Goal: Task Accomplishment & Management: Manage account settings

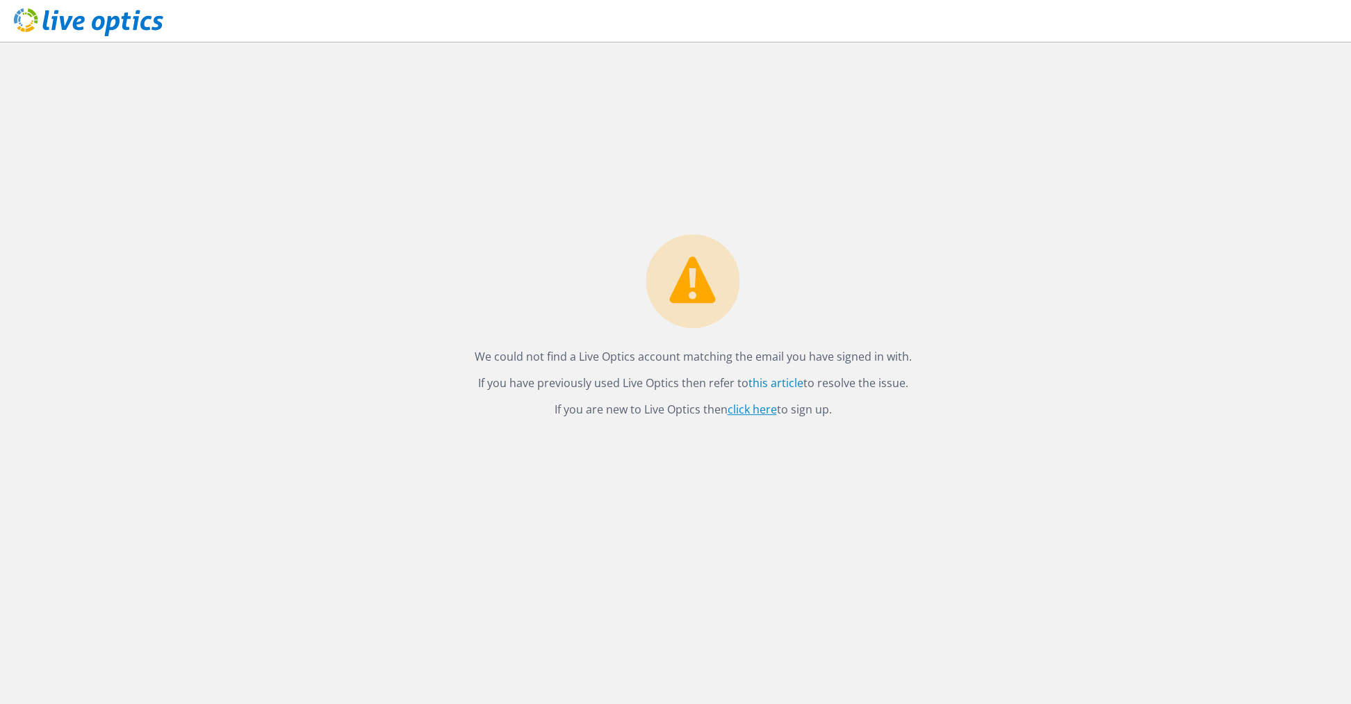
click at [757, 408] on link "click here" at bounding box center [752, 409] width 49 height 15
click at [773, 386] on link "this article" at bounding box center [775, 382] width 55 height 15
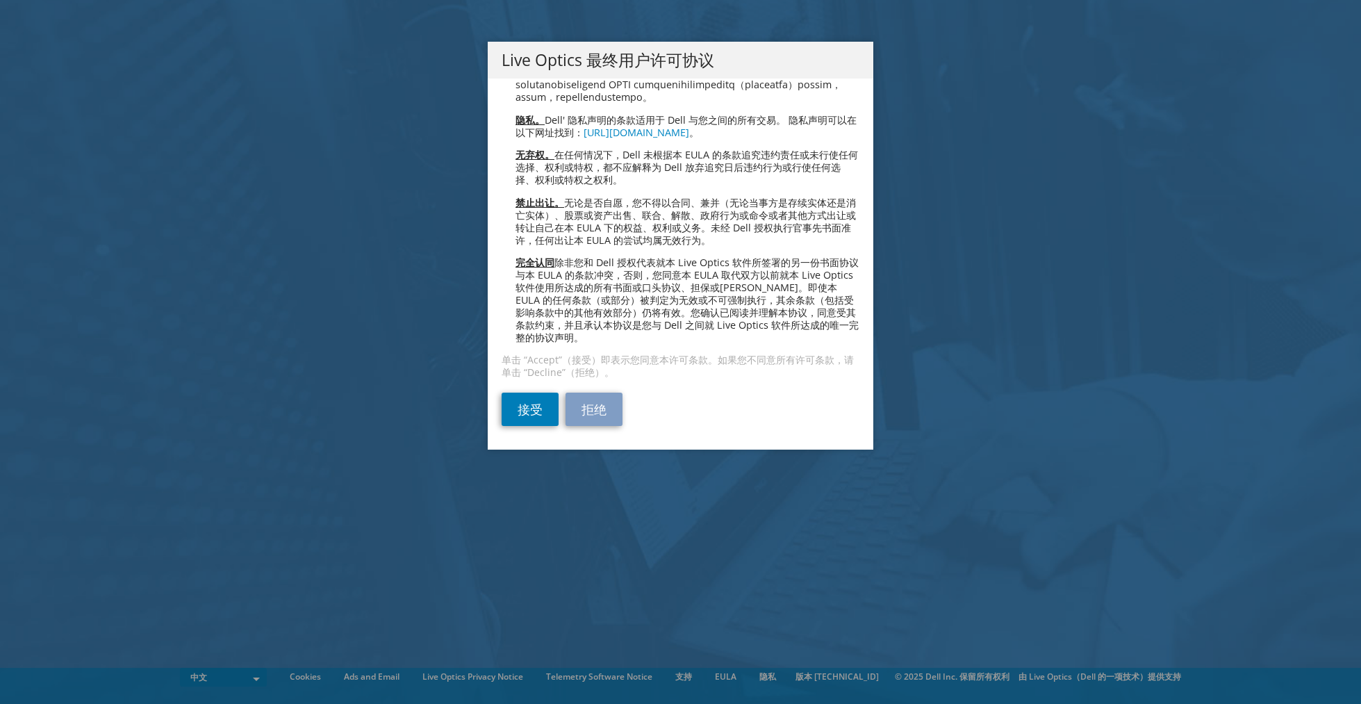
scroll to position [3254, 0]
click at [537, 408] on link "接受" at bounding box center [530, 409] width 57 height 33
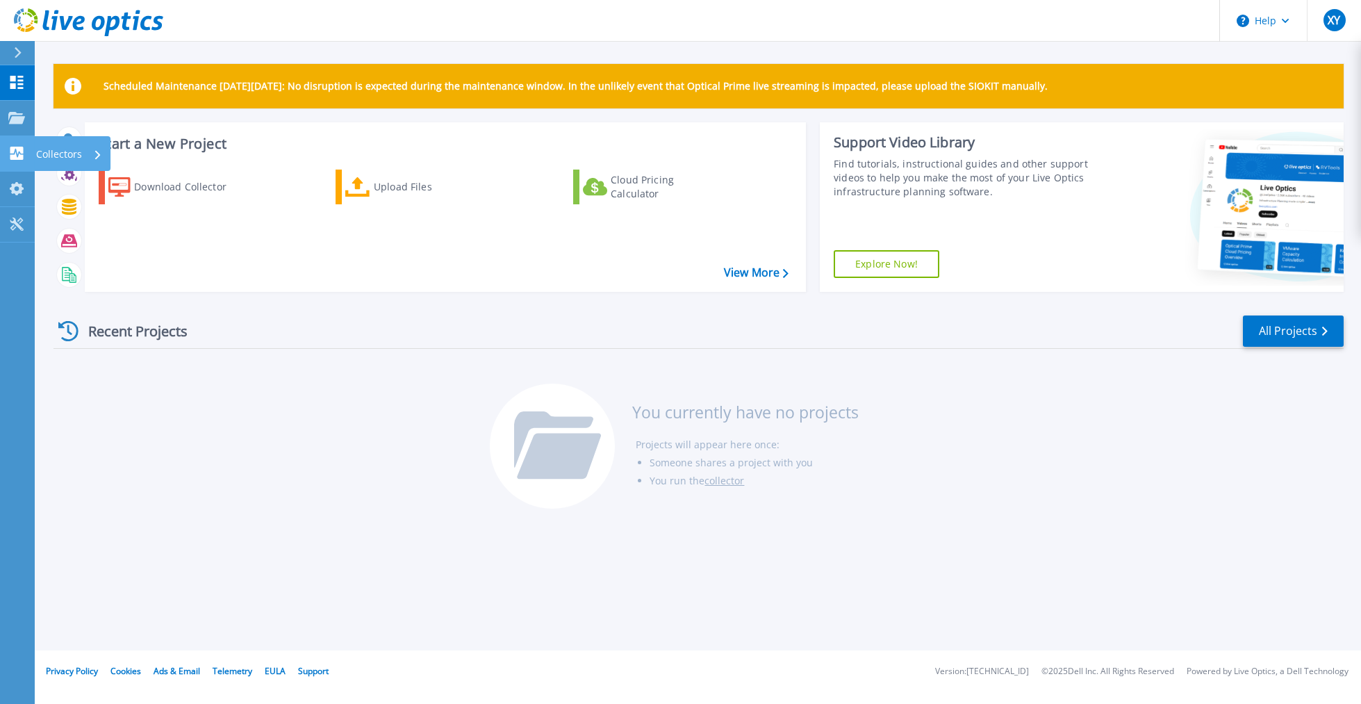
click at [70, 154] on p "Collectors" at bounding box center [59, 154] width 46 height 36
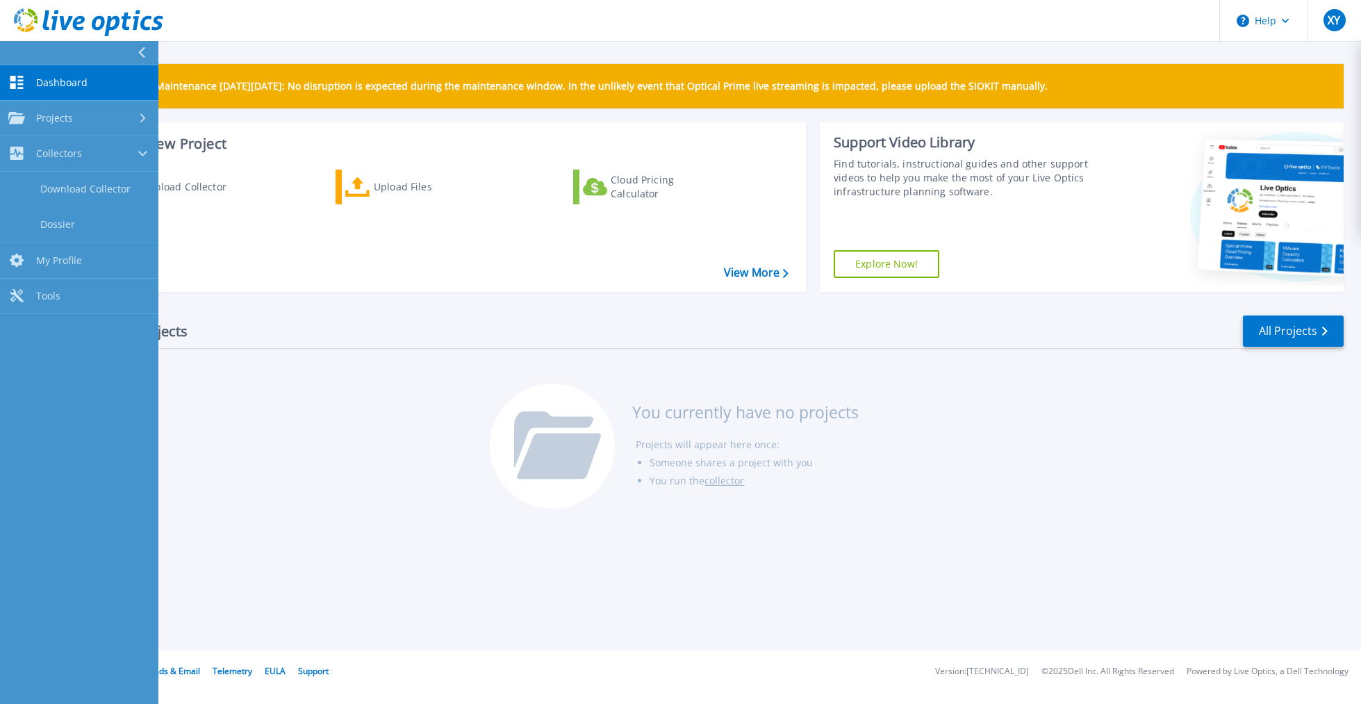
click at [709, 541] on div "Scheduled Maintenance on Monday 22nd September: No disruption is expected durin…" at bounding box center [698, 325] width 1327 height 650
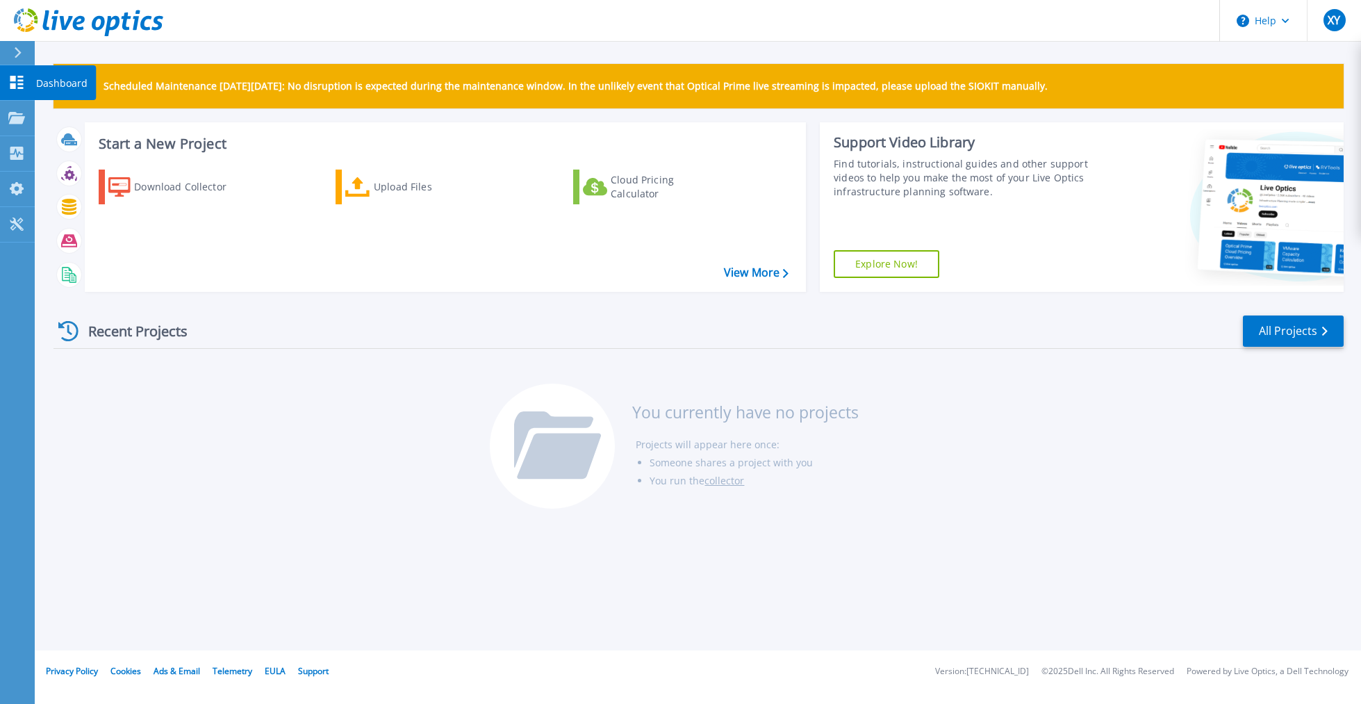
click at [22, 79] on icon at bounding box center [16, 82] width 17 height 13
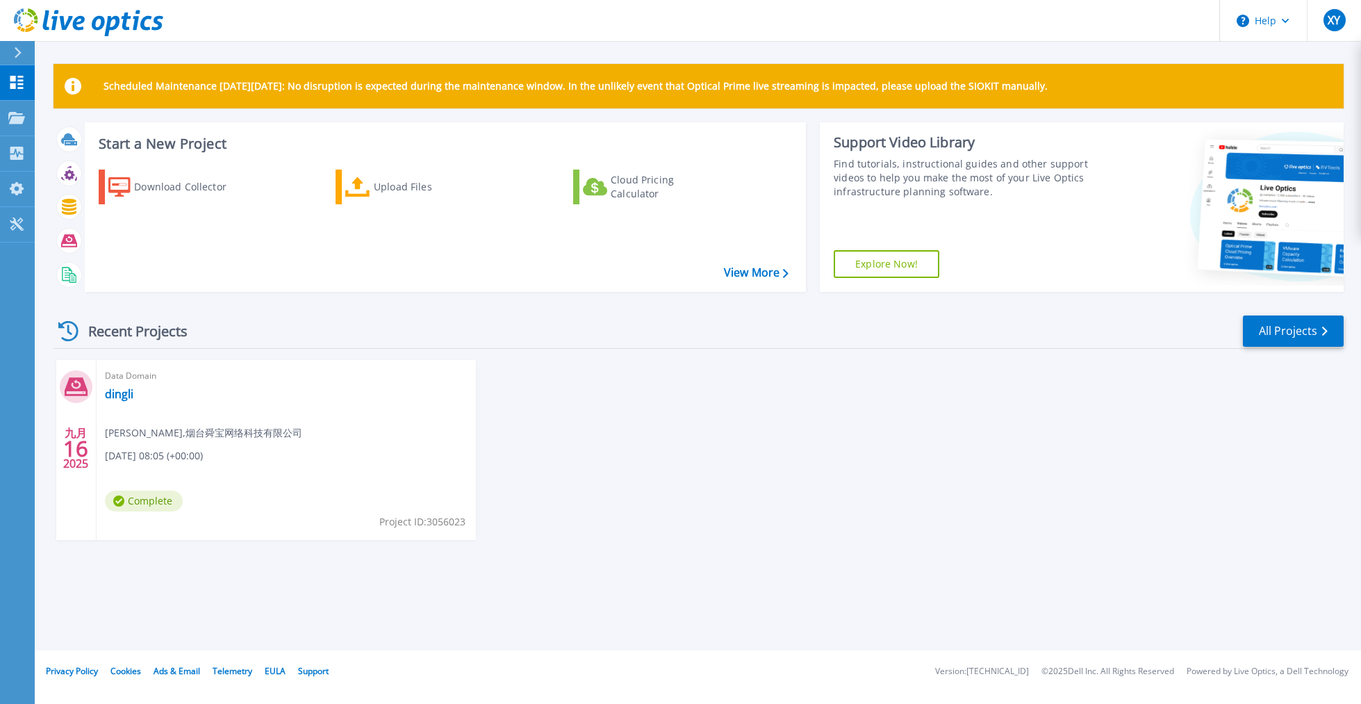
click at [161, 501] on span "Complete" at bounding box center [144, 501] width 78 height 21
click at [117, 403] on div "Data Domain dingli xiaowei yang , 烟台舜宝网络科技有限公司 09/16/2025, 08:05 (+00:00) Compl…" at bounding box center [286, 450] width 379 height 180
click at [120, 397] on link "dingli" at bounding box center [119, 394] width 28 height 14
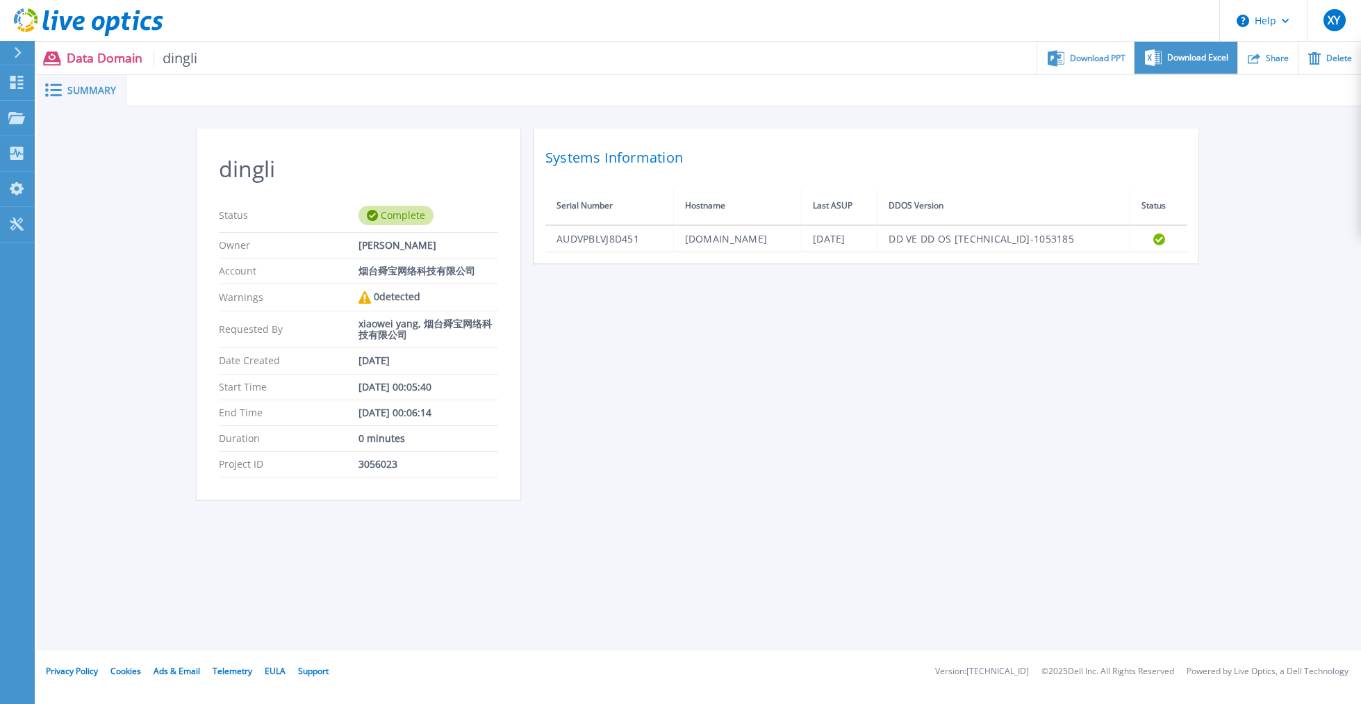
click at [1195, 61] on span "Download Excel" at bounding box center [1197, 58] width 61 height 8
click at [10, 85] on icon at bounding box center [16, 82] width 13 height 13
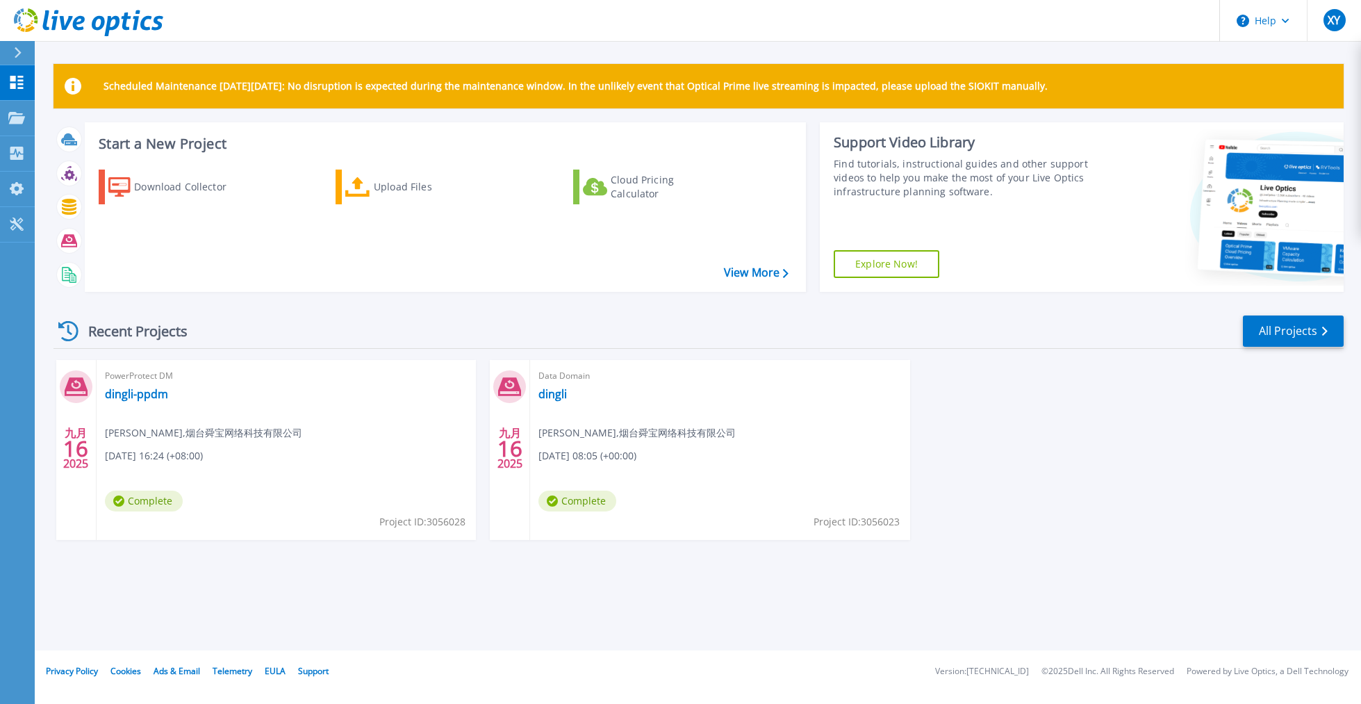
click at [133, 509] on span "Complete" at bounding box center [144, 501] width 78 height 21
click at [129, 395] on link "dingli-ppdm" at bounding box center [136, 394] width 63 height 14
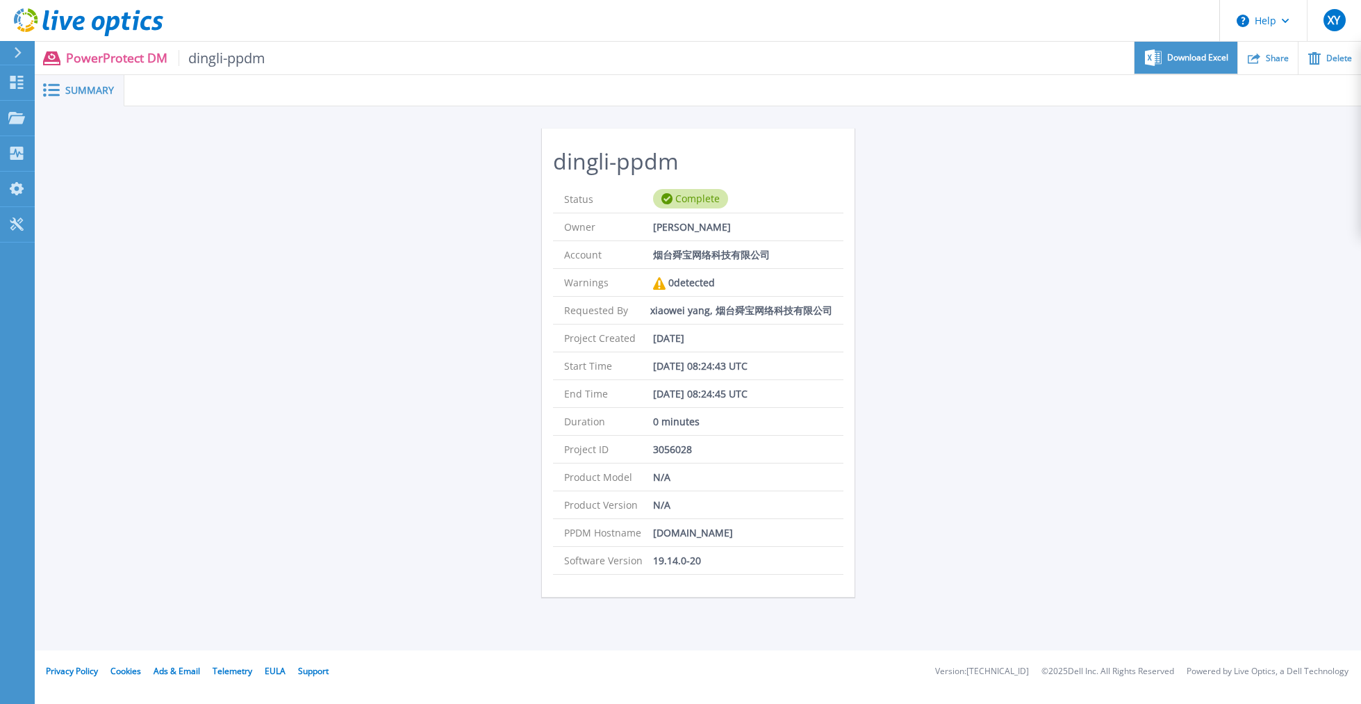
click at [1195, 67] on div "Download Excel" at bounding box center [1186, 58] width 102 height 33
click at [49, 80] on p "Dashboard" at bounding box center [61, 83] width 51 height 36
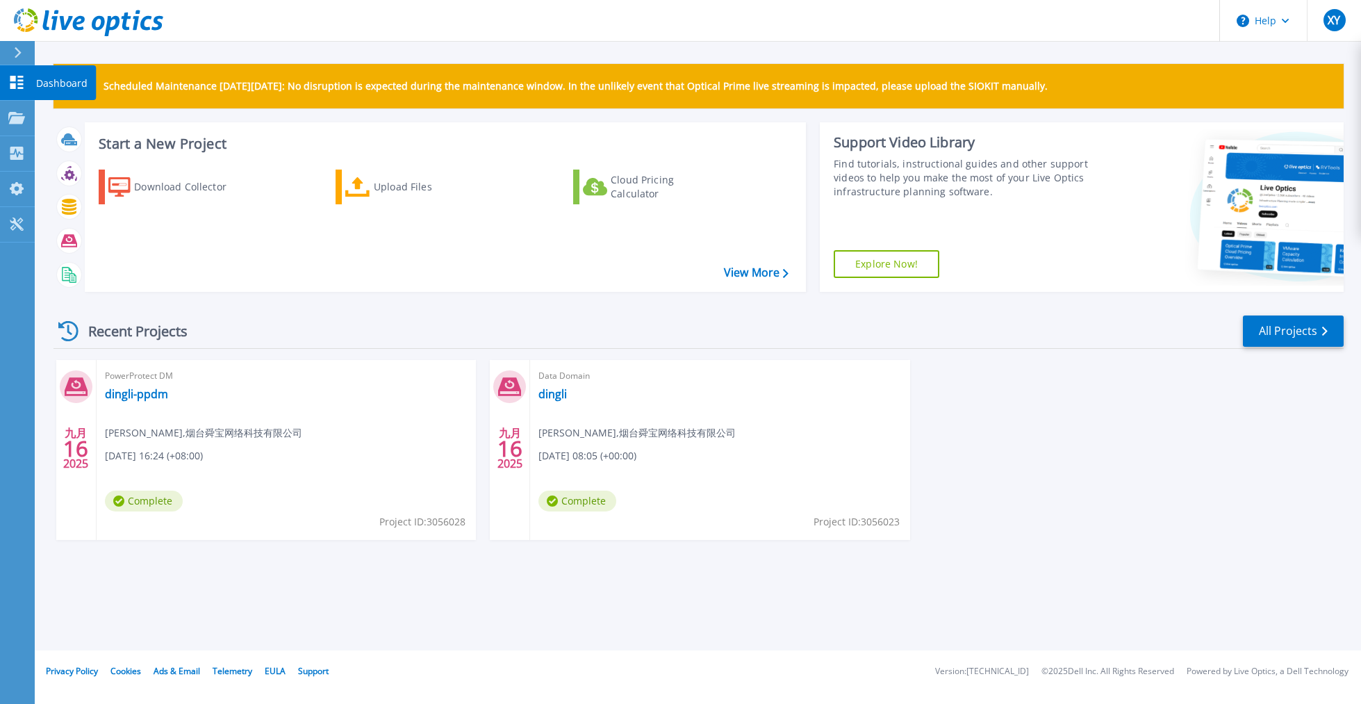
click at [12, 77] on icon at bounding box center [16, 82] width 13 height 13
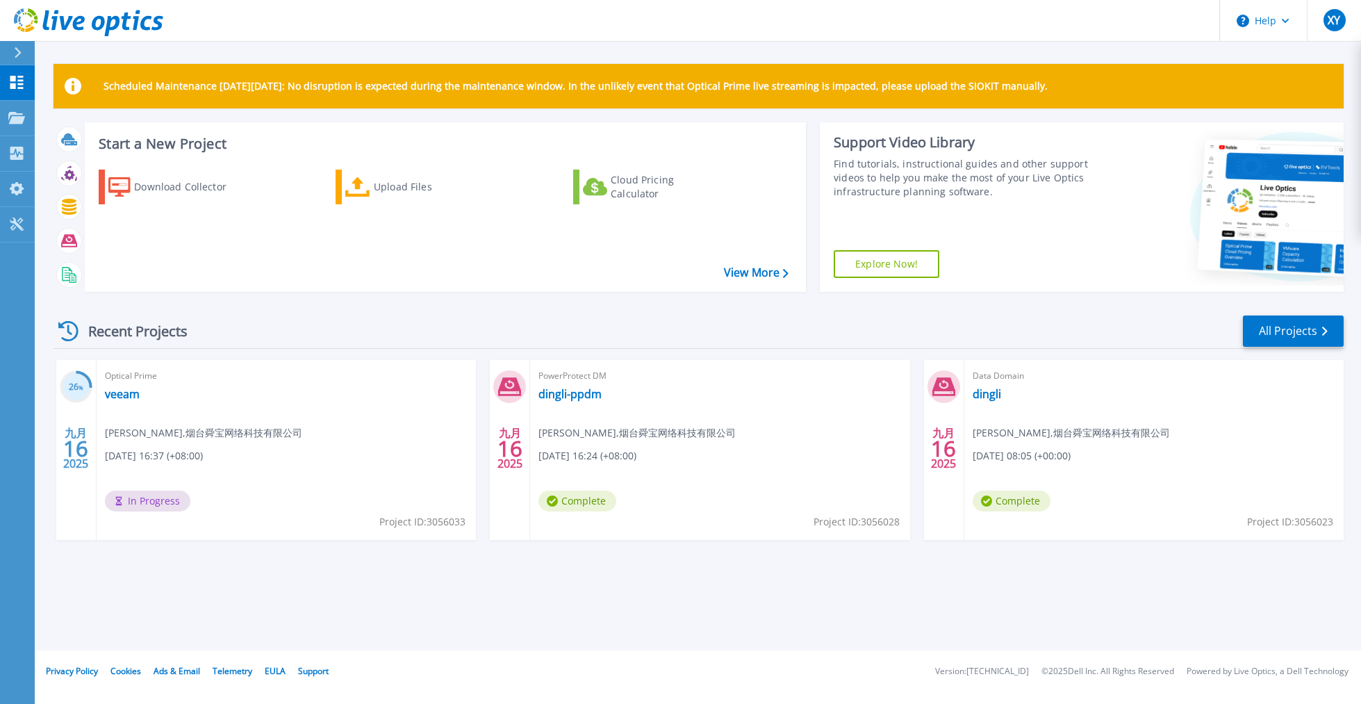
click at [158, 502] on span "In Progress" at bounding box center [147, 501] width 85 height 21
click at [19, 220] on icon at bounding box center [16, 224] width 13 height 13
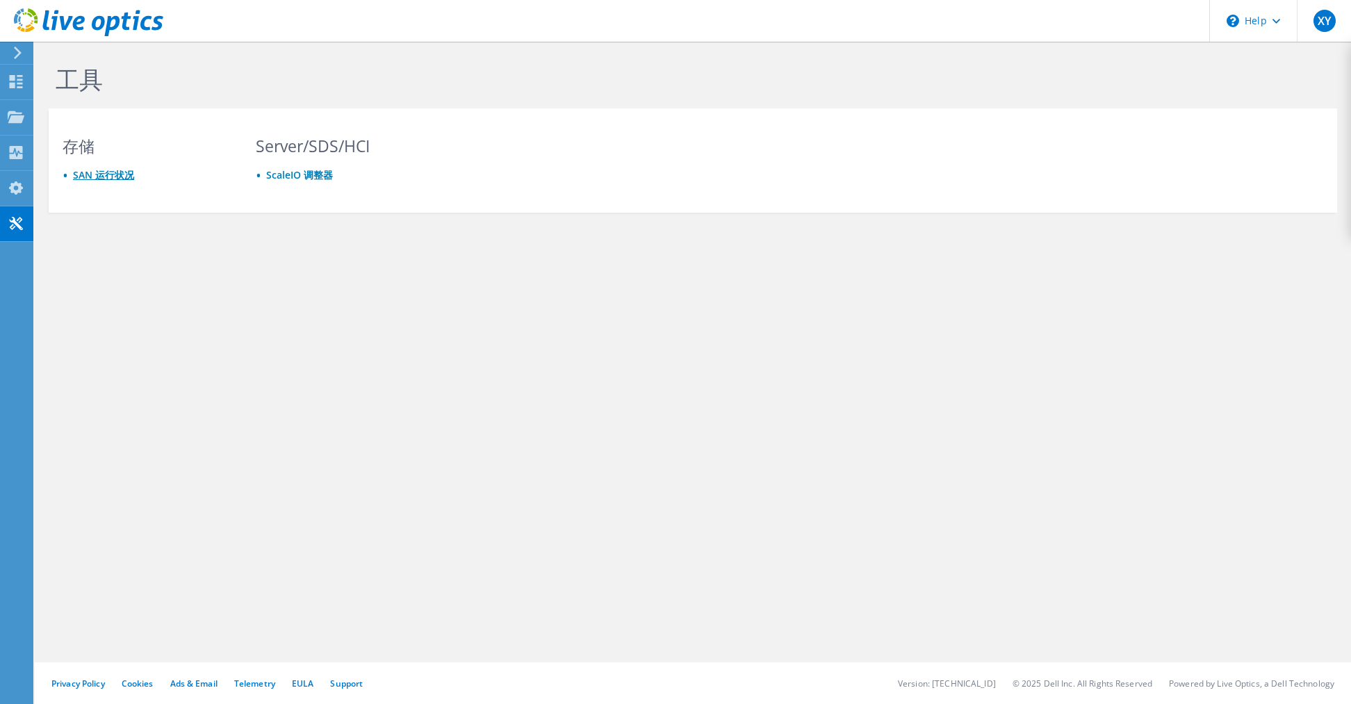
click at [107, 176] on link "SAN 运行状况" at bounding box center [103, 174] width 61 height 13
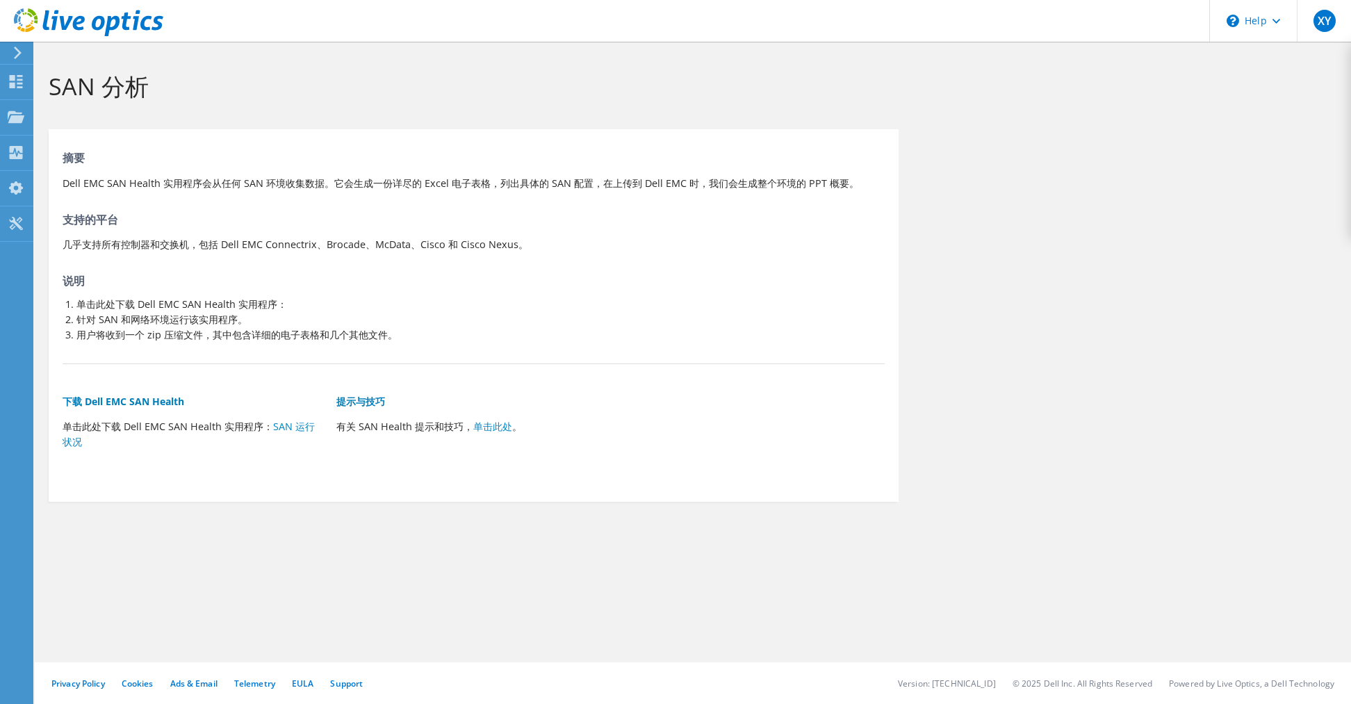
click at [210, 374] on div "下载 Dell EMC SAN Health 单击此处下载 Dell EMC SAN Health 实用程序： SAN 运行状况" at bounding box center [200, 423] width 274 height 101
click at [73, 402] on h5 "下载 Dell EMC SAN Health" at bounding box center [193, 401] width 260 height 15
click at [22, 186] on icon at bounding box center [16, 187] width 17 height 13
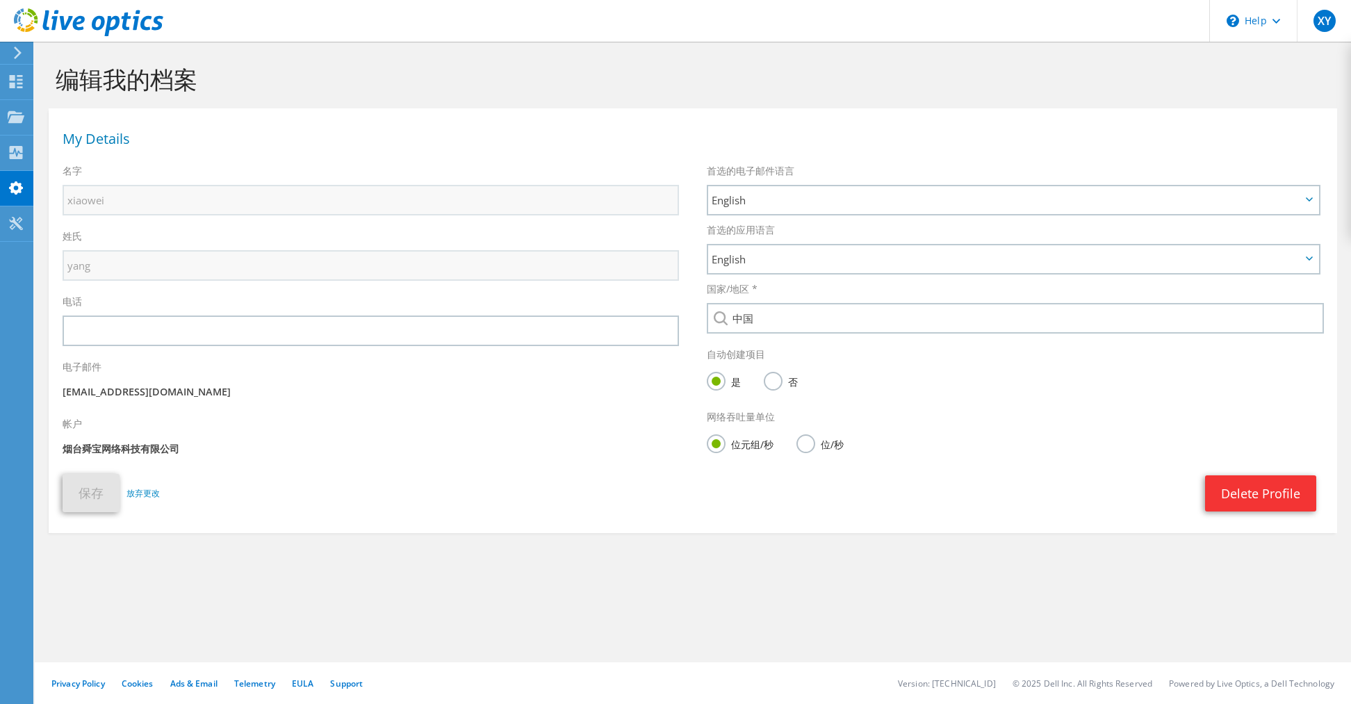
click at [809, 445] on label "位/秒" at bounding box center [819, 442] width 47 height 17
click at [0, 0] on input "位/秒" at bounding box center [0, 0] width 0 height 0
click at [709, 447] on label "位元组/秒" at bounding box center [740, 442] width 67 height 17
click at [0, 0] on input "位元组/秒" at bounding box center [0, 0] width 0 height 0
click at [870, 567] on section "编辑我的档案 My Details 名字 xiaowei 姓氏 [PERSON_NAME] 电话 电子邮件" at bounding box center [693, 329] width 1316 height 575
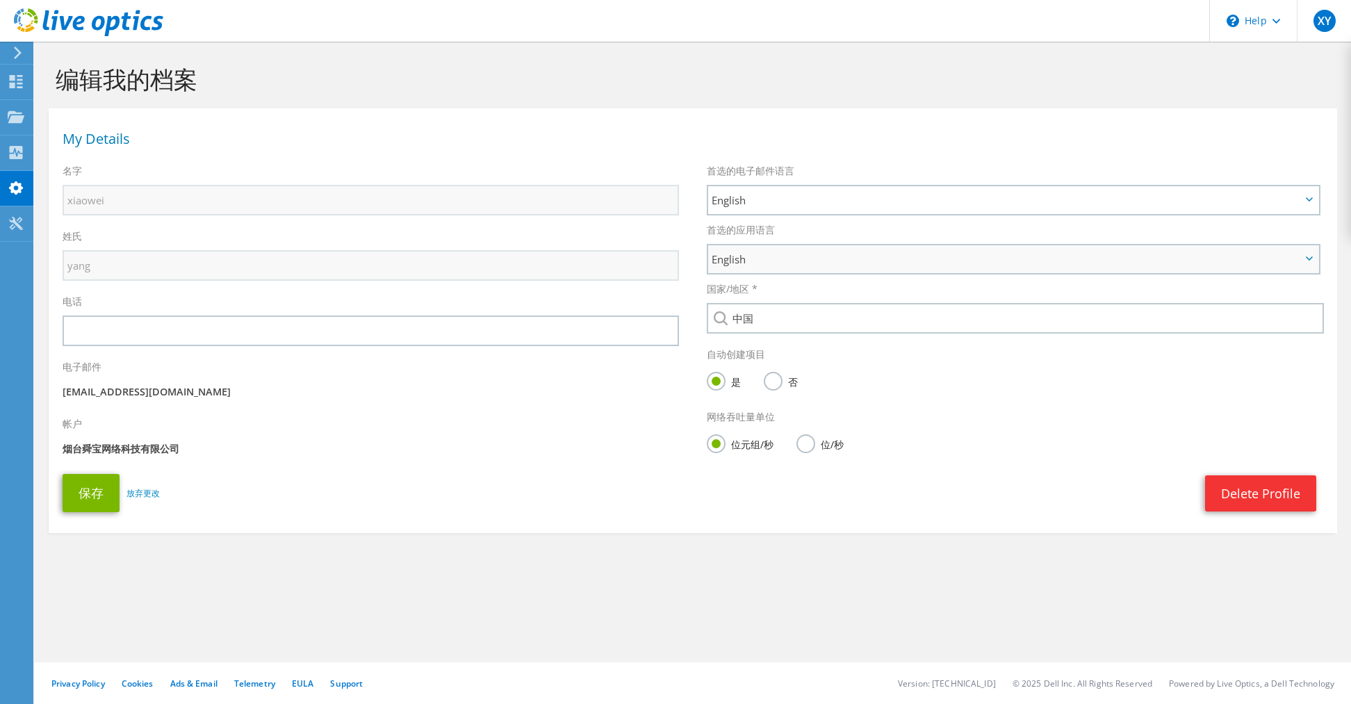
click at [789, 256] on span "English" at bounding box center [1006, 259] width 589 height 17
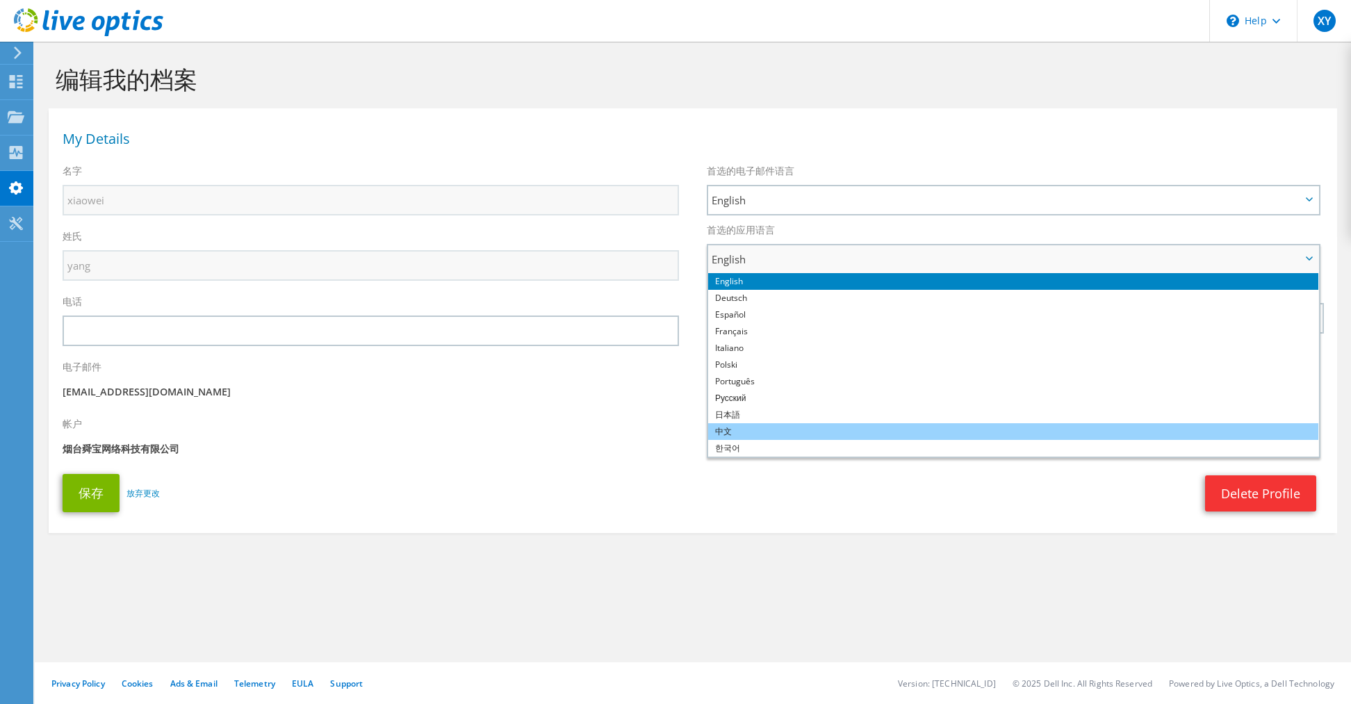
click at [761, 434] on li "中文" at bounding box center [1013, 431] width 610 height 17
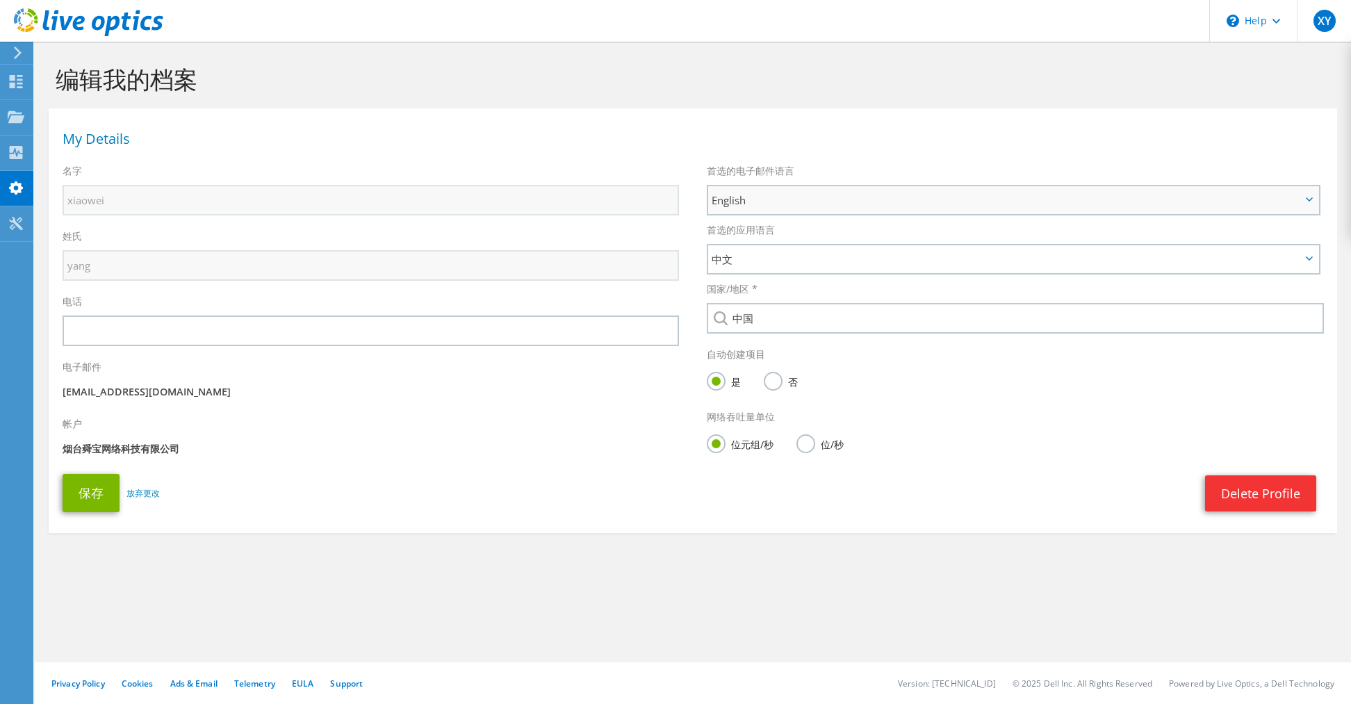
click at [808, 202] on span "English" at bounding box center [1006, 200] width 589 height 17
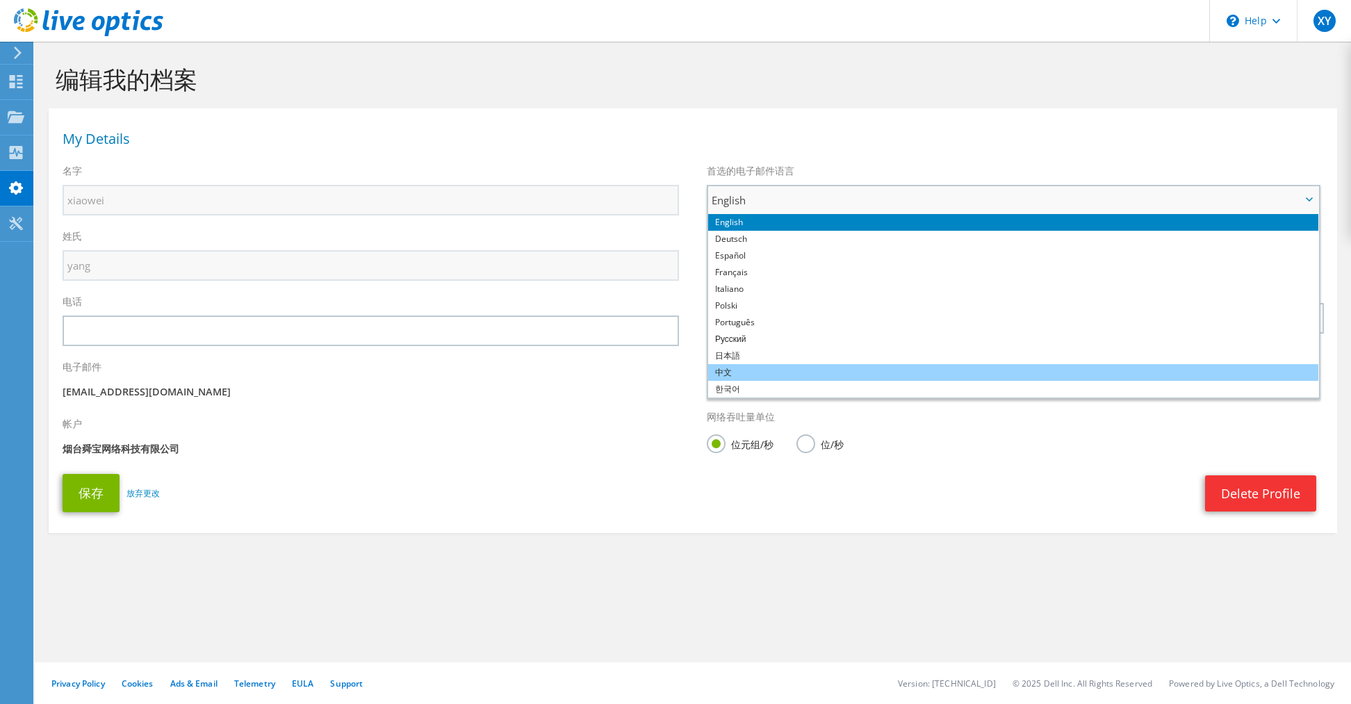
click at [746, 369] on li "中文" at bounding box center [1013, 372] width 610 height 17
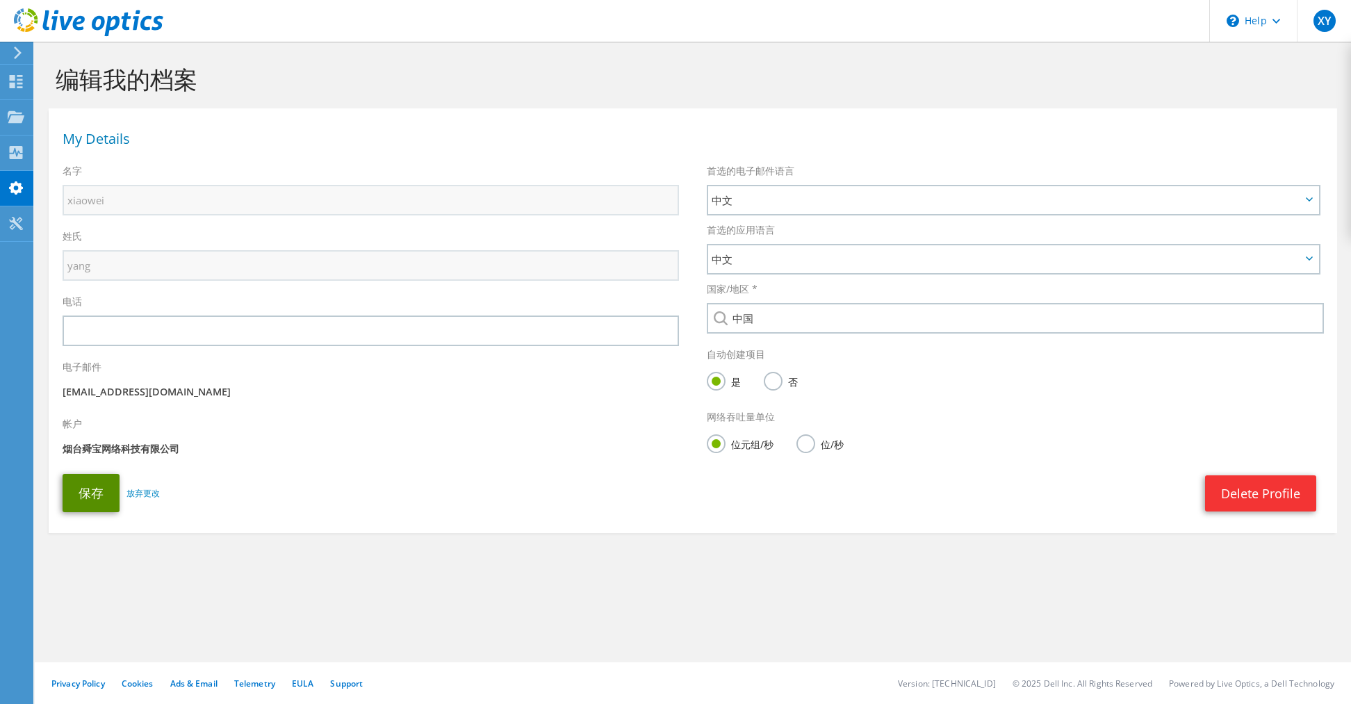
click at [89, 497] on button "保存" at bounding box center [91, 493] width 57 height 38
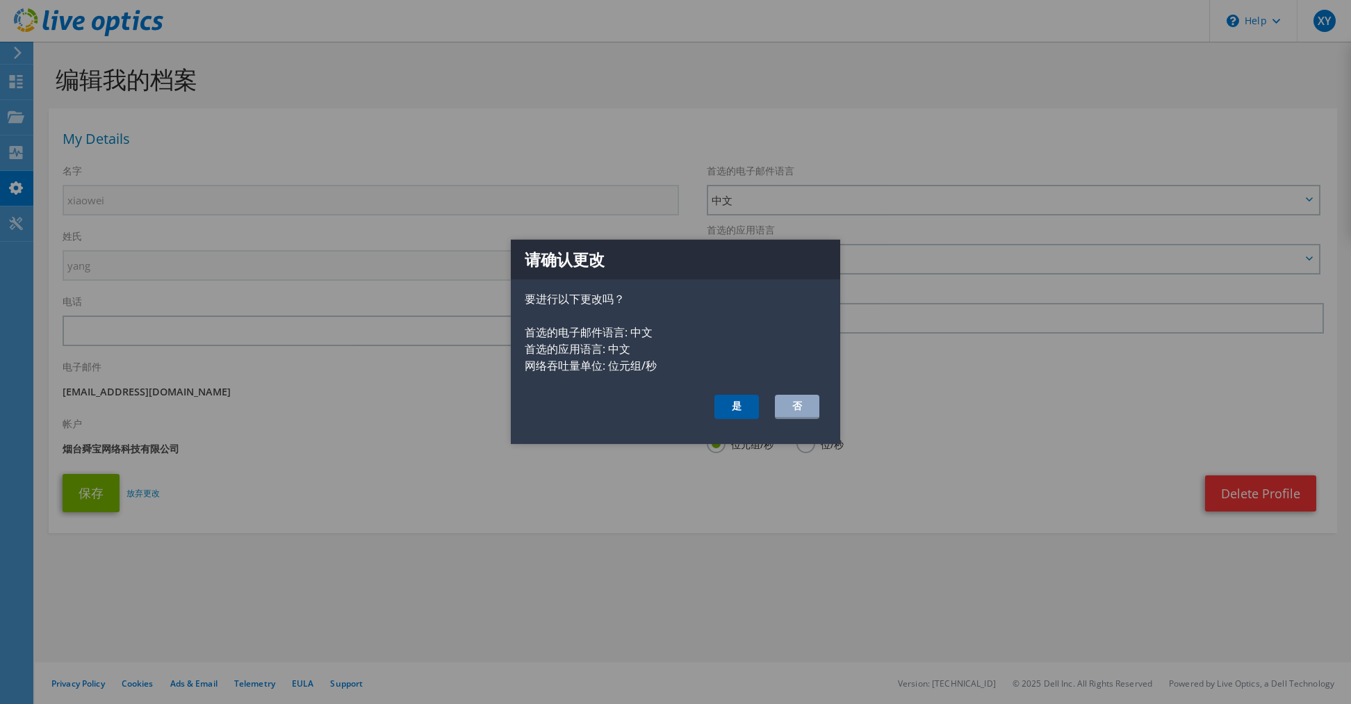
click at [744, 409] on button "是" at bounding box center [736, 407] width 44 height 24
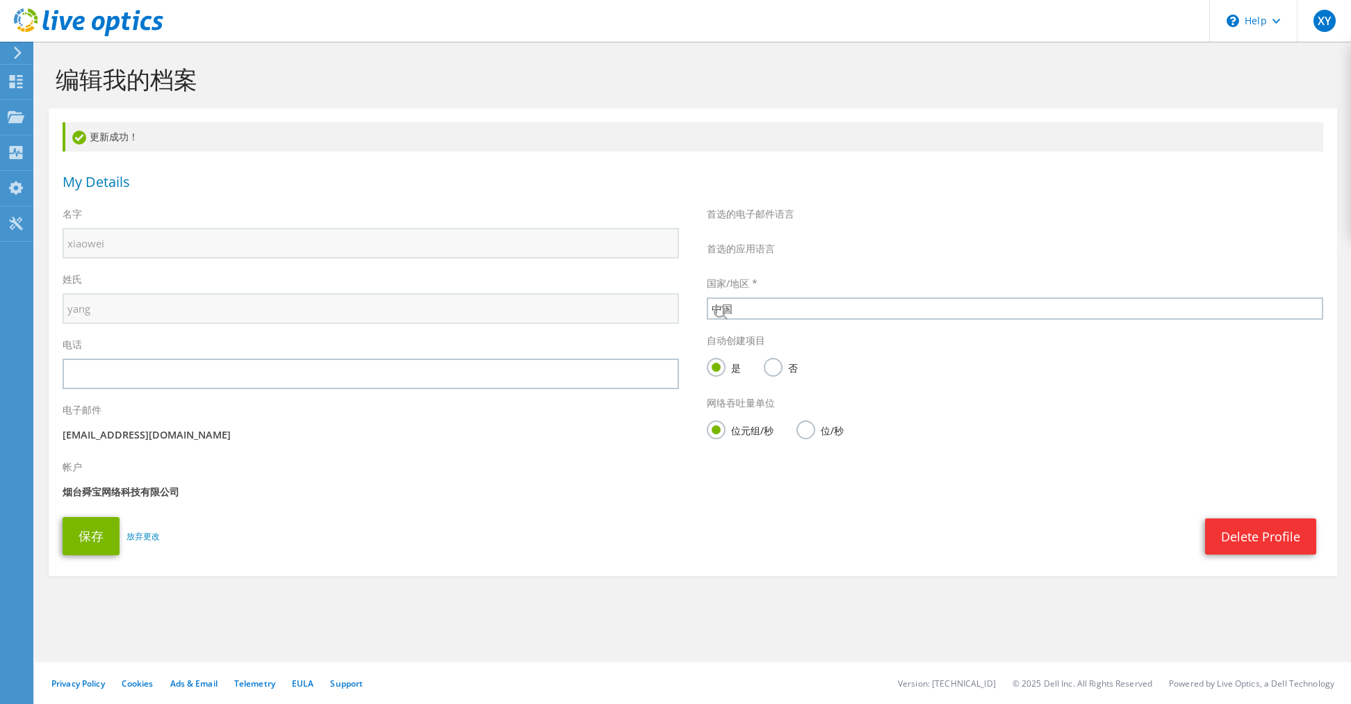
select select "47"
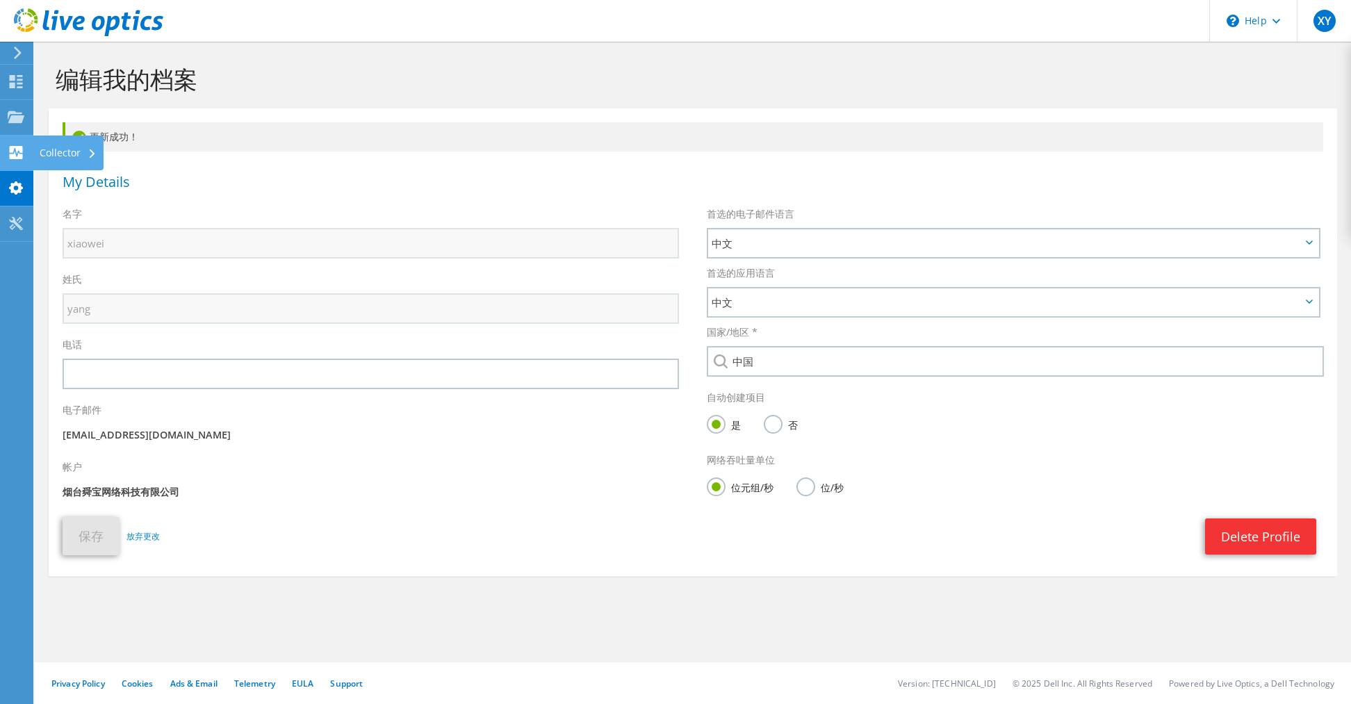
click at [19, 147] on use at bounding box center [16, 152] width 13 height 13
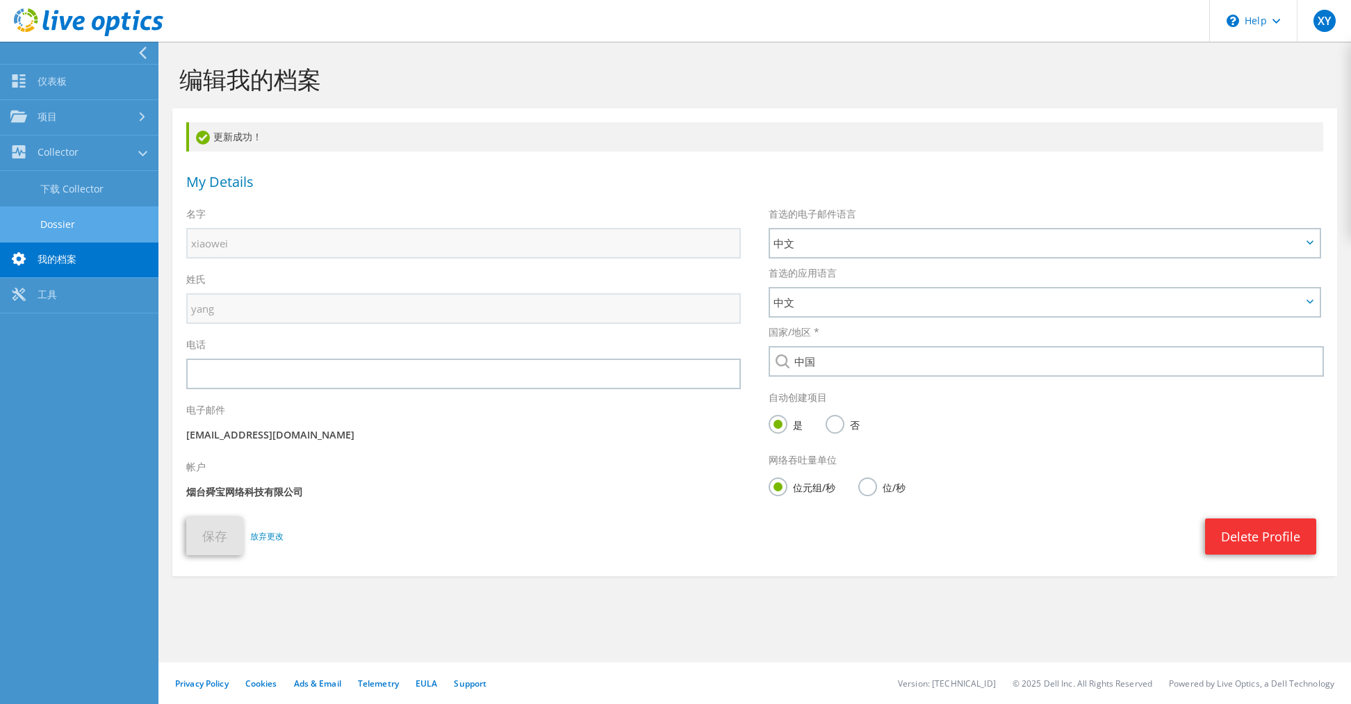
click at [72, 229] on link "Dossier" at bounding box center [79, 223] width 158 height 35
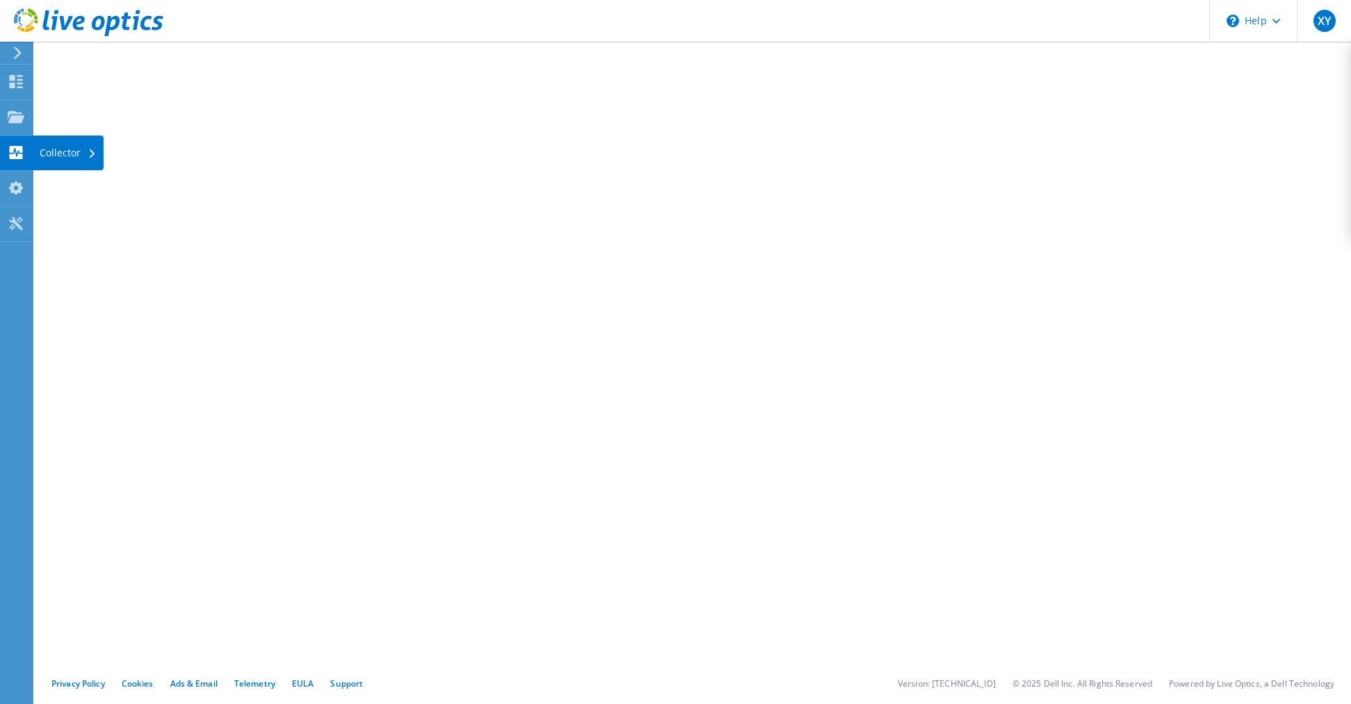
click at [19, 151] on icon at bounding box center [16, 152] width 17 height 13
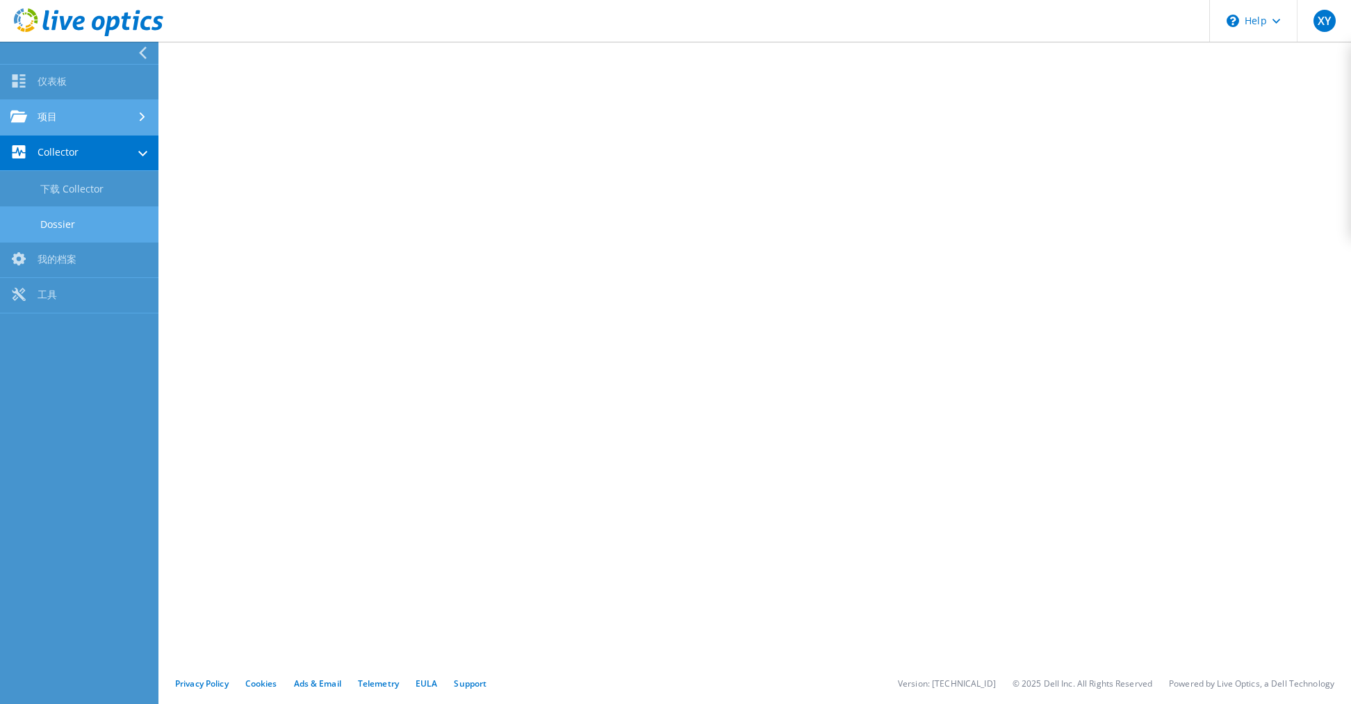
click at [83, 116] on link "项目" at bounding box center [79, 117] width 158 height 35
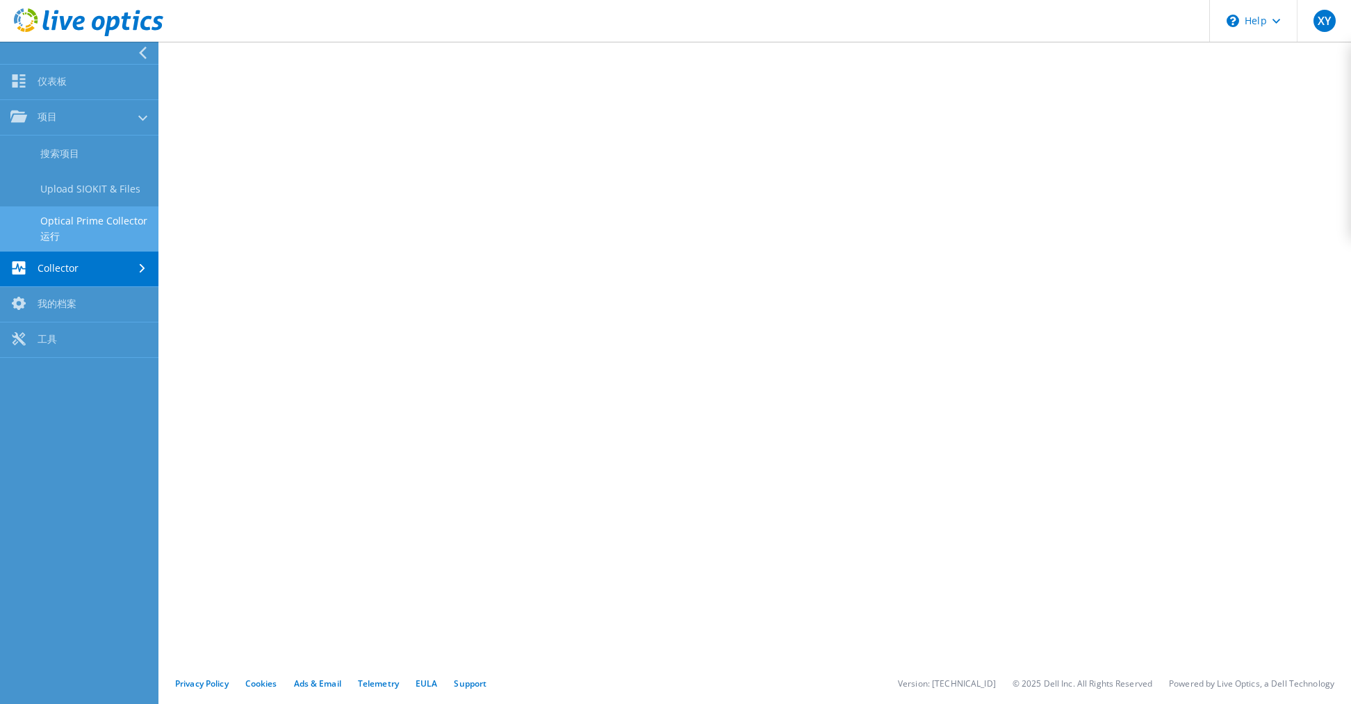
click at [37, 234] on link "Optical Prime Collector 运行" at bounding box center [79, 228] width 158 height 44
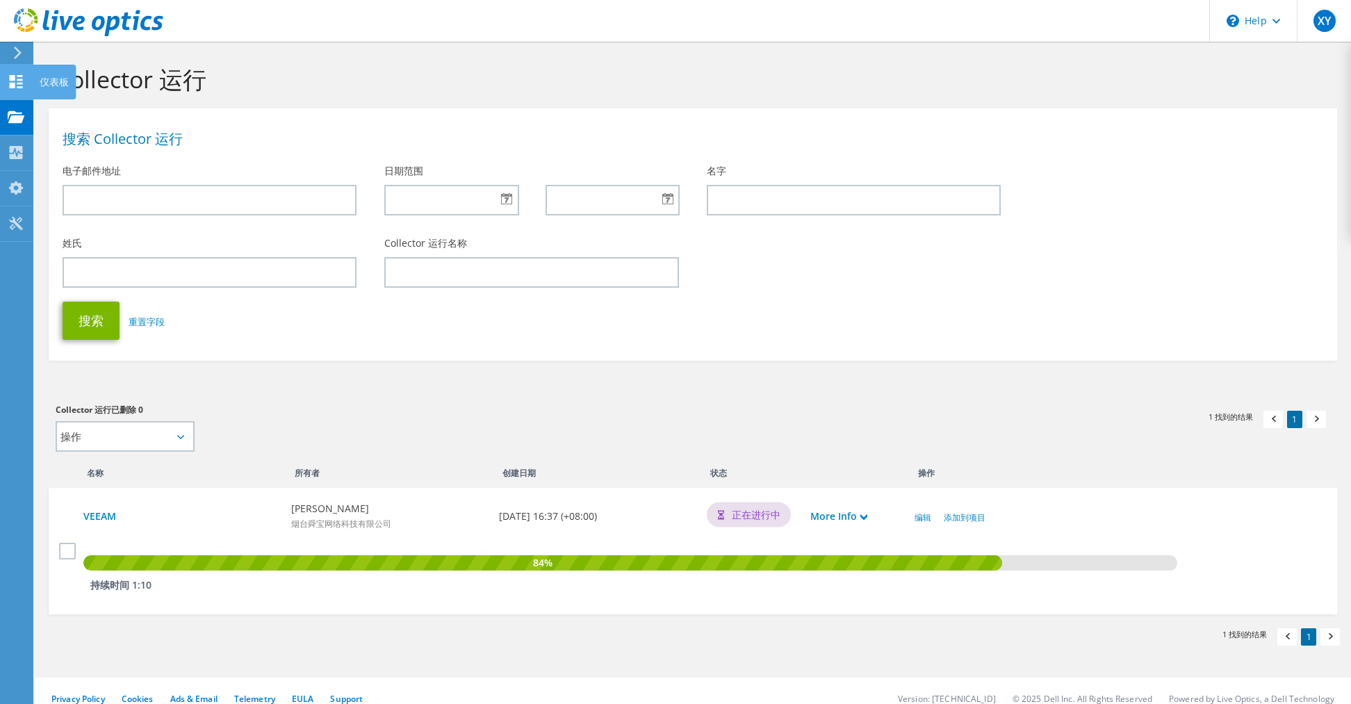
click at [8, 83] on icon at bounding box center [16, 81] width 17 height 13
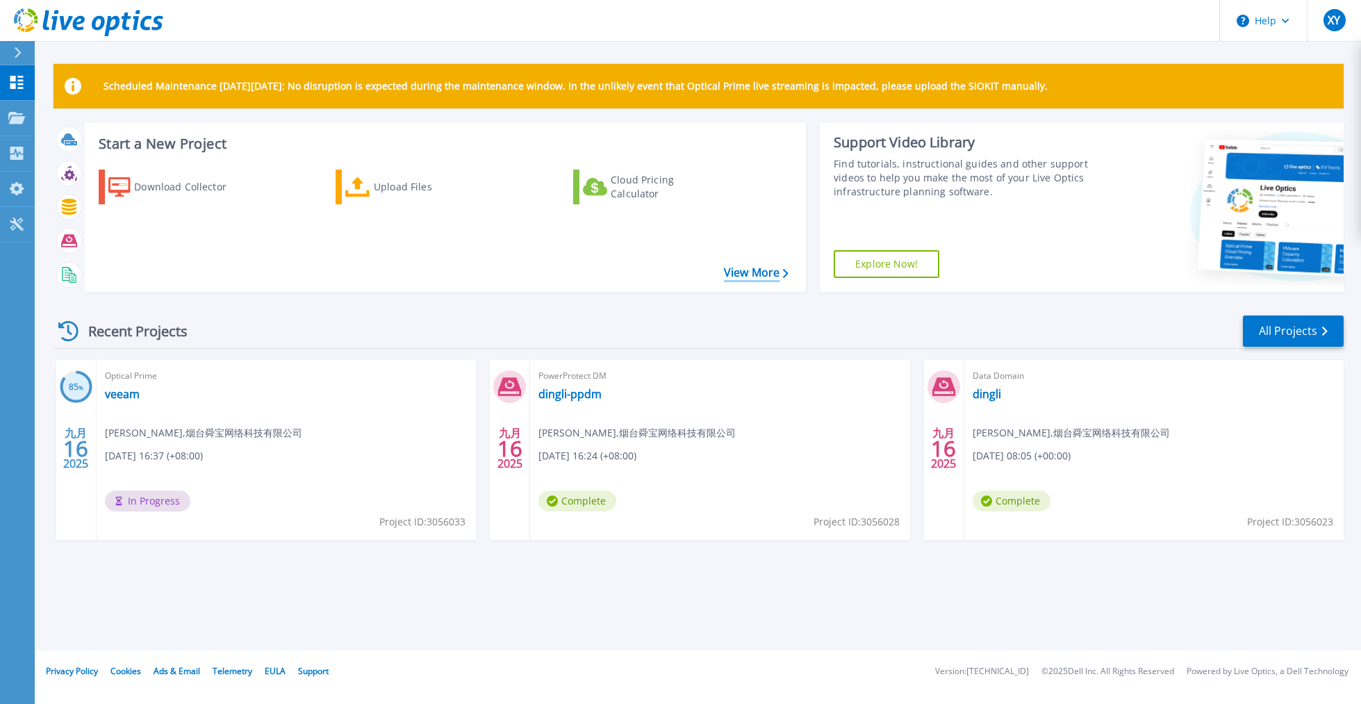
click at [769, 275] on link "View More" at bounding box center [756, 272] width 65 height 13
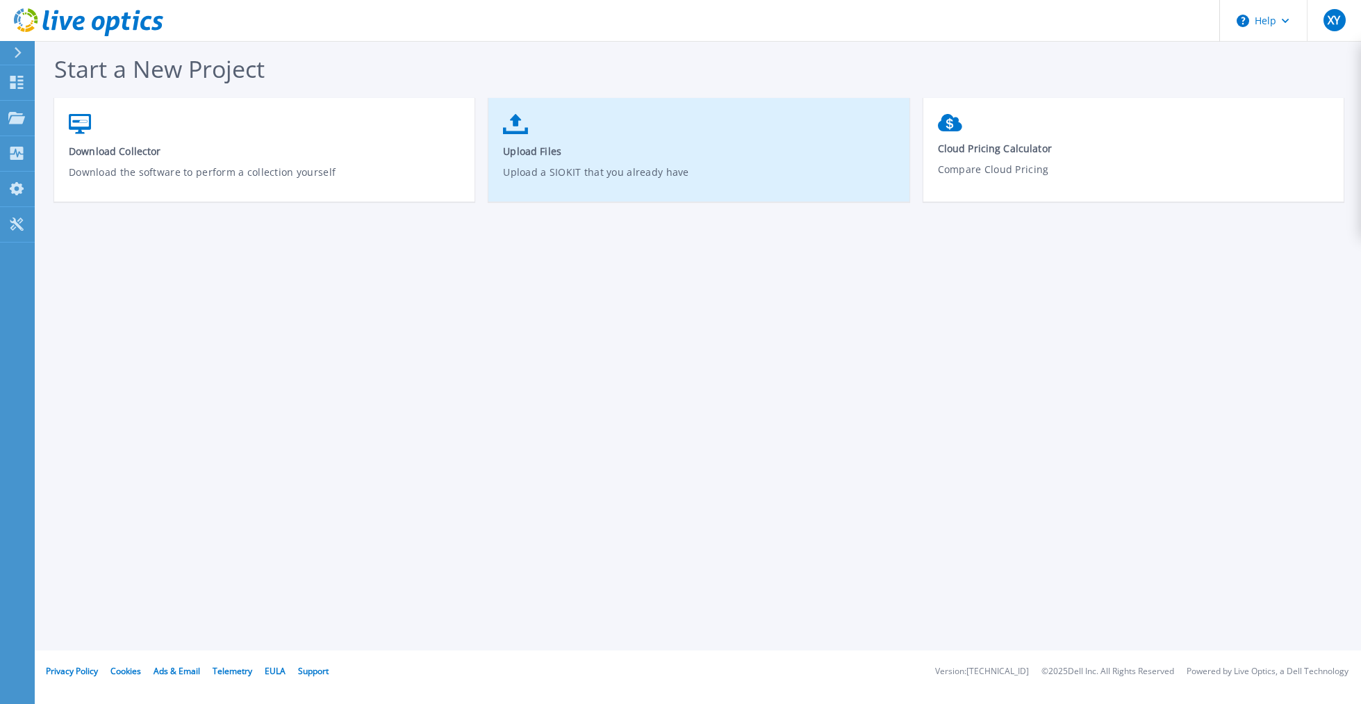
click at [672, 153] on span "Upload Files" at bounding box center [699, 151] width 392 height 13
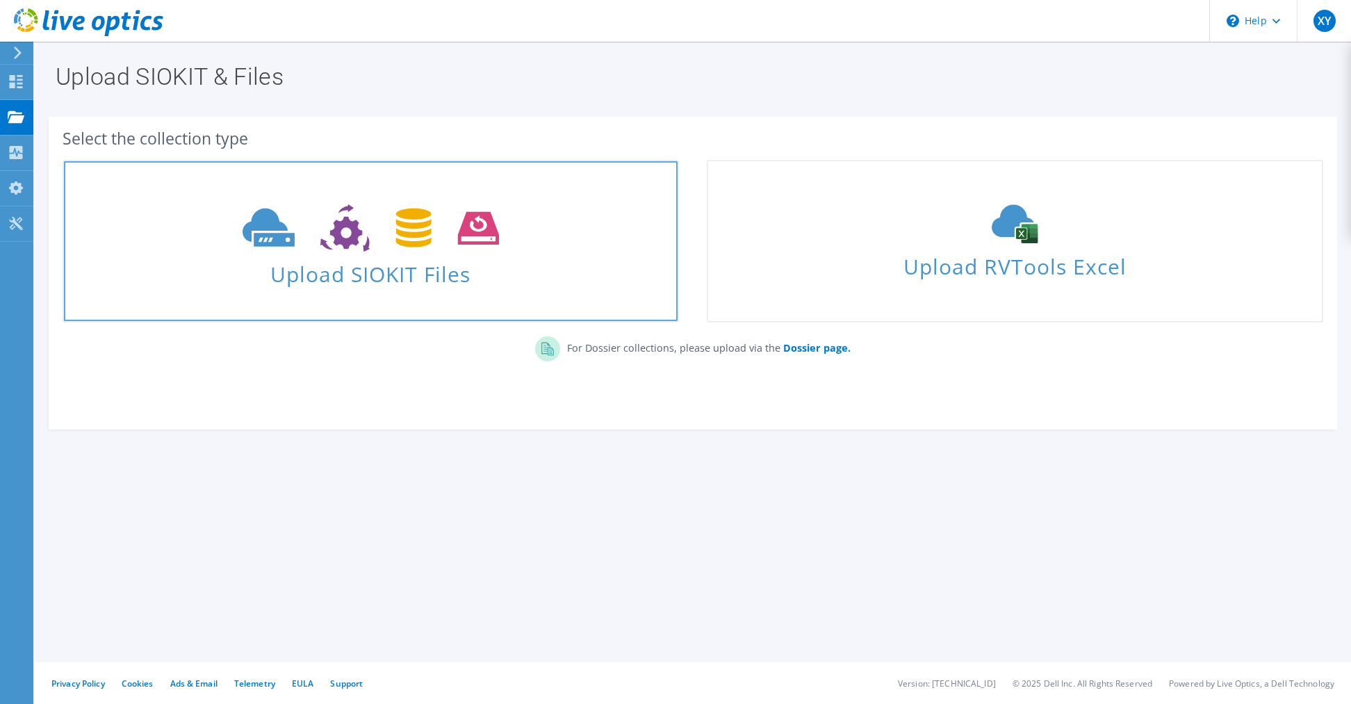
click at [596, 262] on span "Upload SIOKIT Files" at bounding box center [371, 270] width 614 height 30
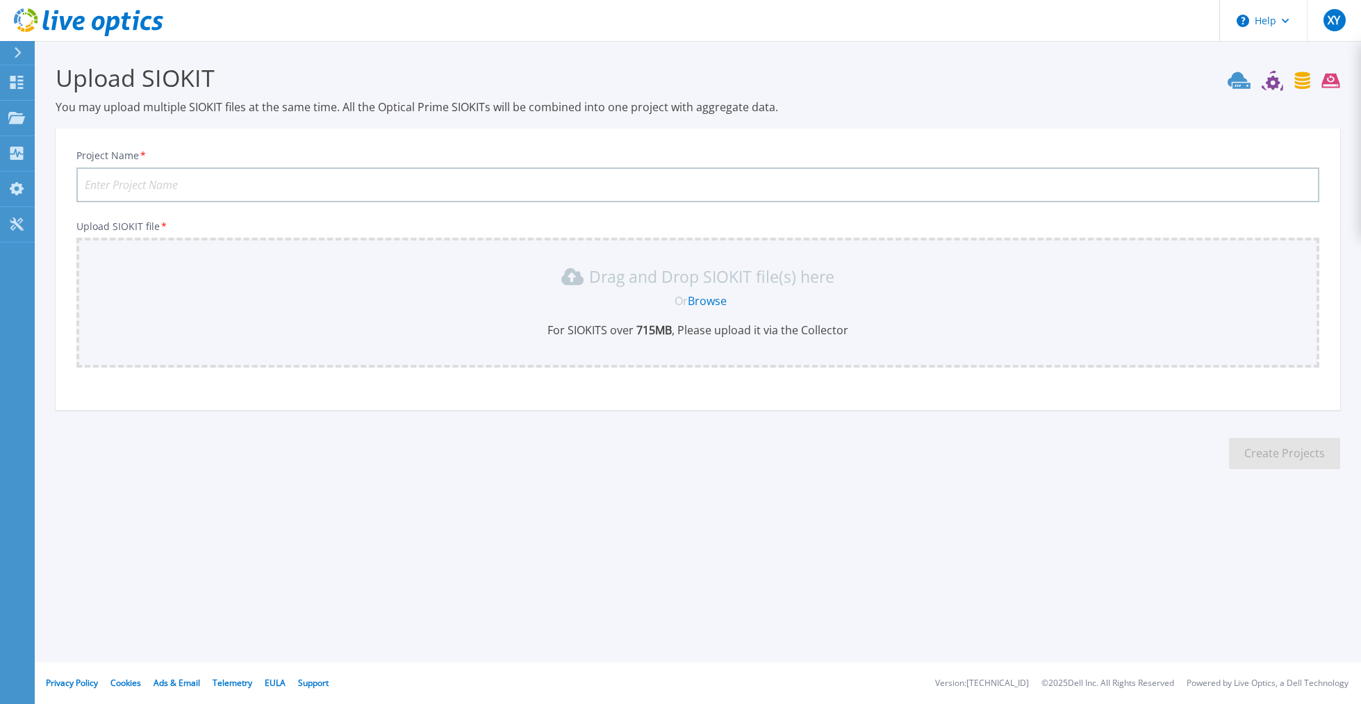
click at [225, 188] on input "Project Name *" at bounding box center [697, 184] width 1243 height 35
click at [19, 85] on icon at bounding box center [16, 82] width 17 height 13
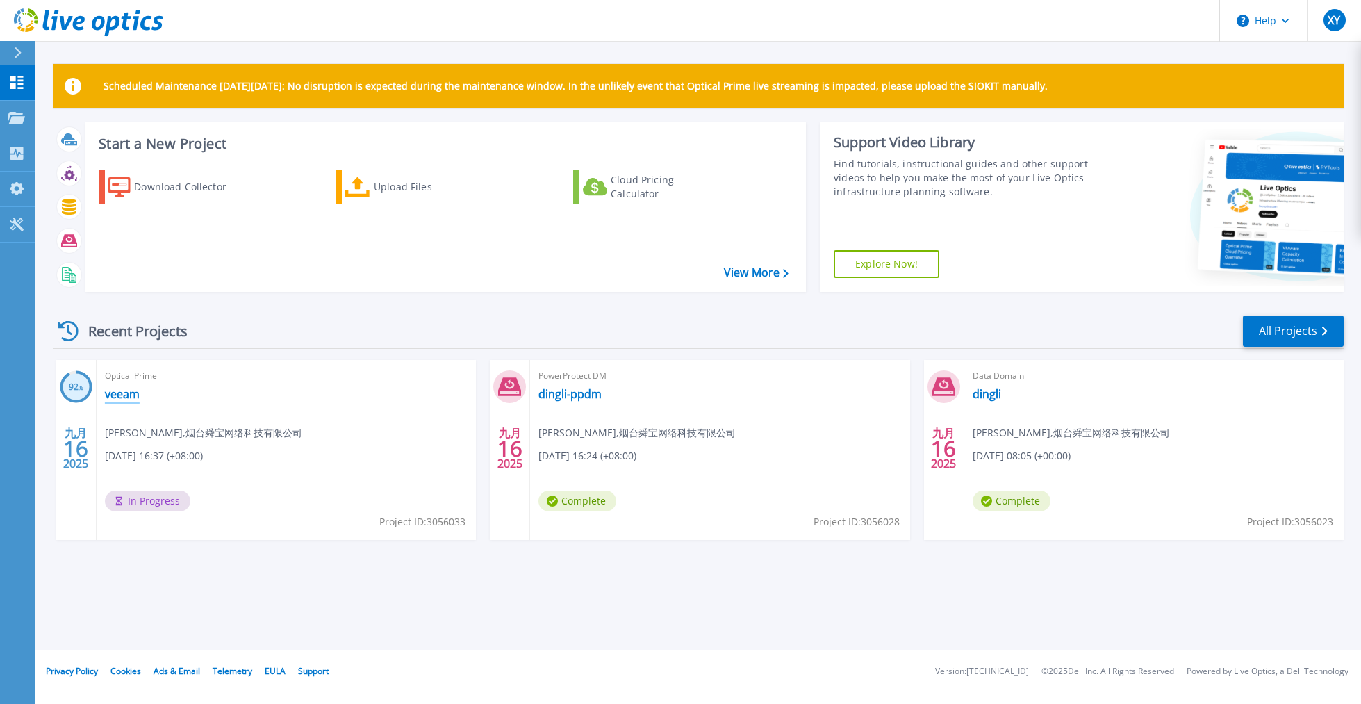
click at [131, 399] on link "veeam" at bounding box center [122, 394] width 35 height 14
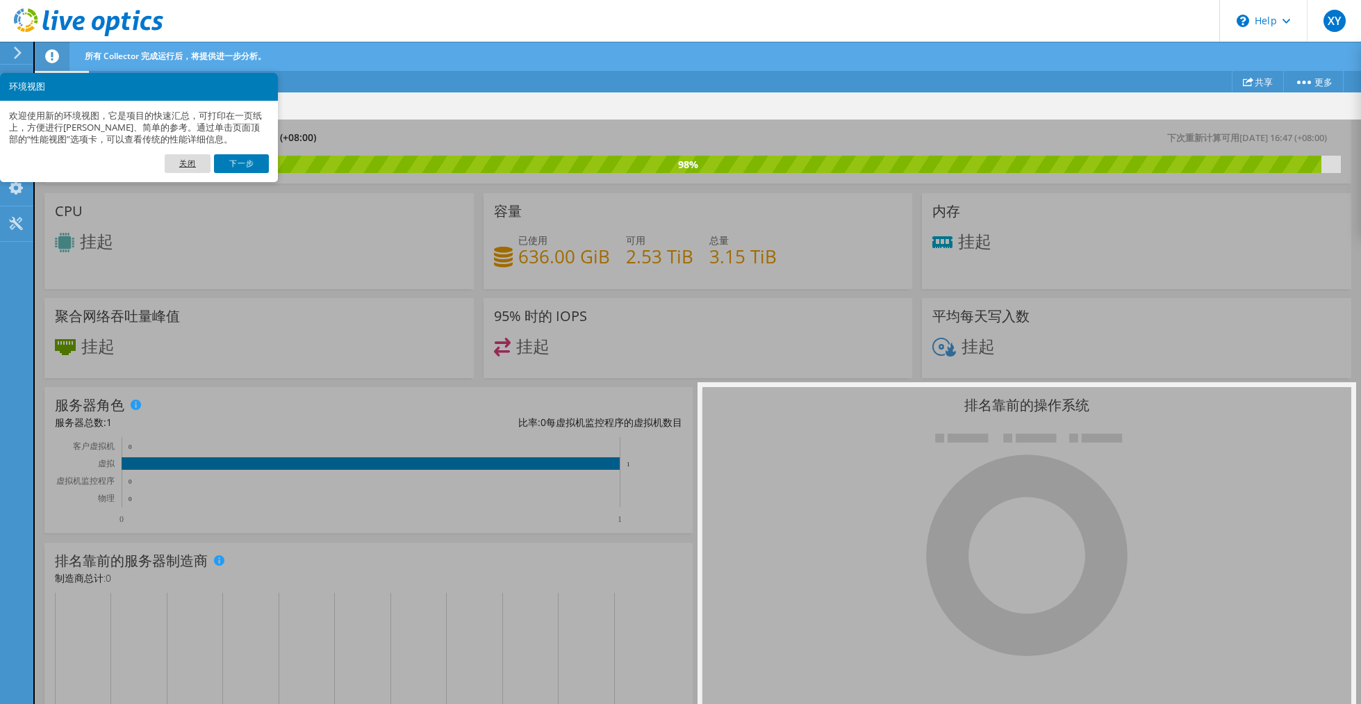
click at [181, 163] on link "关闭" at bounding box center [188, 163] width 46 height 18
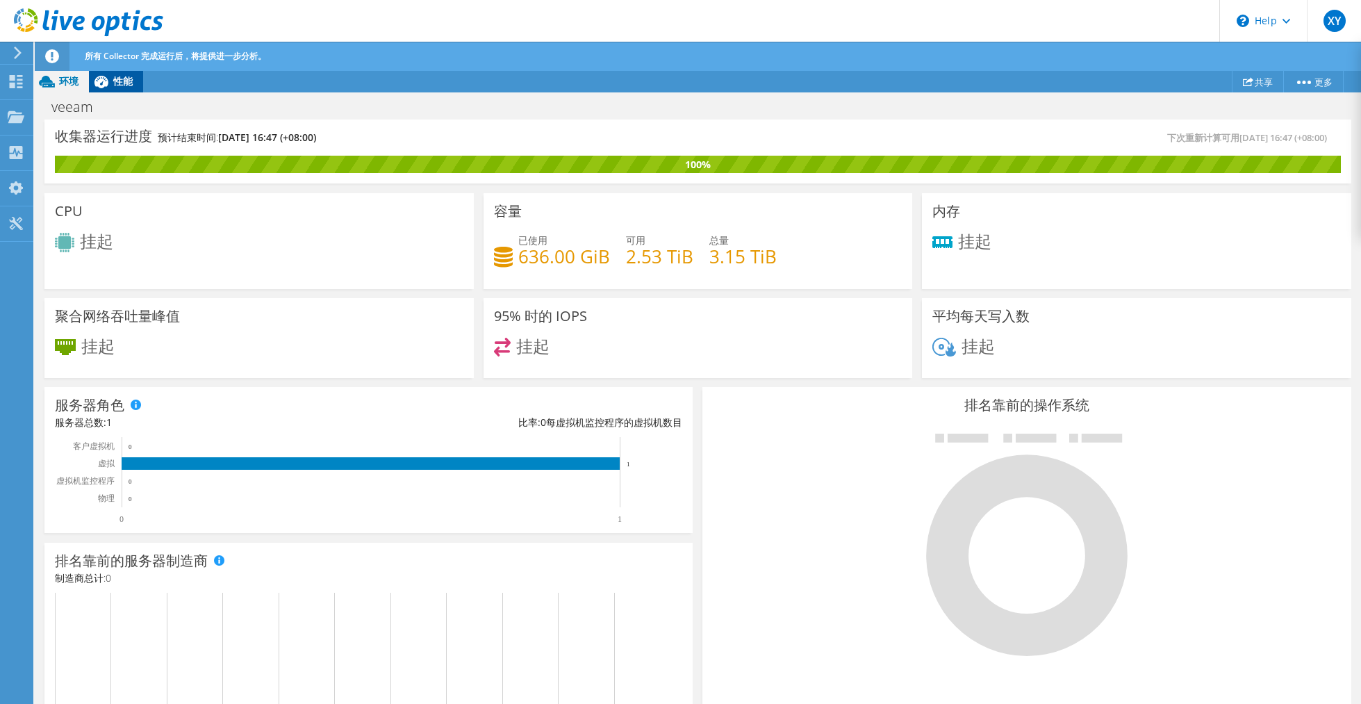
click at [125, 88] on div "性能" at bounding box center [116, 81] width 54 height 22
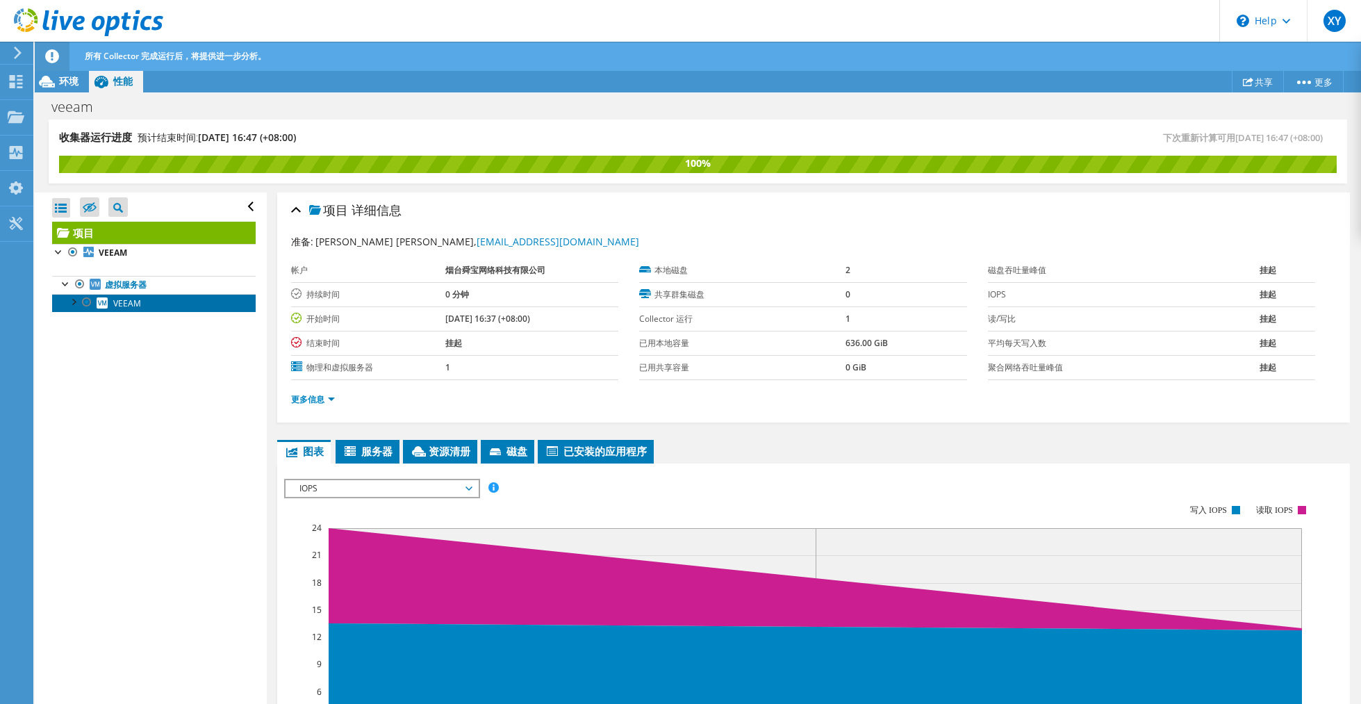
click at [137, 305] on span "VEEAM" at bounding box center [127, 303] width 28 height 12
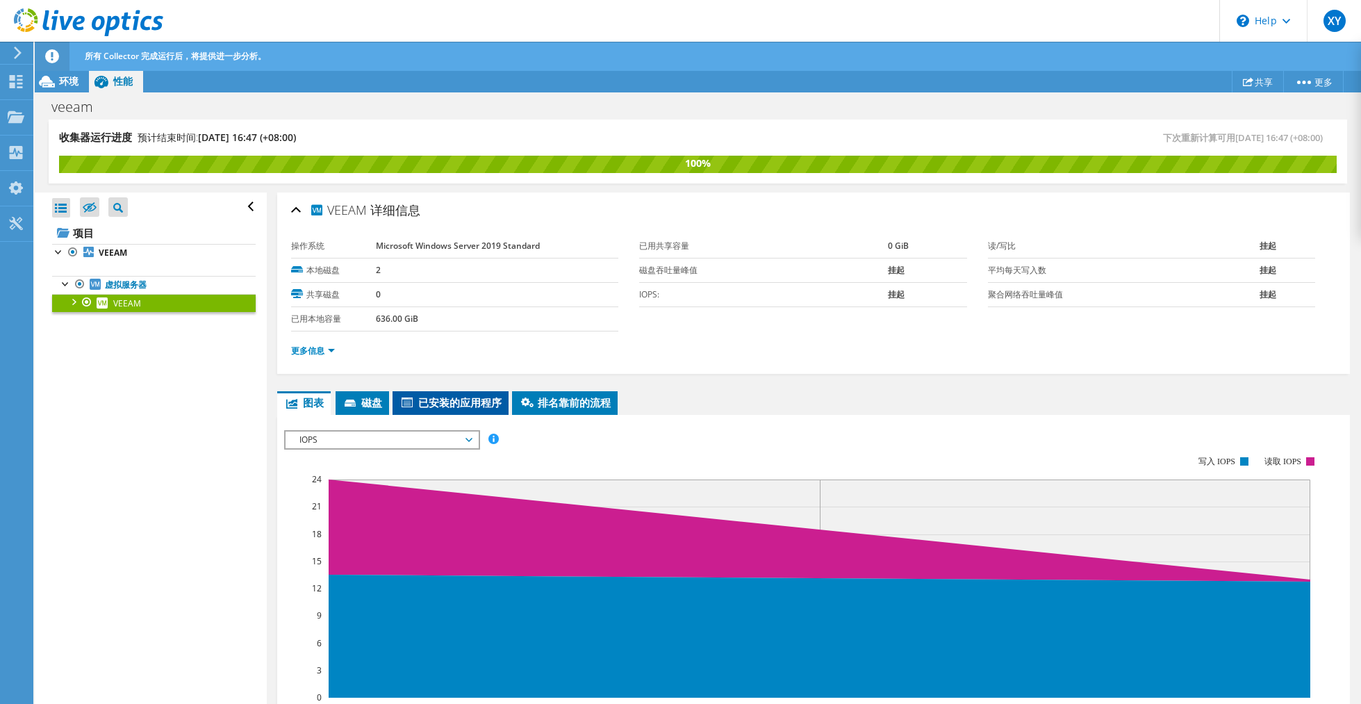
click at [466, 411] on li "已安装的应用程序" at bounding box center [451, 403] width 116 height 24
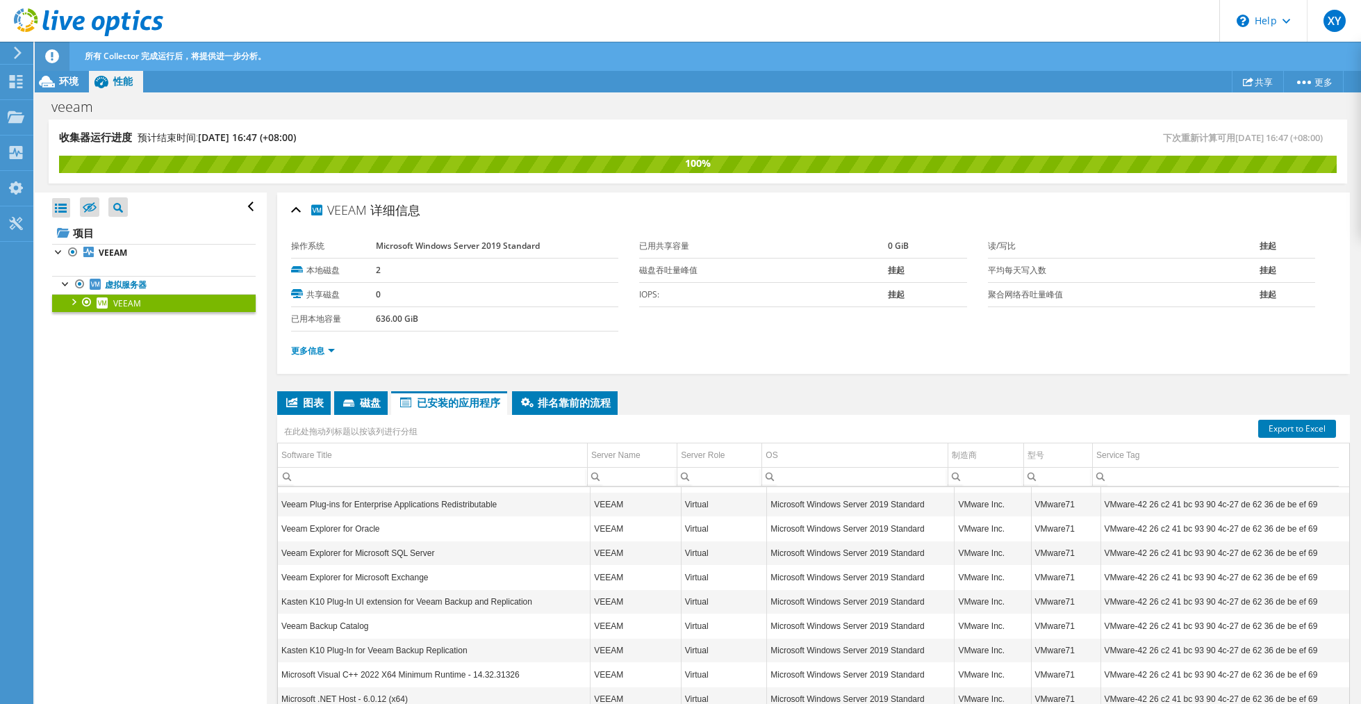
scroll to position [678, 0]
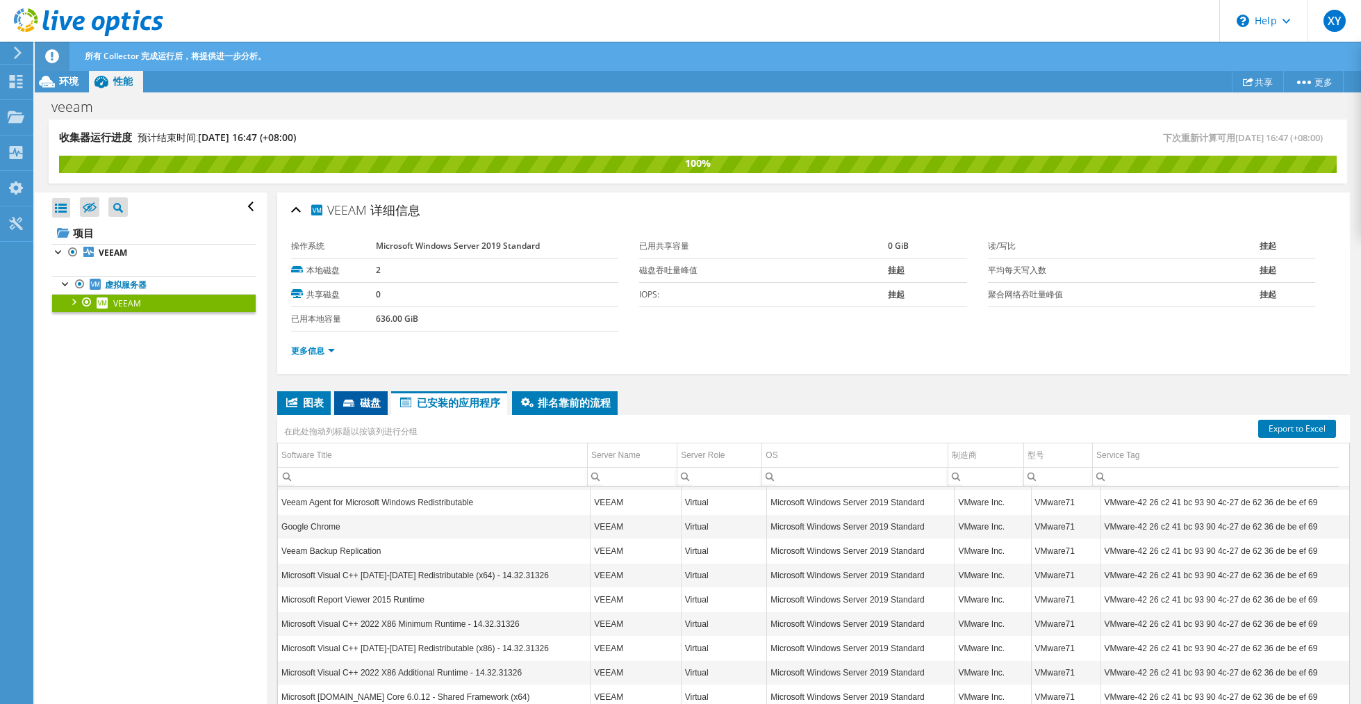
click at [372, 404] on span "磁盘" at bounding box center [361, 402] width 40 height 14
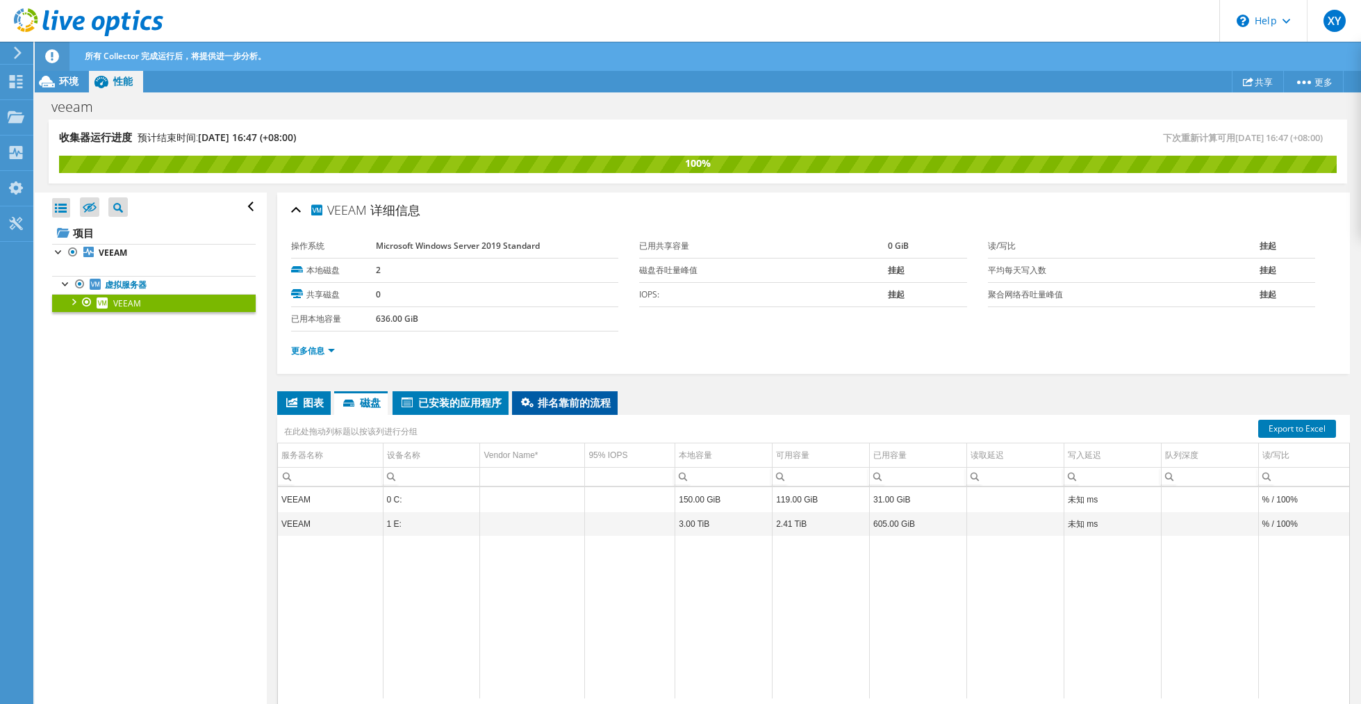
click at [583, 398] on span "排名靠前的流程" at bounding box center [565, 402] width 92 height 14
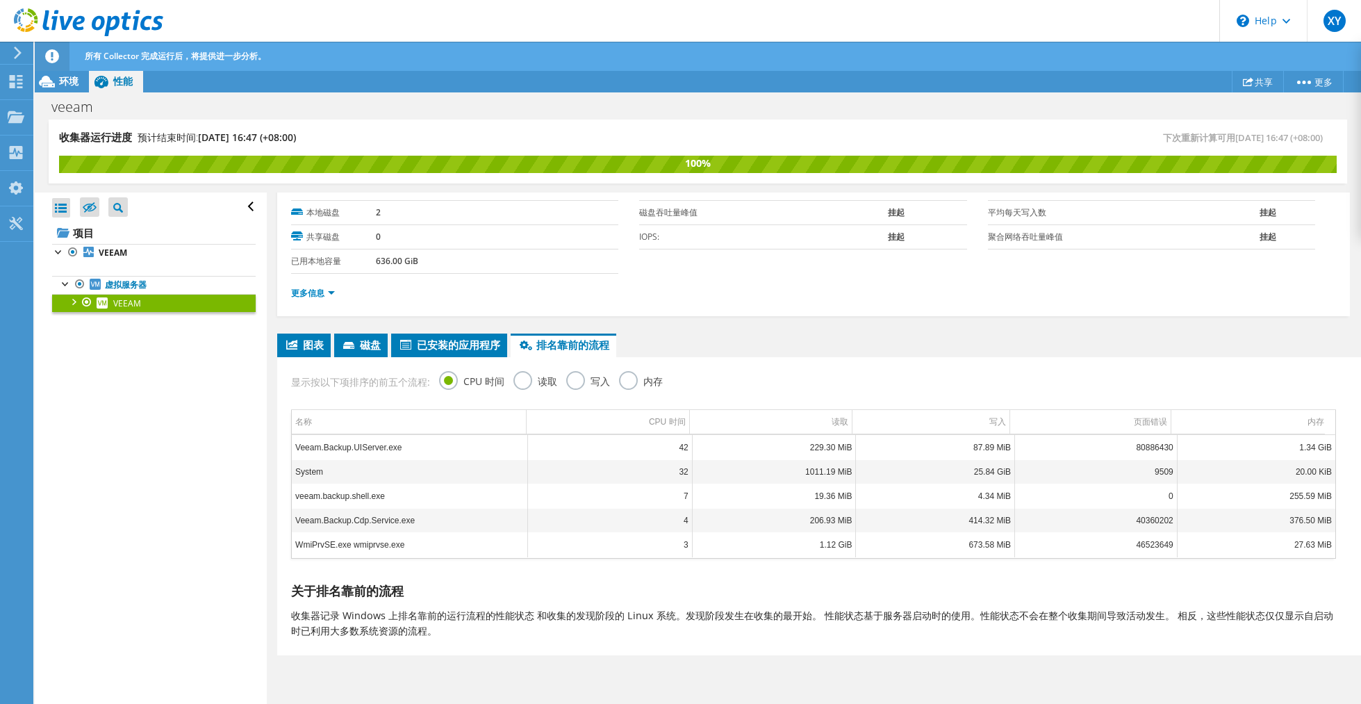
scroll to position [0, 0]
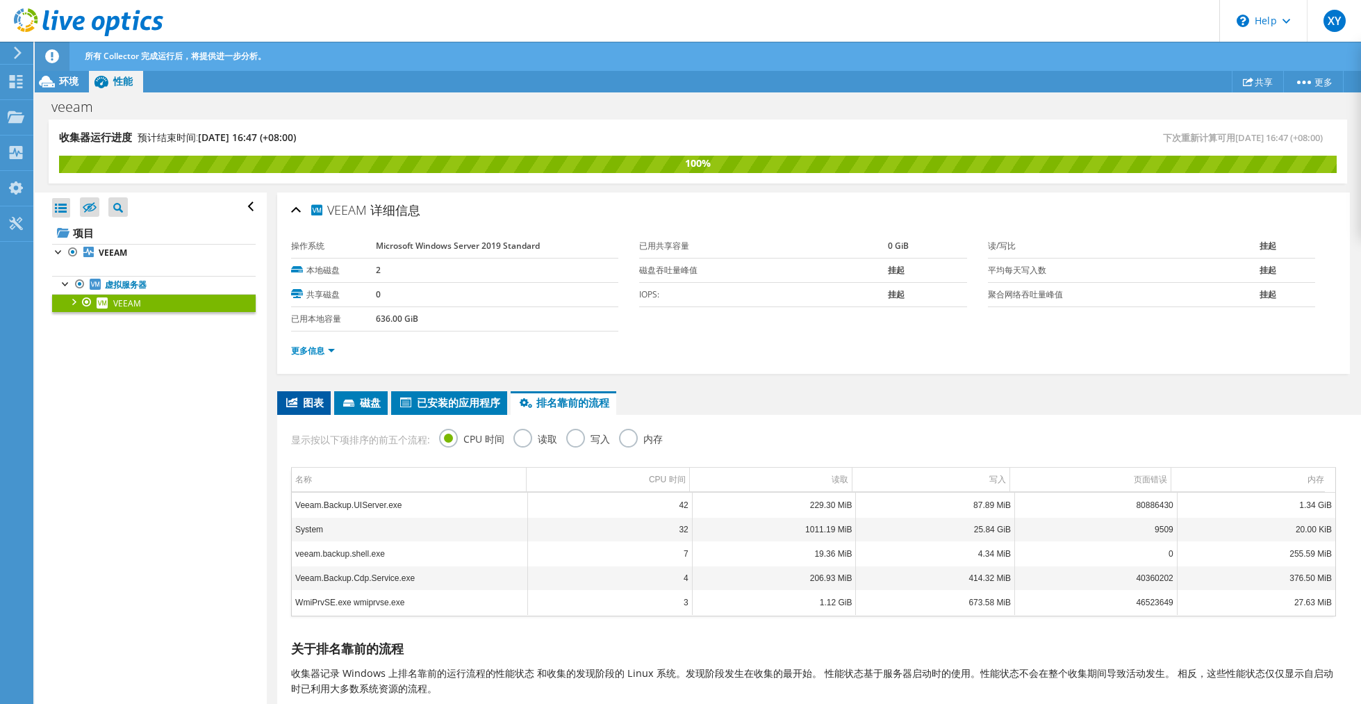
click at [315, 404] on span "图表" at bounding box center [304, 402] width 40 height 14
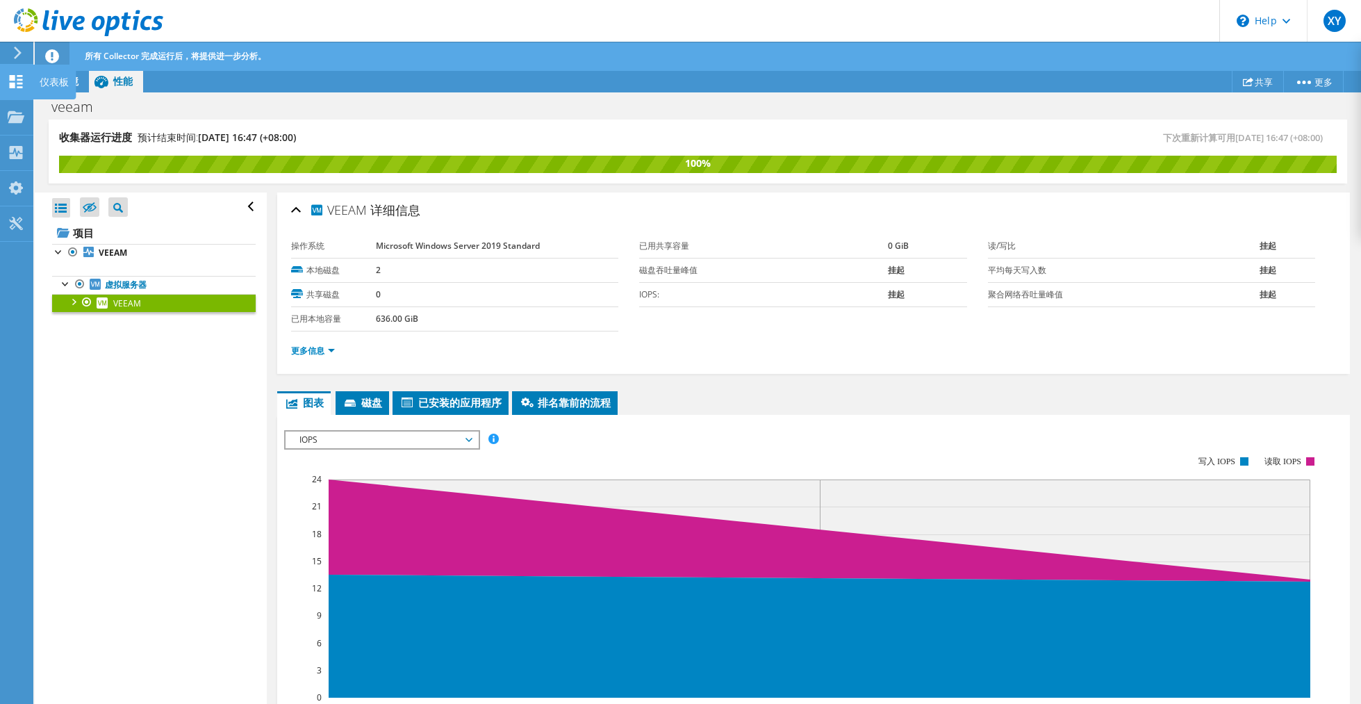
click at [16, 78] on icon at bounding box center [16, 81] width 17 height 13
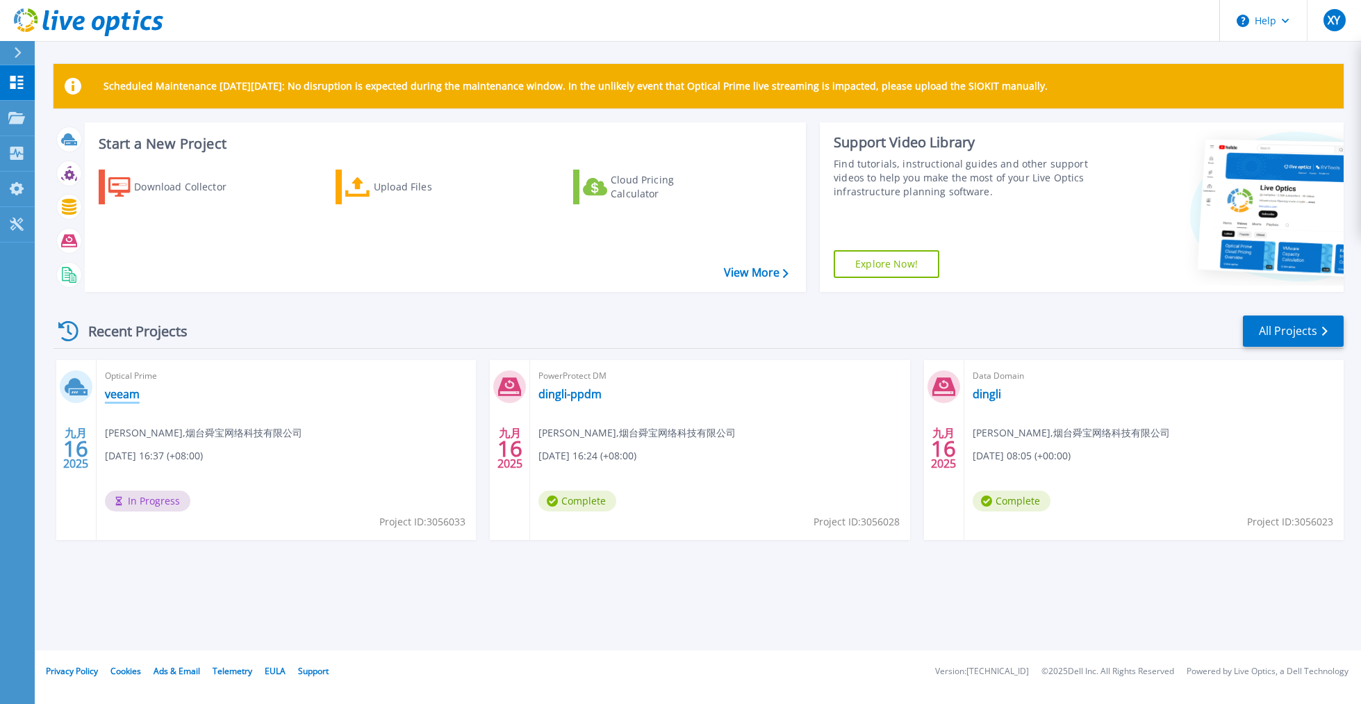
click at [131, 393] on link "veeam" at bounding box center [122, 394] width 35 height 14
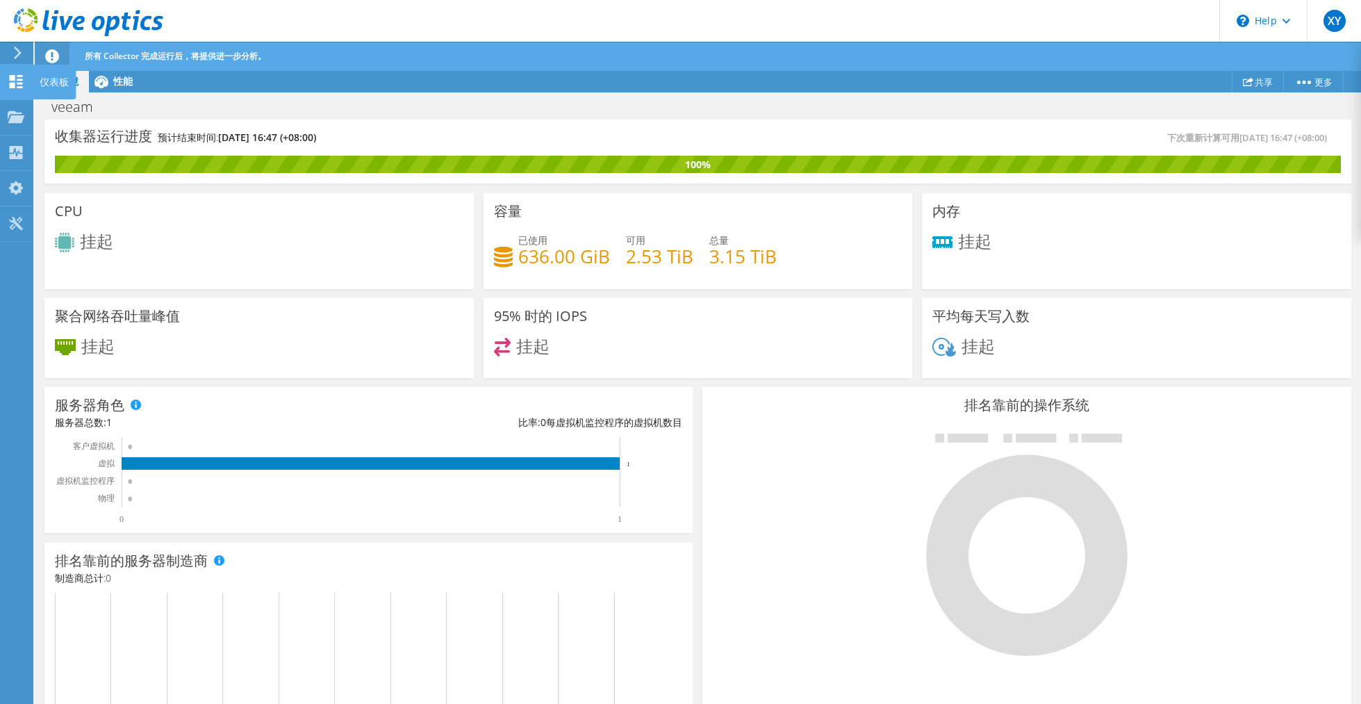
click at [19, 90] on div at bounding box center [16, 83] width 17 height 15
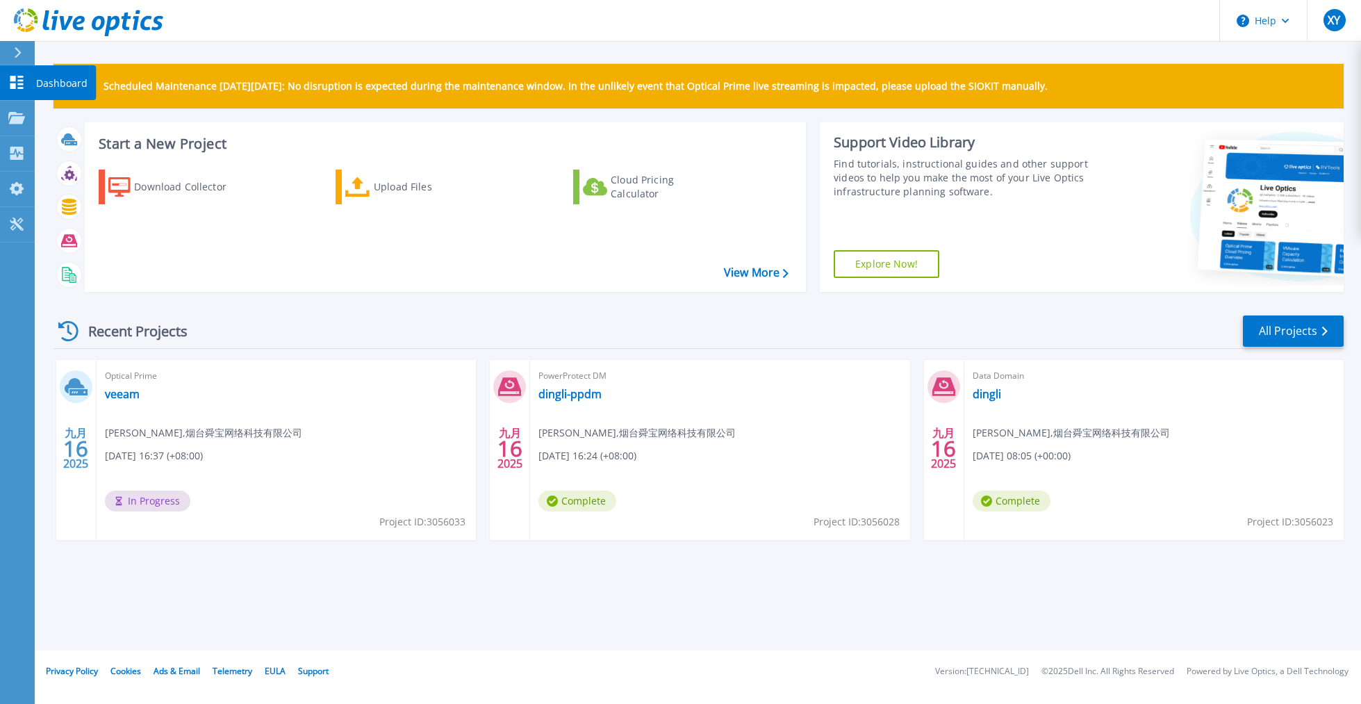
click at [17, 92] on link "Dashboard Dashboard" at bounding box center [17, 82] width 35 height 35
click at [131, 398] on link "veeam" at bounding box center [122, 394] width 35 height 14
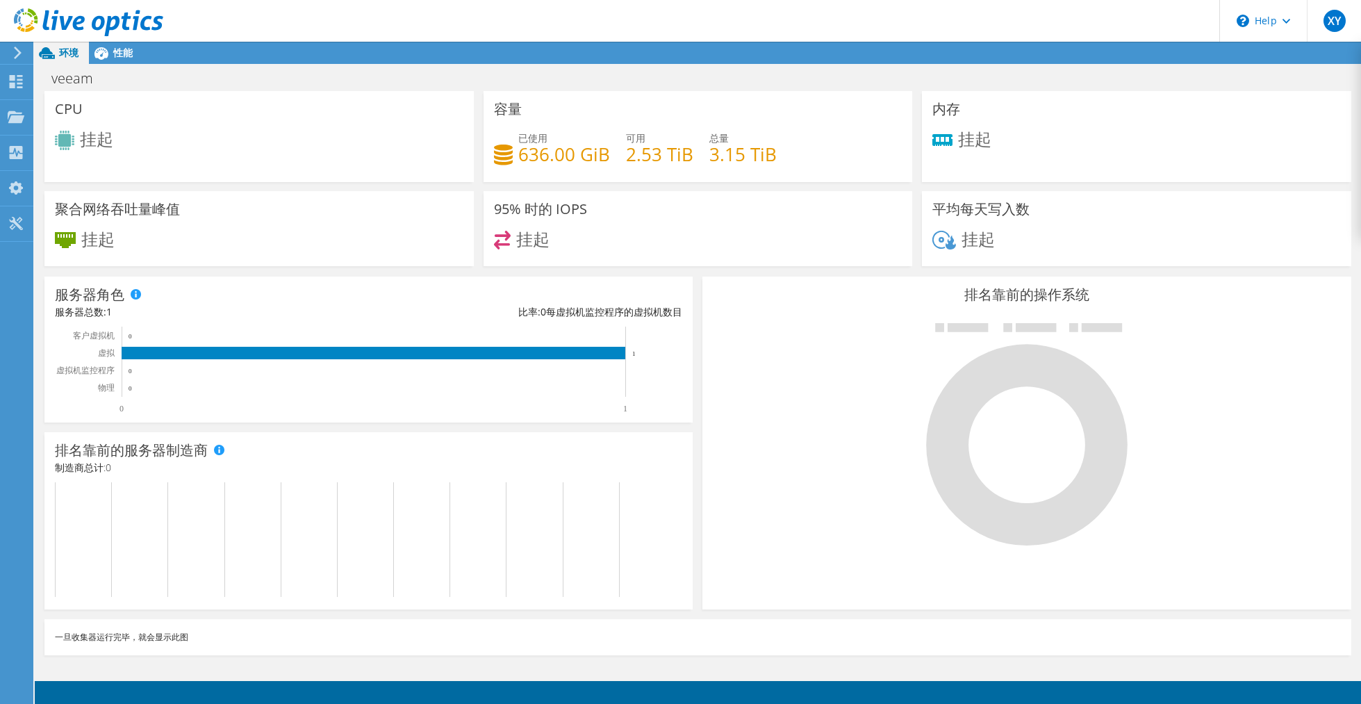
click at [969, 128] on span "挂起" at bounding box center [974, 137] width 33 height 23
click at [122, 50] on span "性能" at bounding box center [122, 52] width 19 height 13
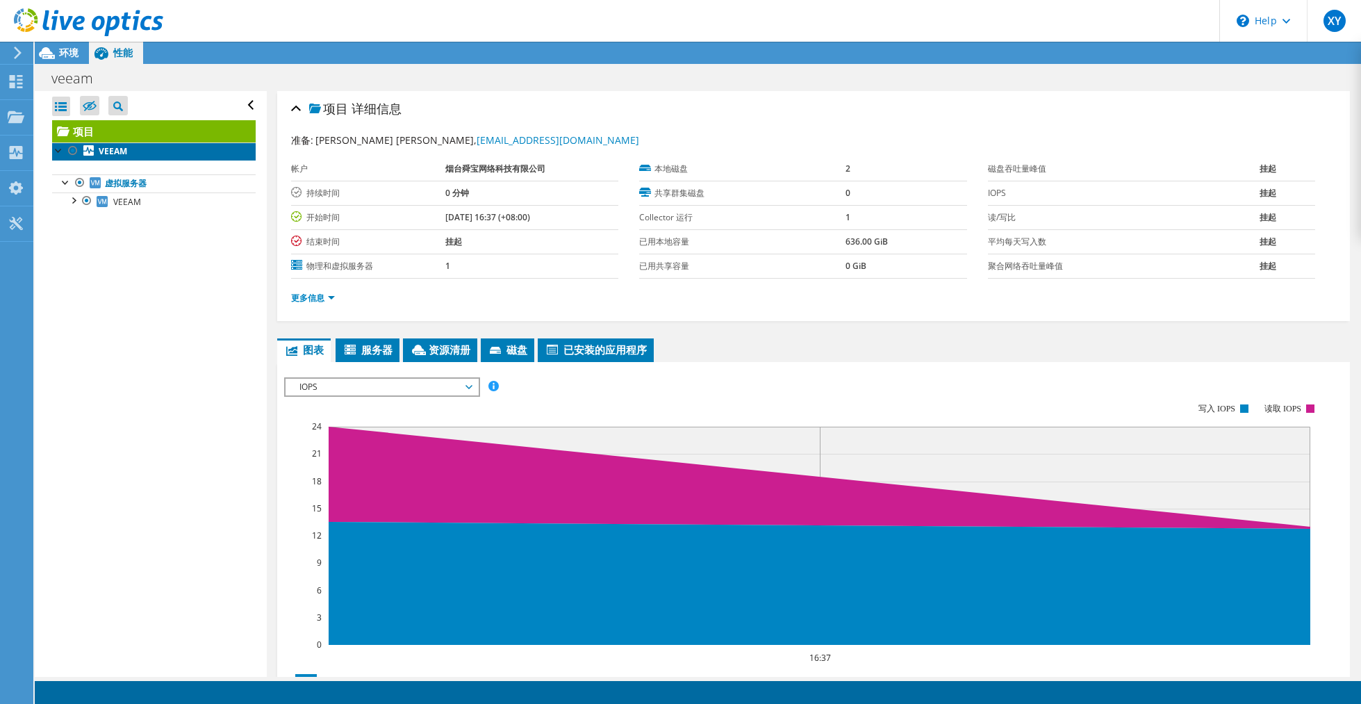
click at [132, 151] on link "VEEAM" at bounding box center [154, 151] width 204 height 18
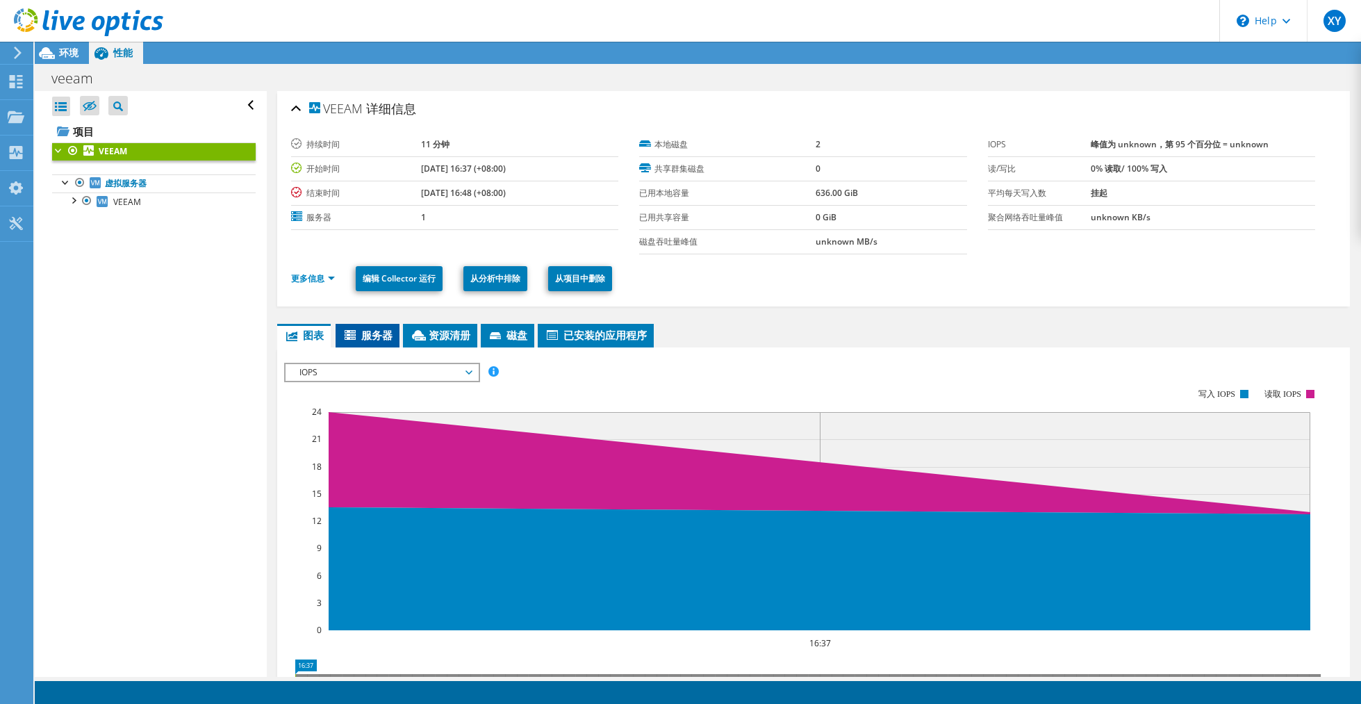
click at [368, 335] on span "服务器" at bounding box center [368, 335] width 50 height 14
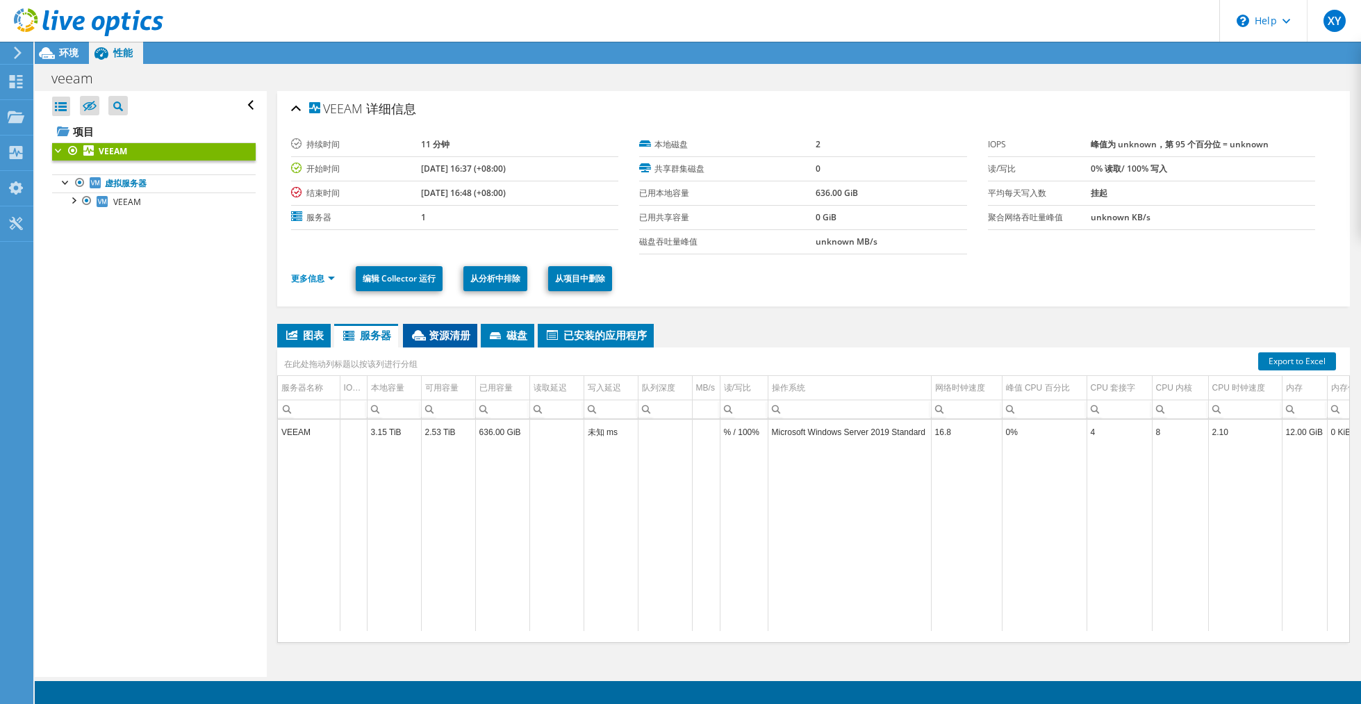
click at [440, 336] on span "资源清册" at bounding box center [440, 335] width 60 height 14
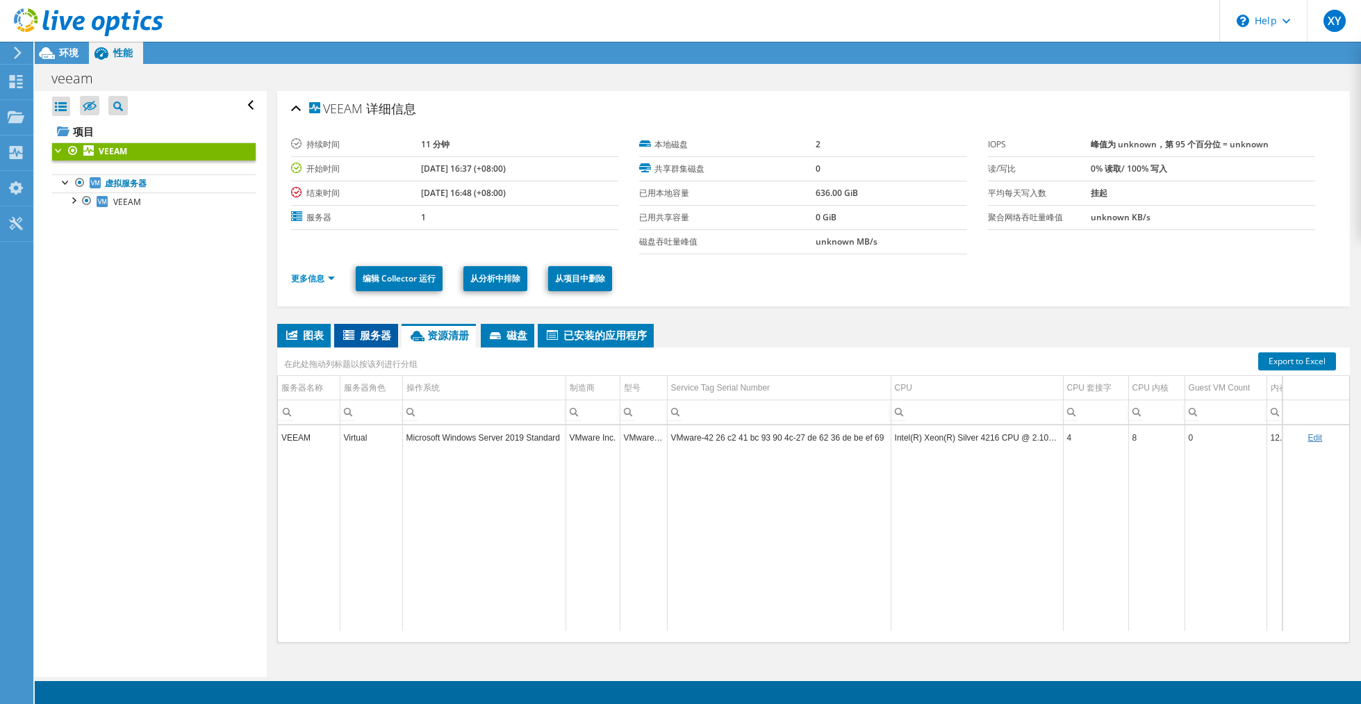
click at [386, 337] on span "服务器" at bounding box center [366, 335] width 50 height 14
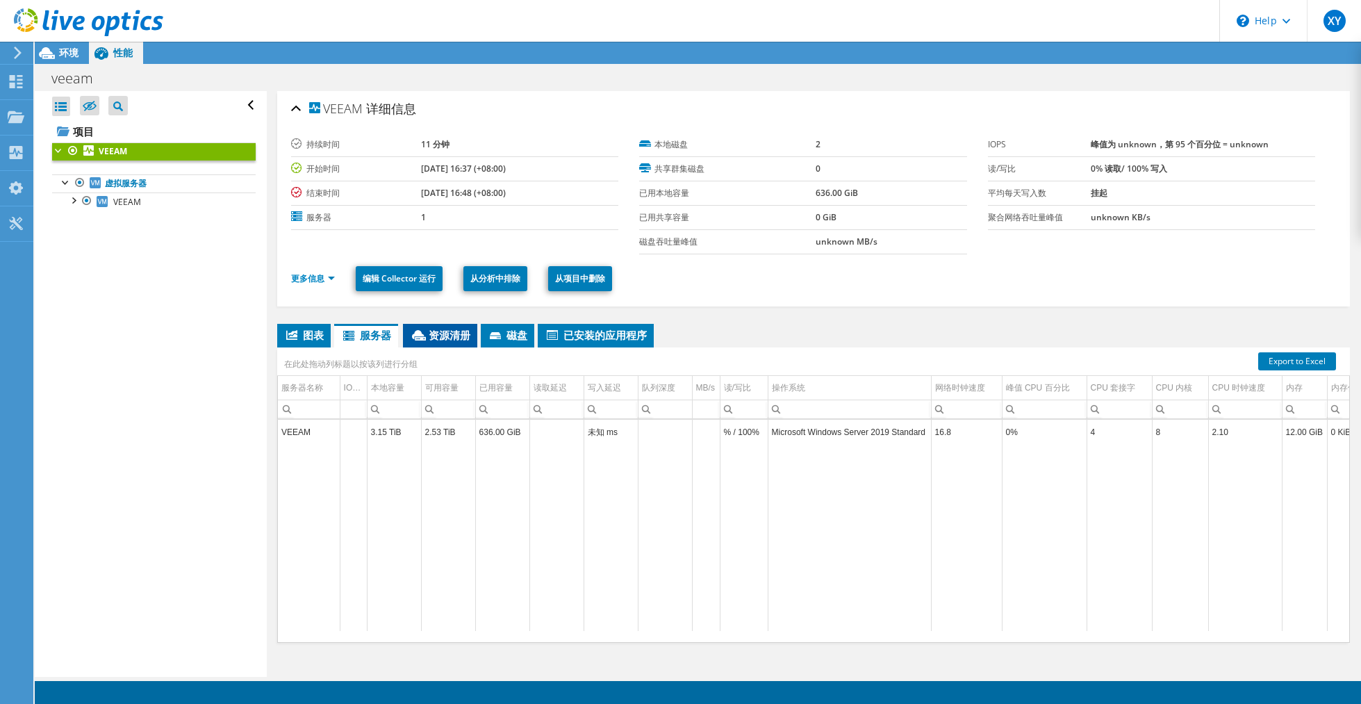
click at [455, 336] on span "资源清册" at bounding box center [440, 335] width 60 height 14
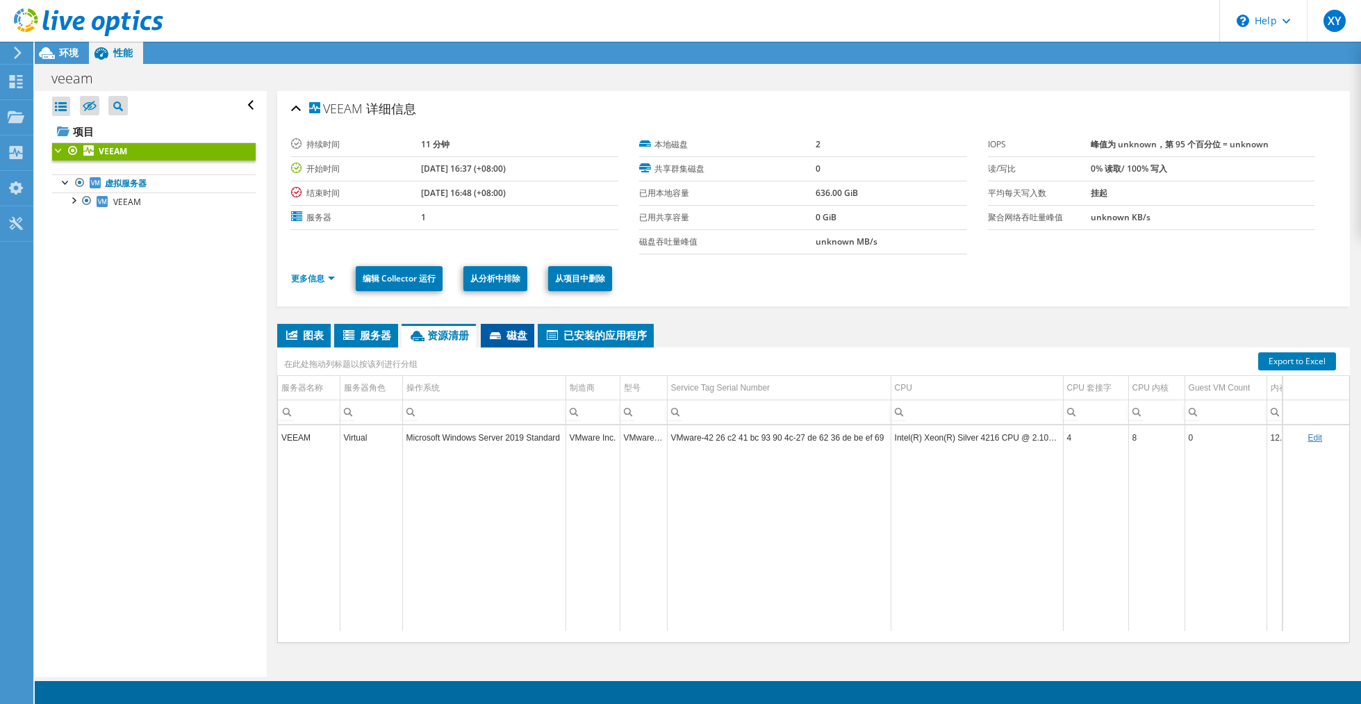
click at [516, 335] on span "磁盘" at bounding box center [508, 335] width 40 height 14
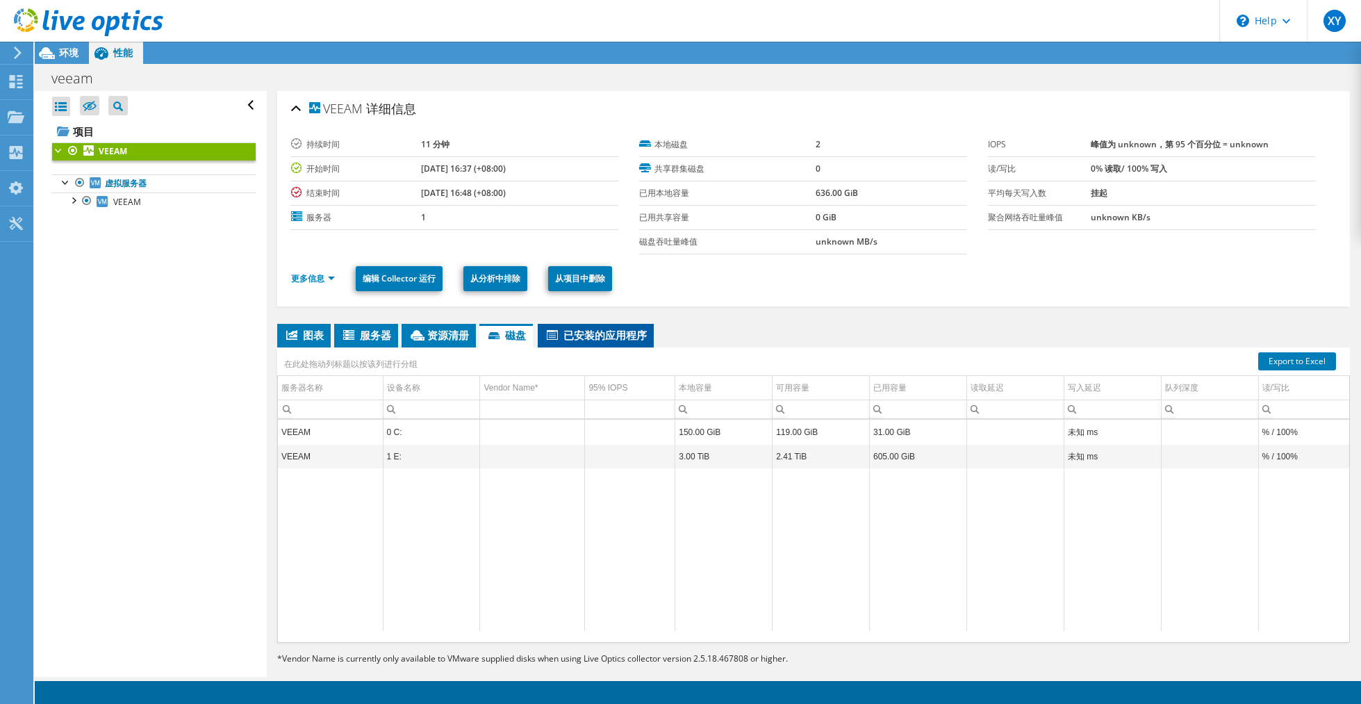
click at [624, 335] on span "已安装的应用程序" at bounding box center [596, 335] width 102 height 14
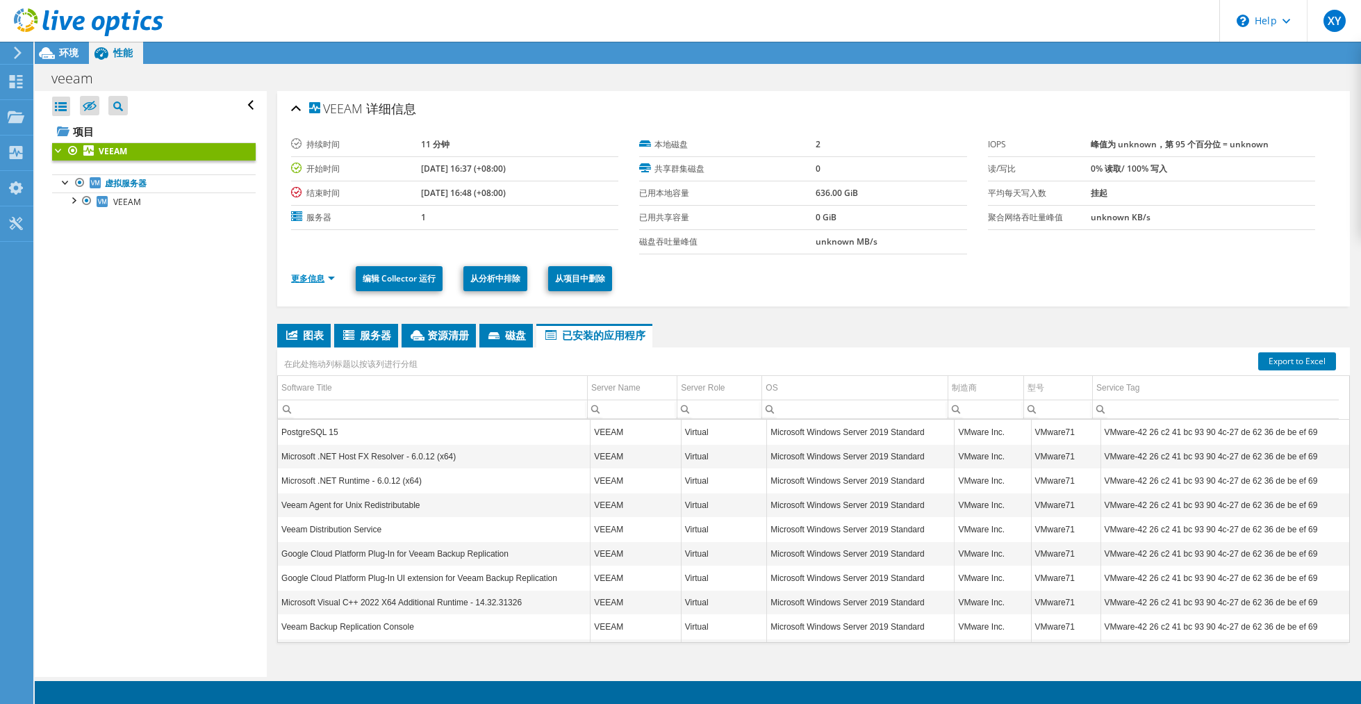
click at [321, 279] on link "更多信息" at bounding box center [313, 278] width 44 height 12
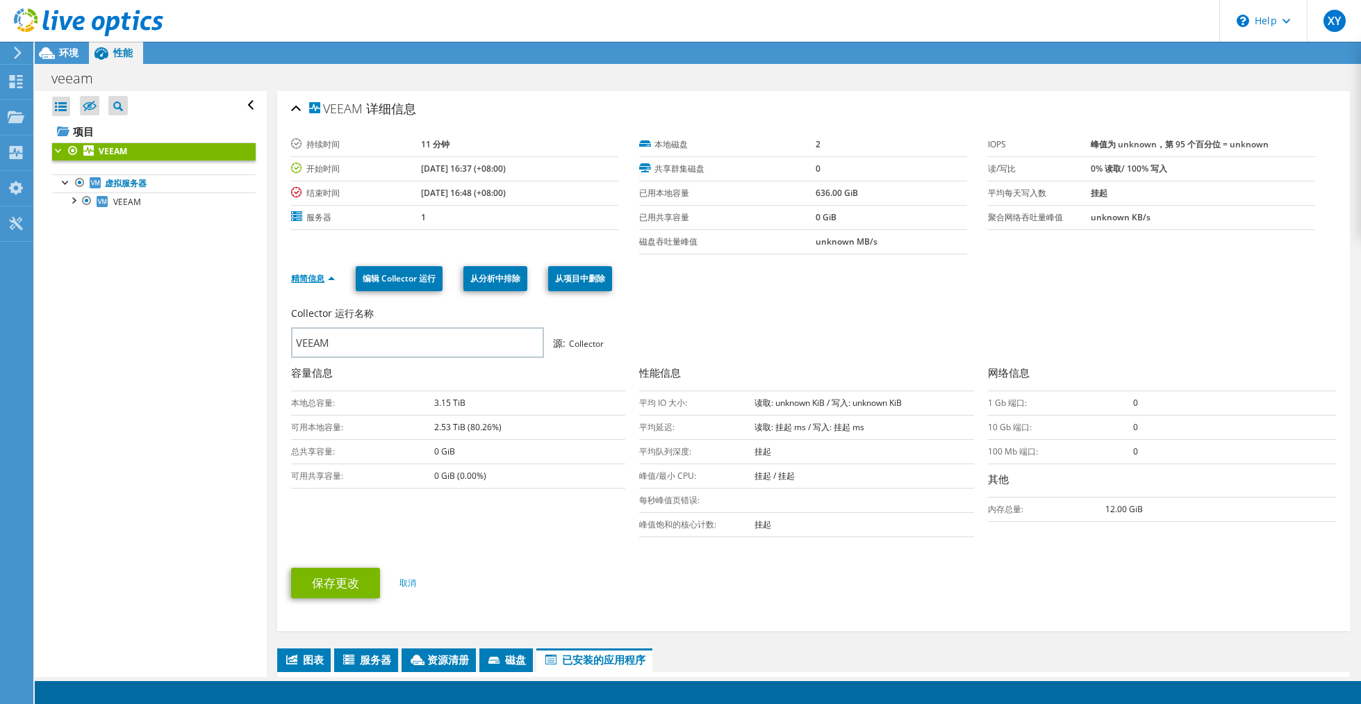
click at [321, 279] on link "精简信息" at bounding box center [313, 278] width 44 height 12
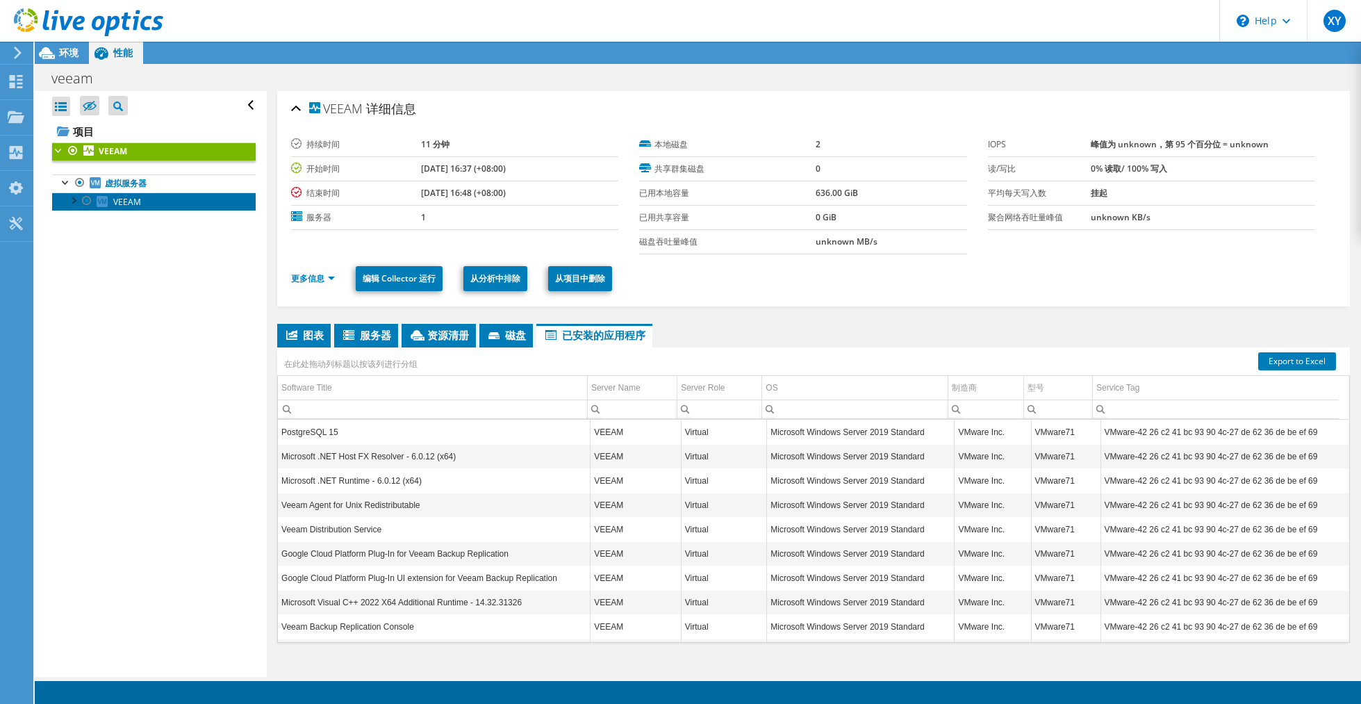
click at [150, 205] on link "VEEAM" at bounding box center [154, 201] width 204 height 18
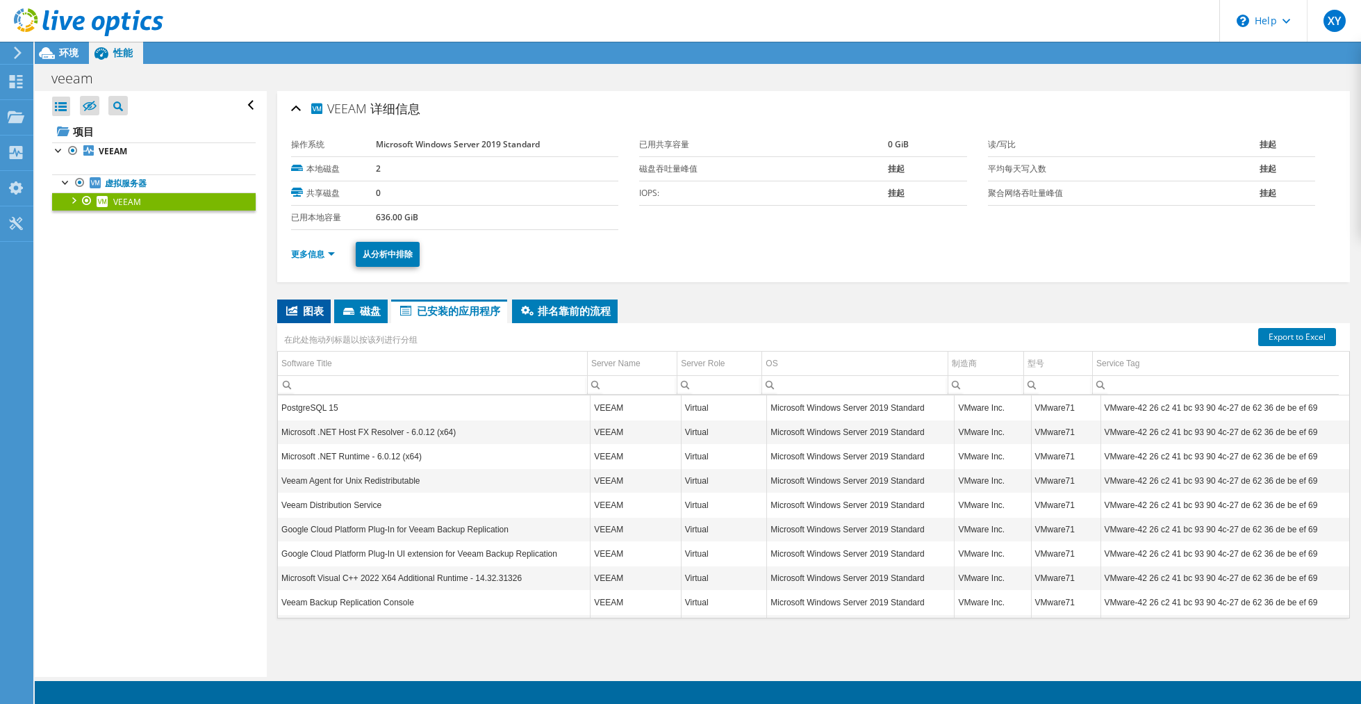
click at [306, 307] on span "图表" at bounding box center [304, 311] width 40 height 14
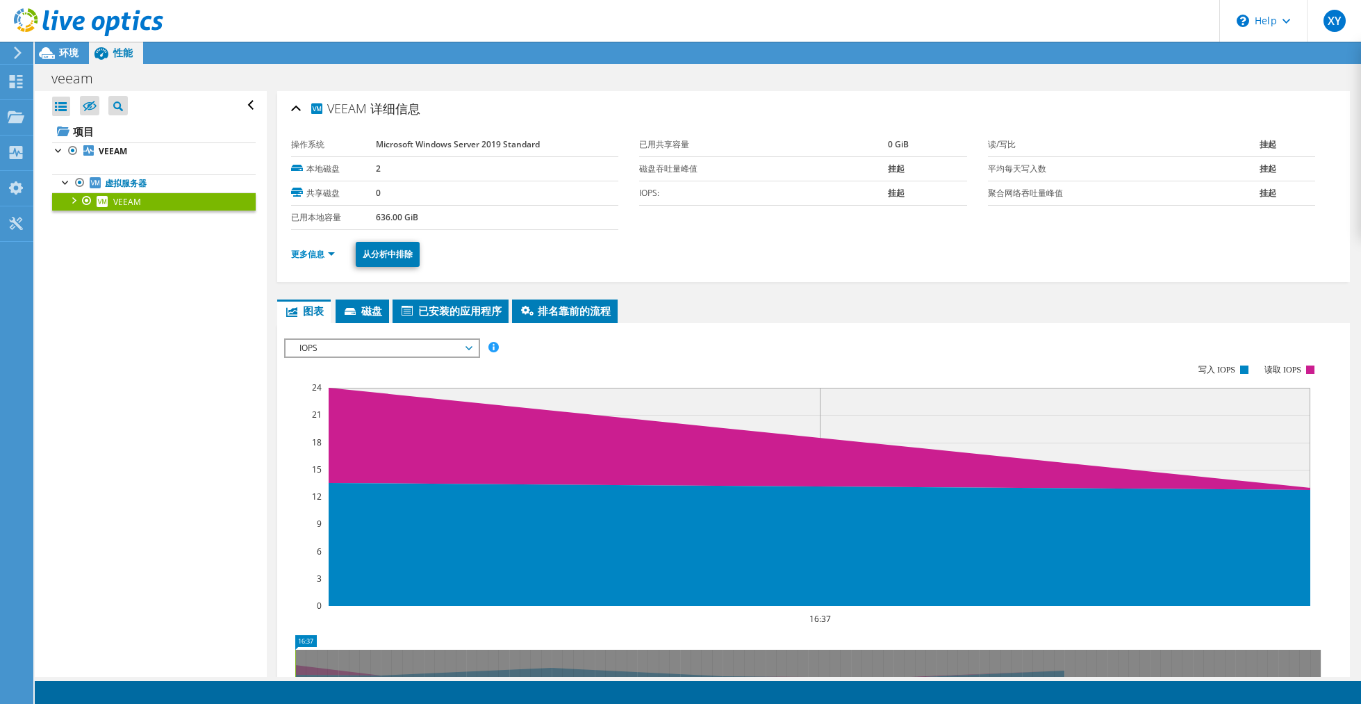
click at [73, 202] on div at bounding box center [73, 199] width 14 height 14
click at [81, 254] on div at bounding box center [80, 254] width 14 height 14
click at [71, 62] on div "环境" at bounding box center [62, 53] width 54 height 22
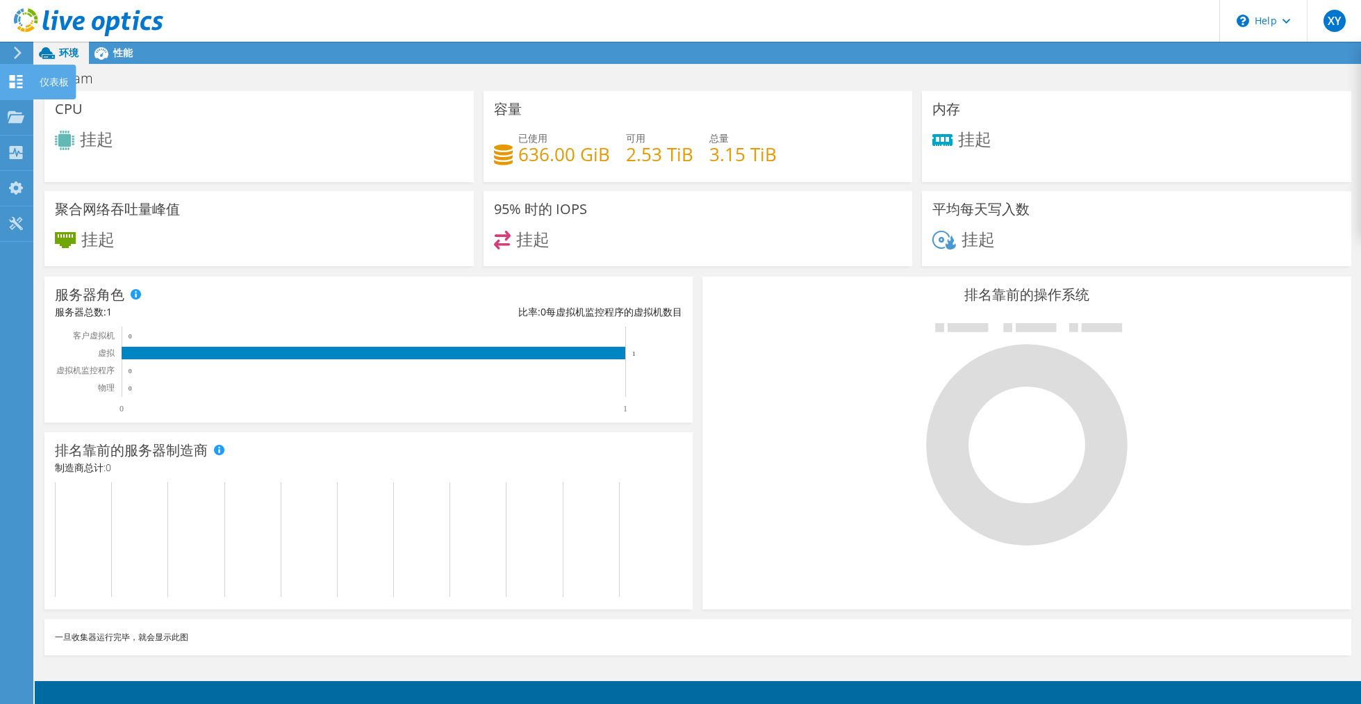
click at [19, 81] on icon at bounding box center [16, 81] width 17 height 13
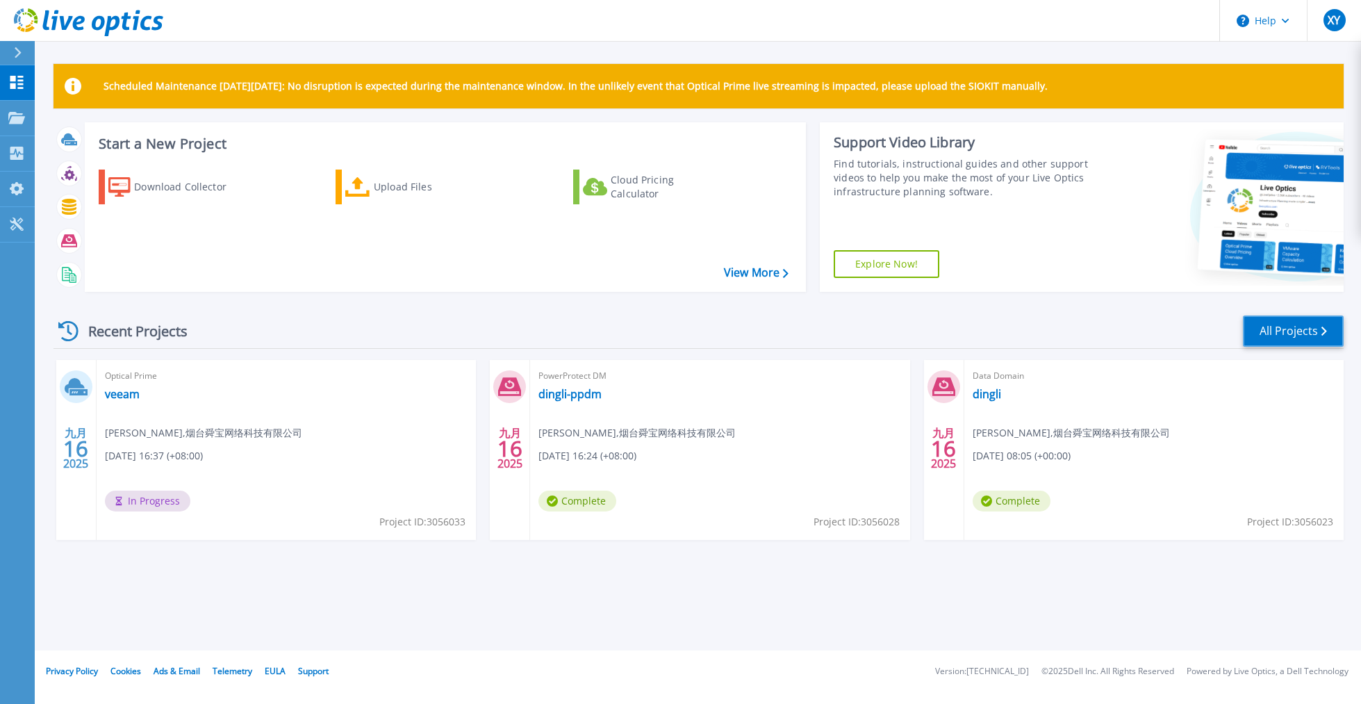
click at [1302, 336] on link "All Projects" at bounding box center [1293, 330] width 101 height 31
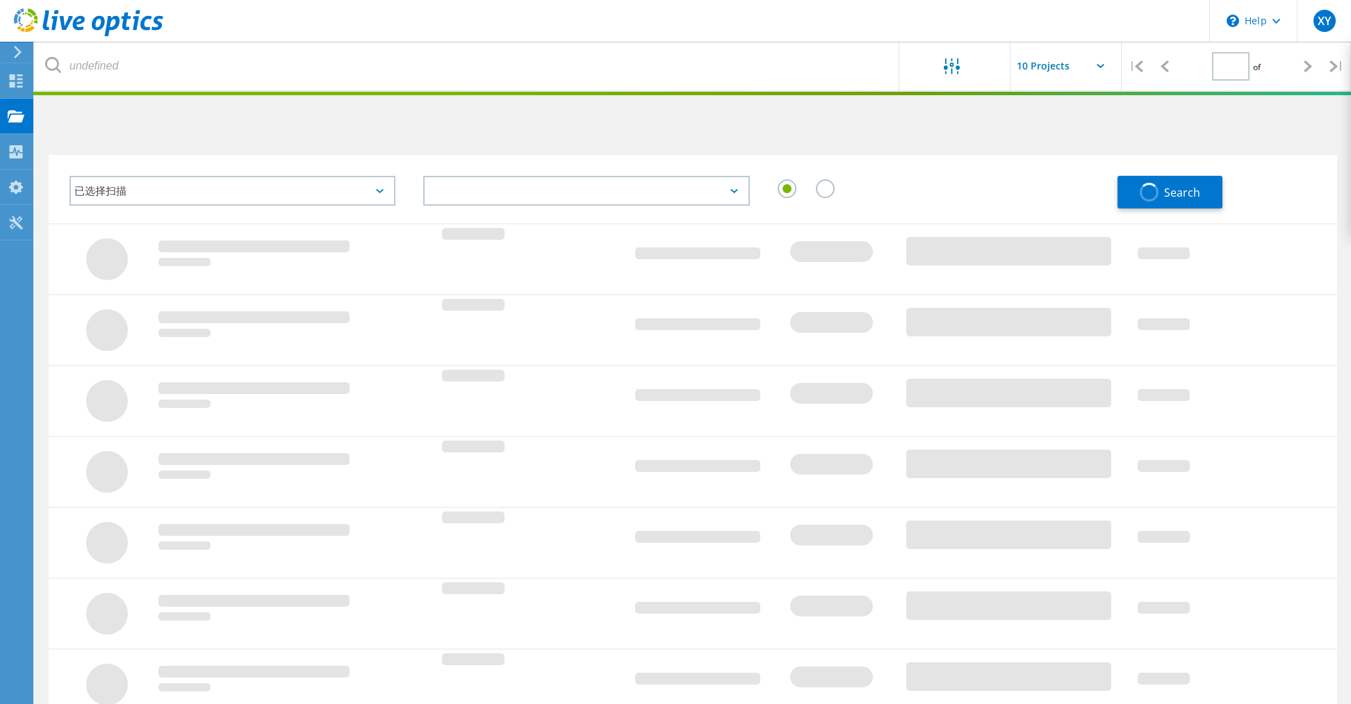
type input "1"
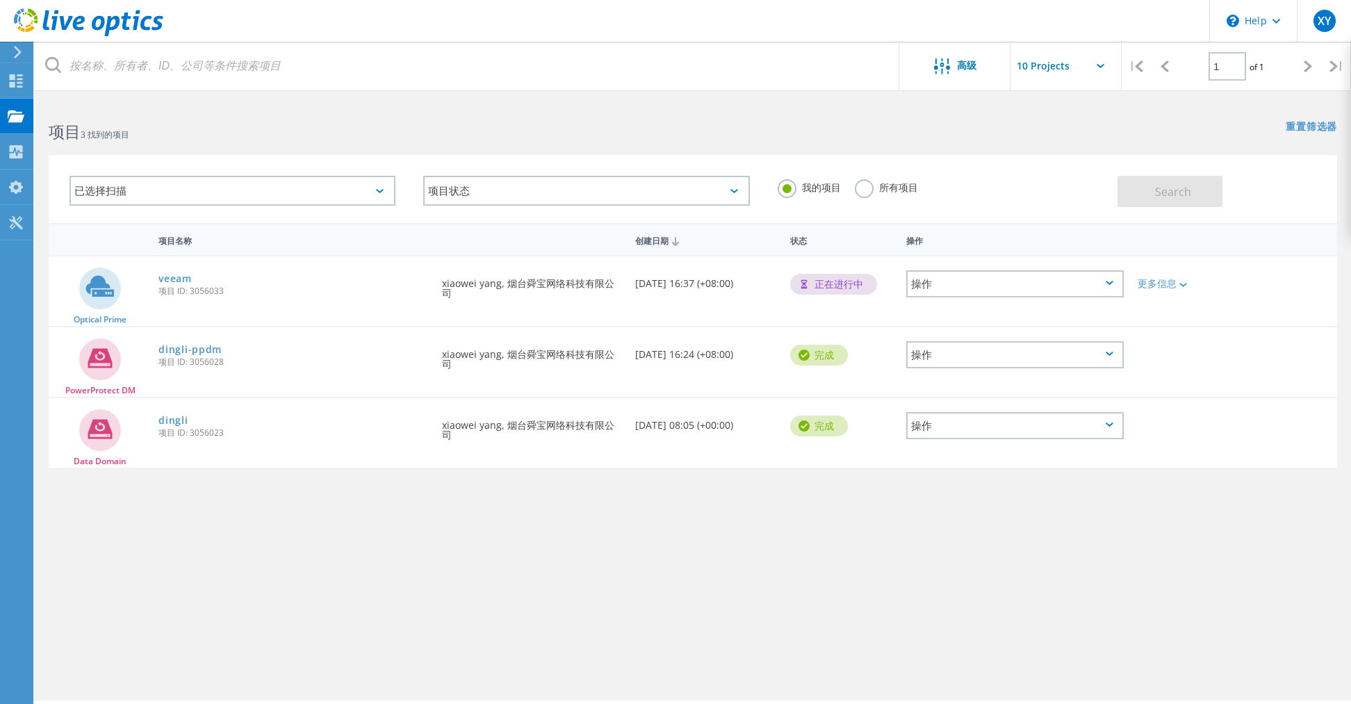
click at [1024, 287] on div "操作" at bounding box center [1015, 283] width 218 height 27
click at [1289, 350] on div "PowerProtect DM dingli-ppdm 项目 ID: 3056028 申请人 xiaowei yang, 烟台舜宝网络科技有限公司 创建日期 …" at bounding box center [693, 361] width 1288 height 69
click at [1037, 350] on div "操作" at bounding box center [1015, 354] width 218 height 27
click at [972, 403] on div "删除" at bounding box center [1015, 398] width 215 height 22
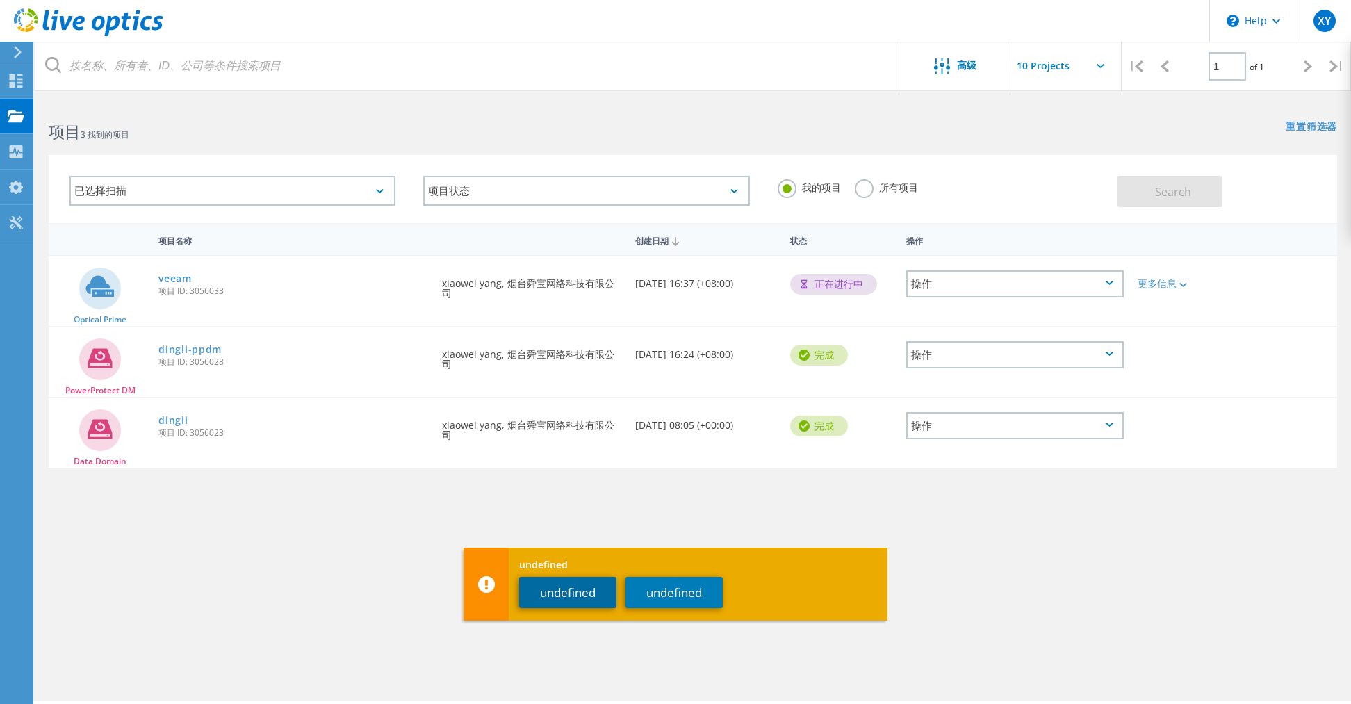
click at [575, 598] on button "undefined" at bounding box center [567, 592] width 97 height 31
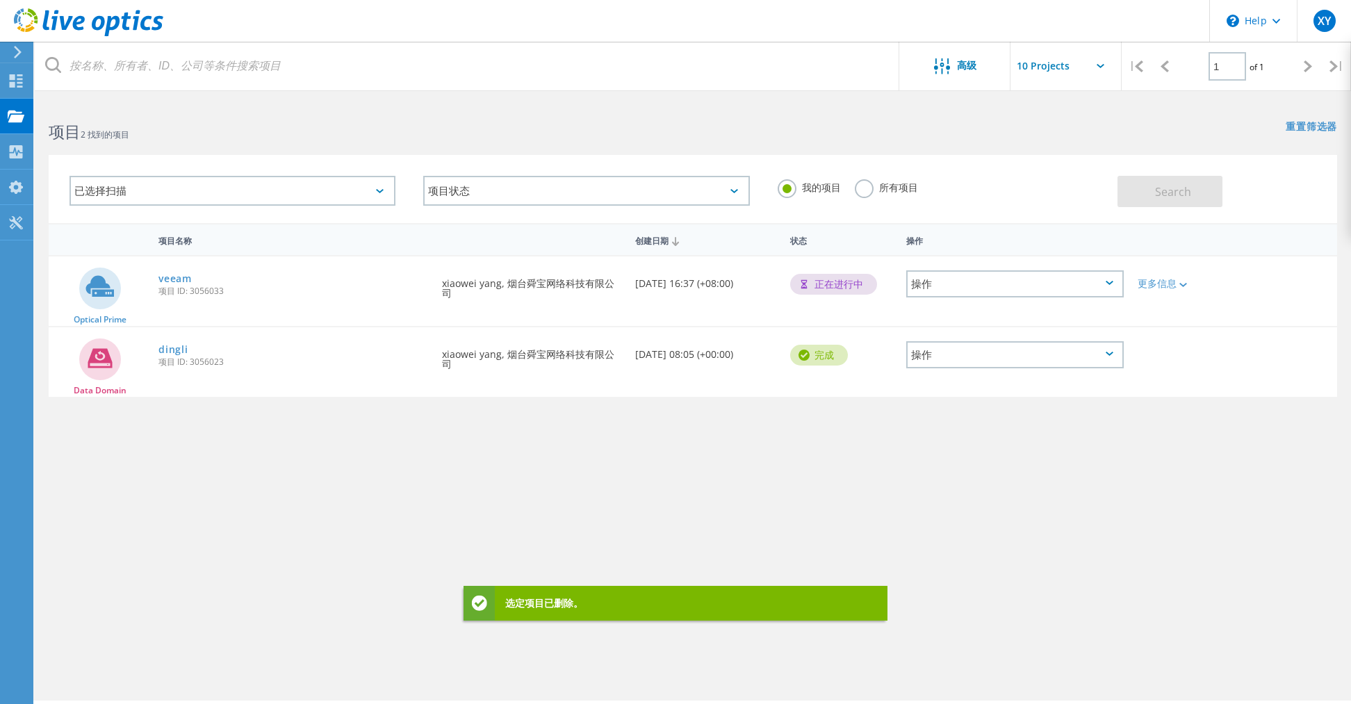
click at [1001, 351] on div "操作" at bounding box center [1015, 354] width 218 height 27
click at [940, 394] on div "删除" at bounding box center [1015, 398] width 215 height 22
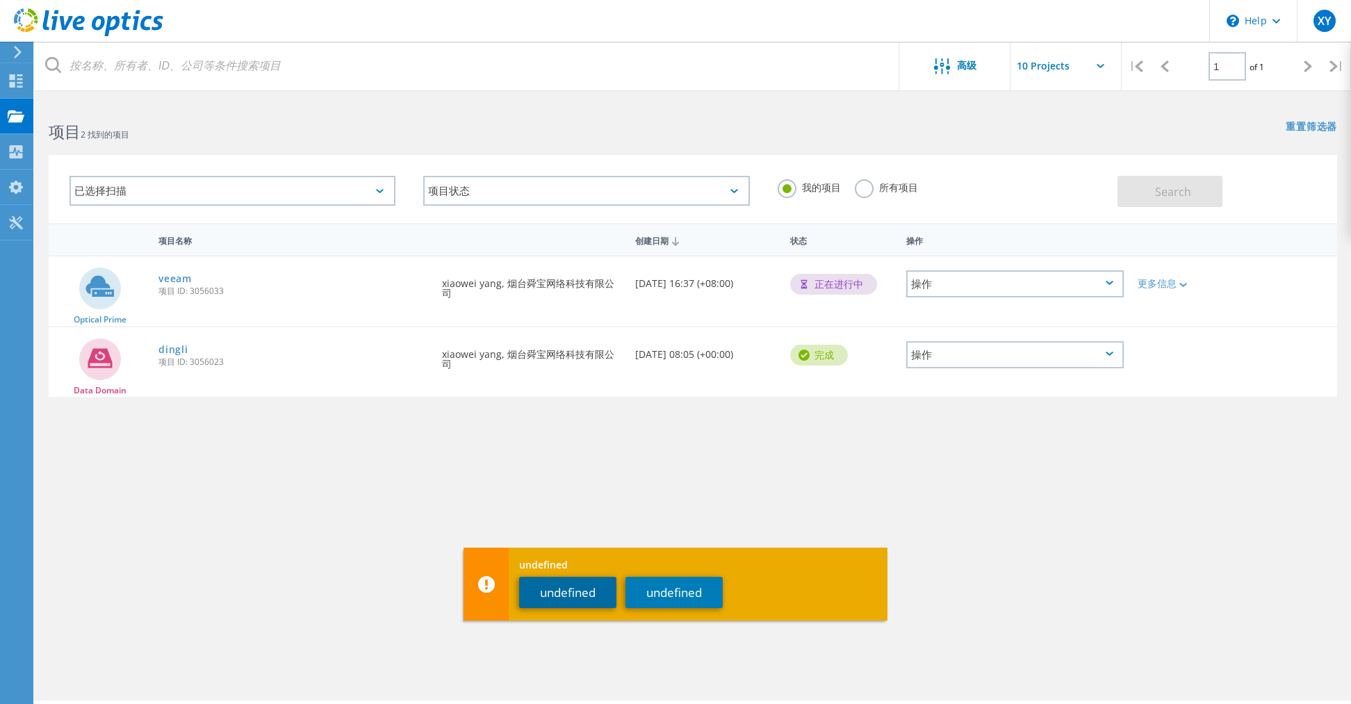
click at [567, 598] on button "undefined" at bounding box center [567, 592] width 97 height 31
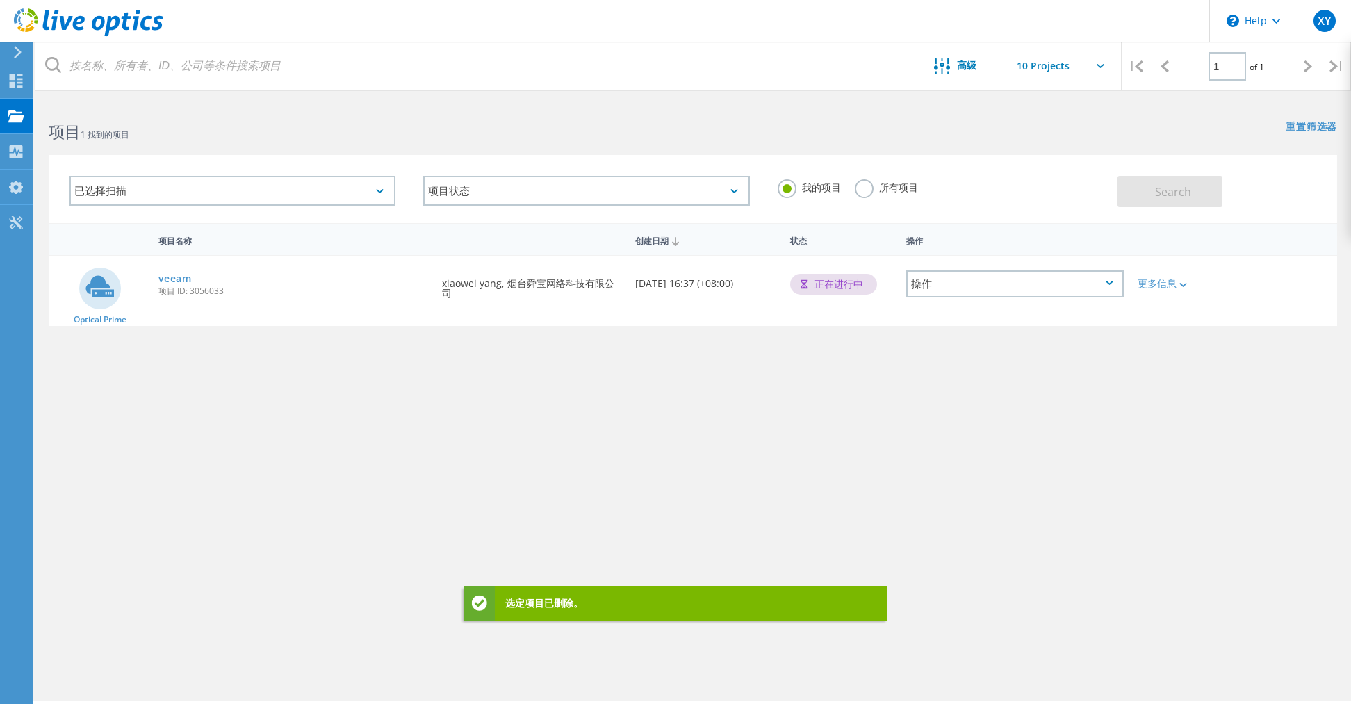
click at [1165, 268] on div "更多信息" at bounding box center [1182, 279] width 103 height 46
click at [1167, 286] on div "更多信息" at bounding box center [1182, 284] width 89 height 10
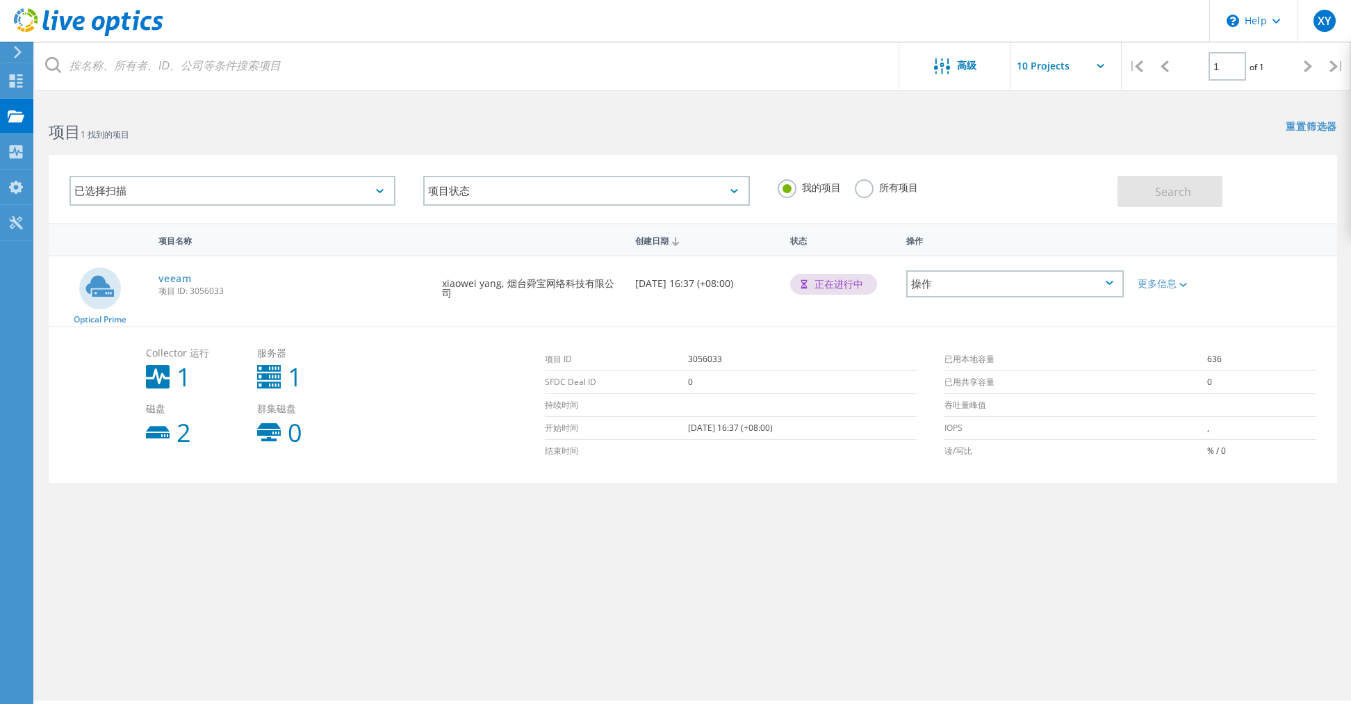
click at [1037, 279] on div "操作" at bounding box center [1015, 283] width 218 height 27
click at [989, 259] on div "查看项目" at bounding box center [1015, 252] width 215 height 22
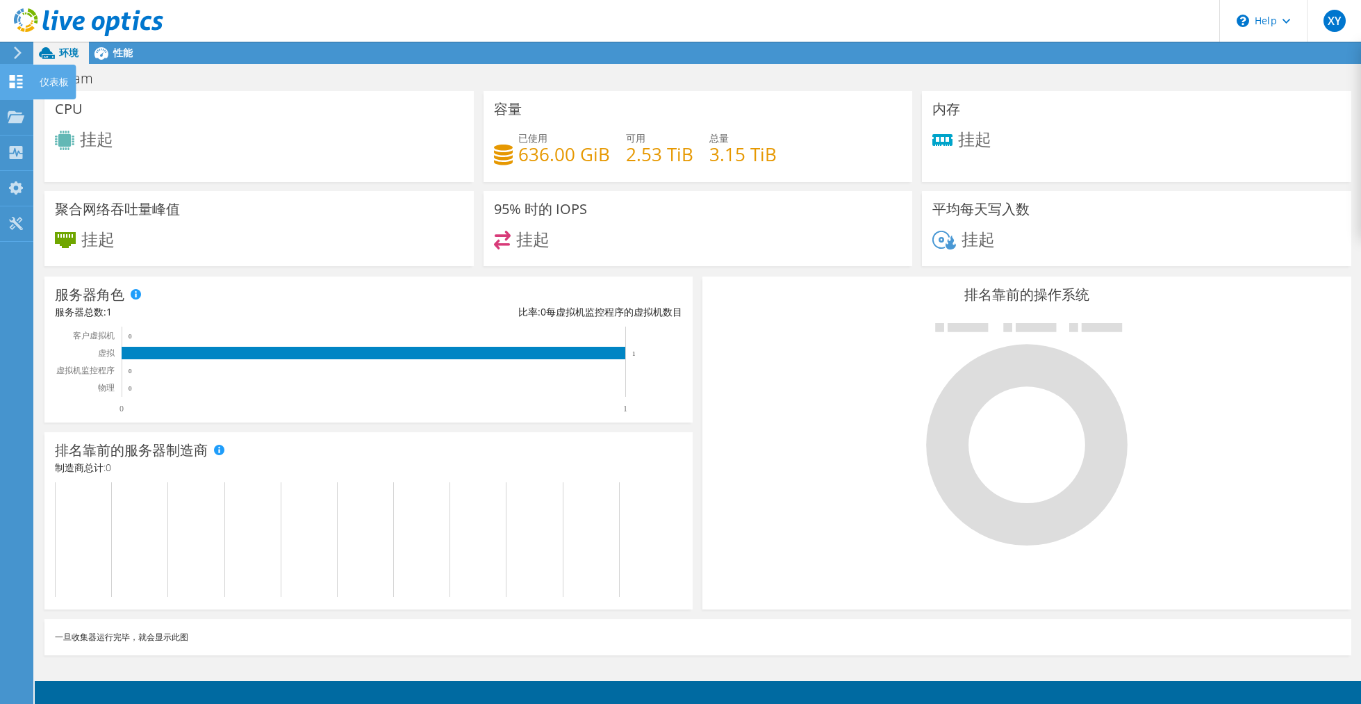
click at [15, 87] on icon at bounding box center [16, 81] width 17 height 13
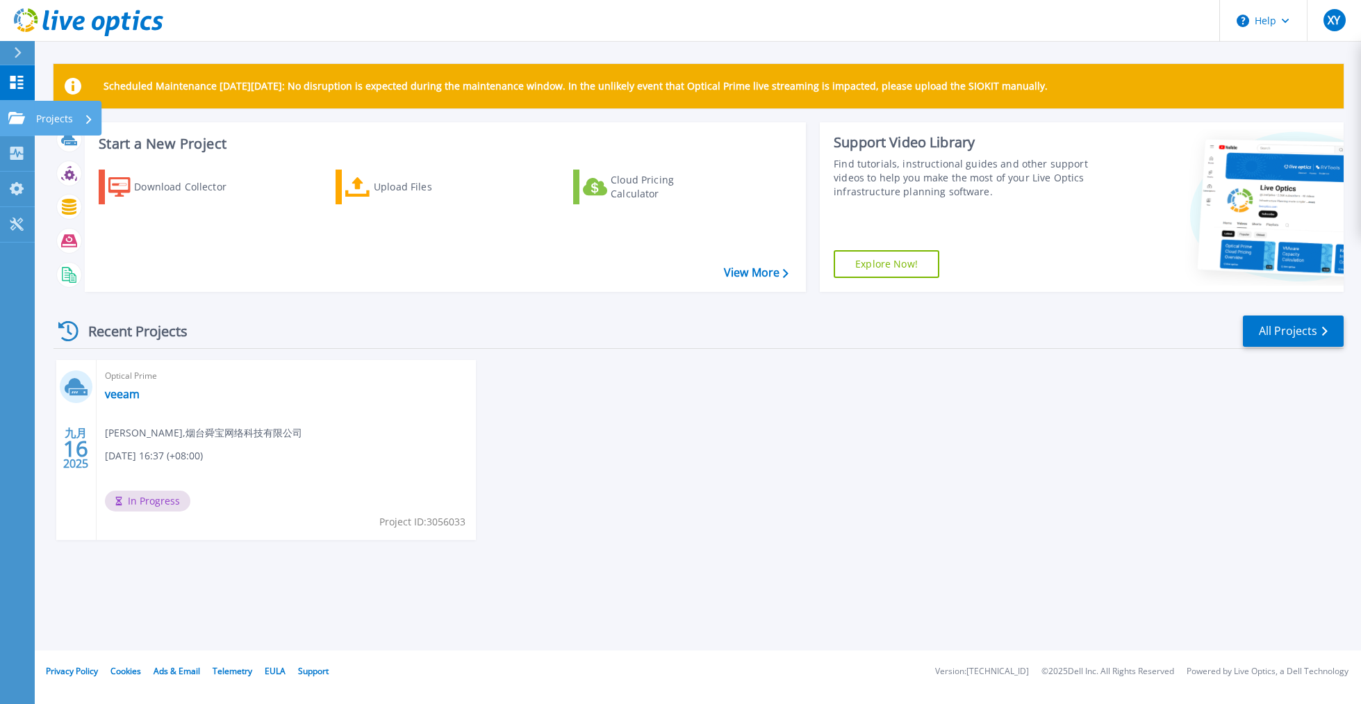
click at [32, 122] on link "Projects Projects" at bounding box center [17, 118] width 35 height 35
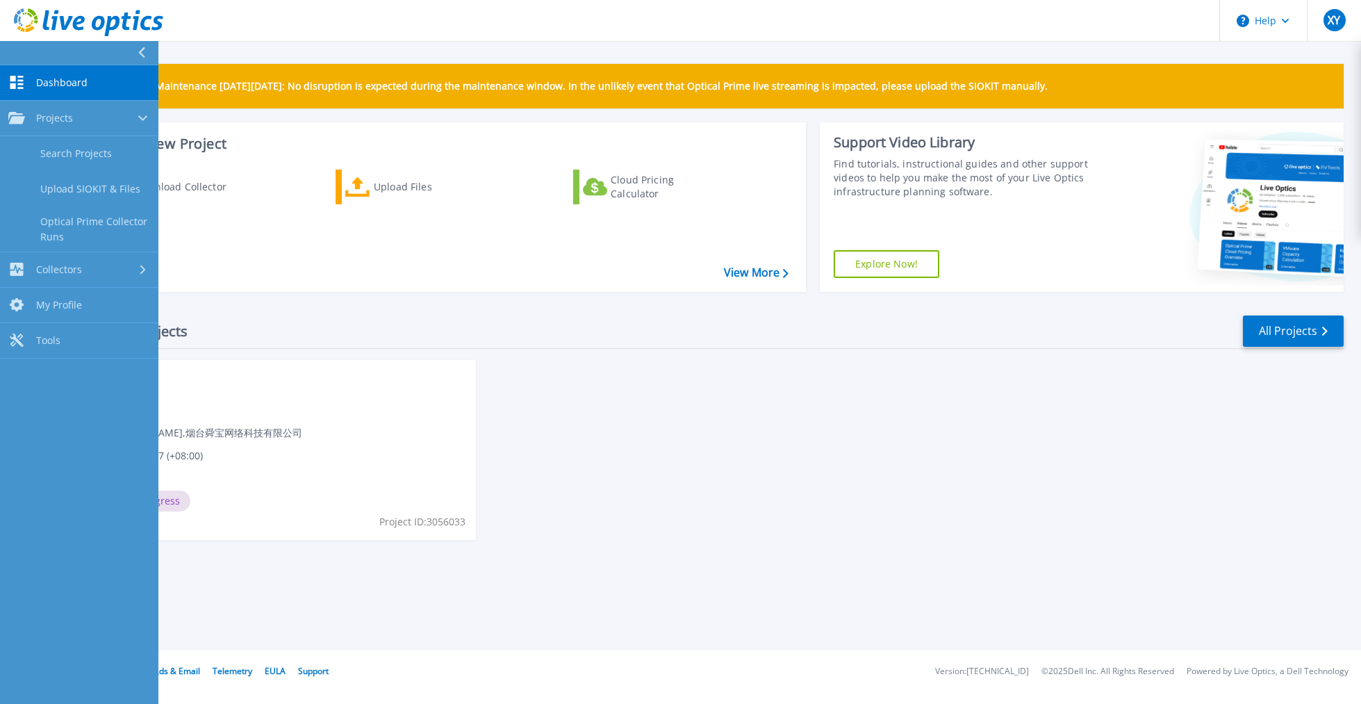
click at [44, 86] on span "Dashboard" at bounding box center [61, 82] width 51 height 13
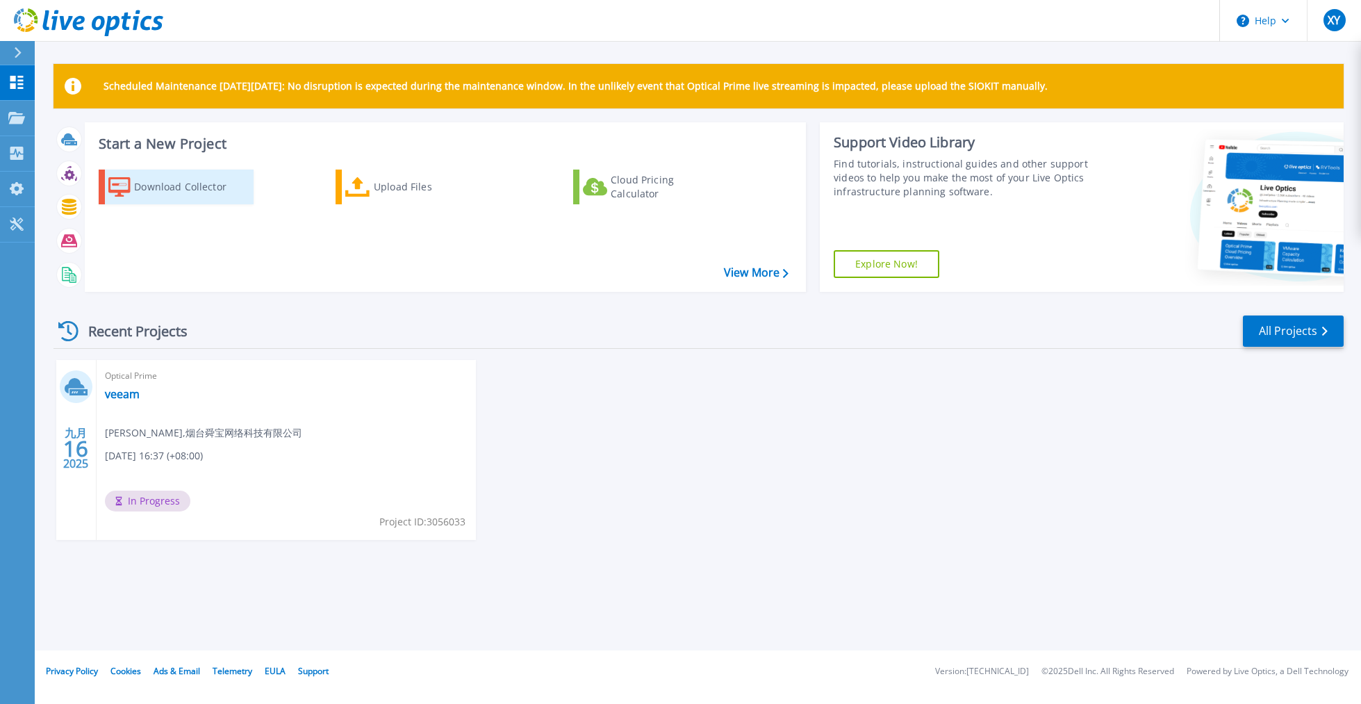
click at [186, 184] on div "Download Collector" at bounding box center [189, 187] width 111 height 28
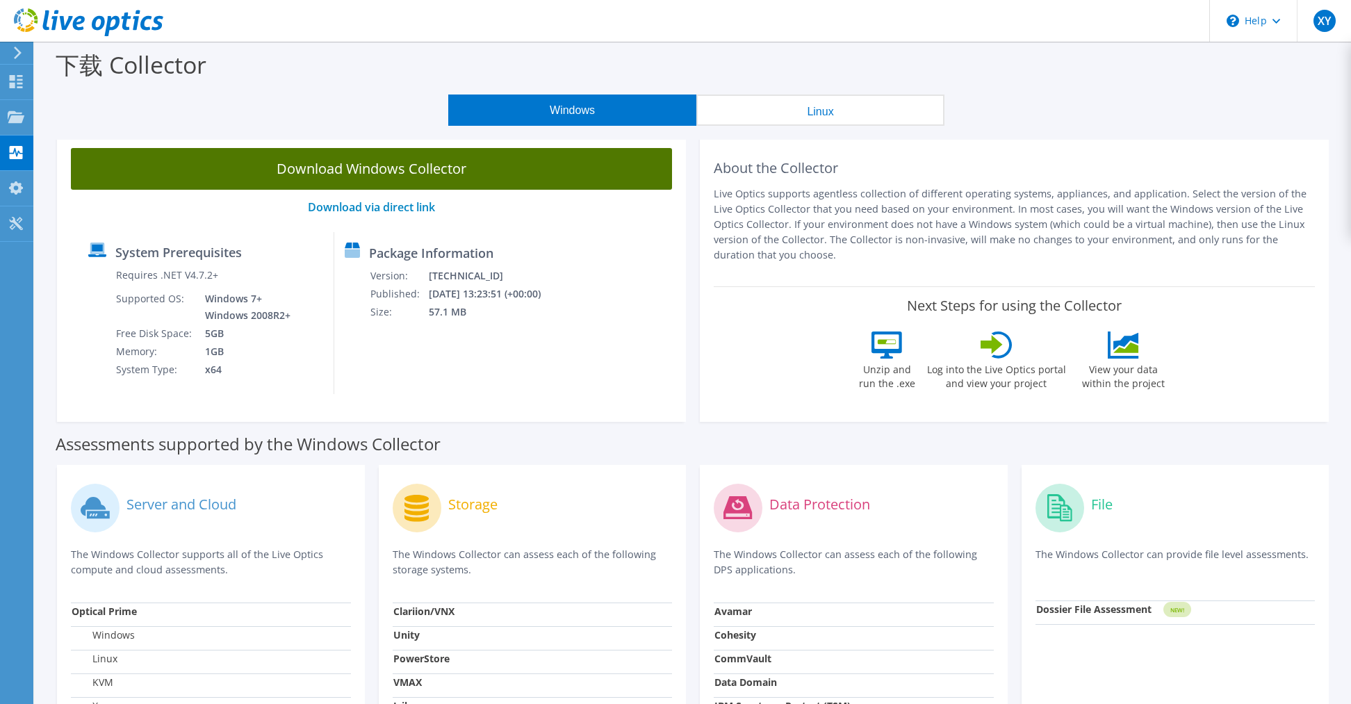
click at [393, 186] on link "Download Windows Collector" at bounding box center [371, 169] width 601 height 42
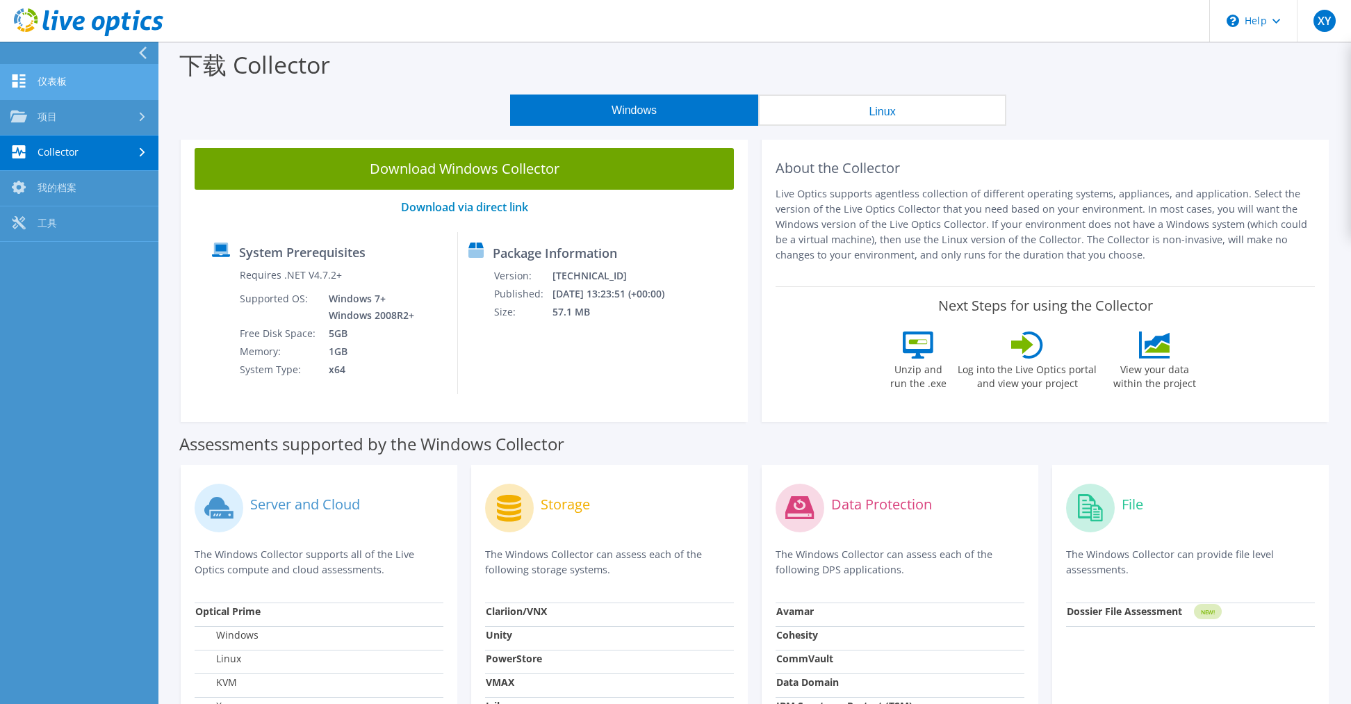
click at [50, 88] on link "仪表板" at bounding box center [79, 82] width 158 height 35
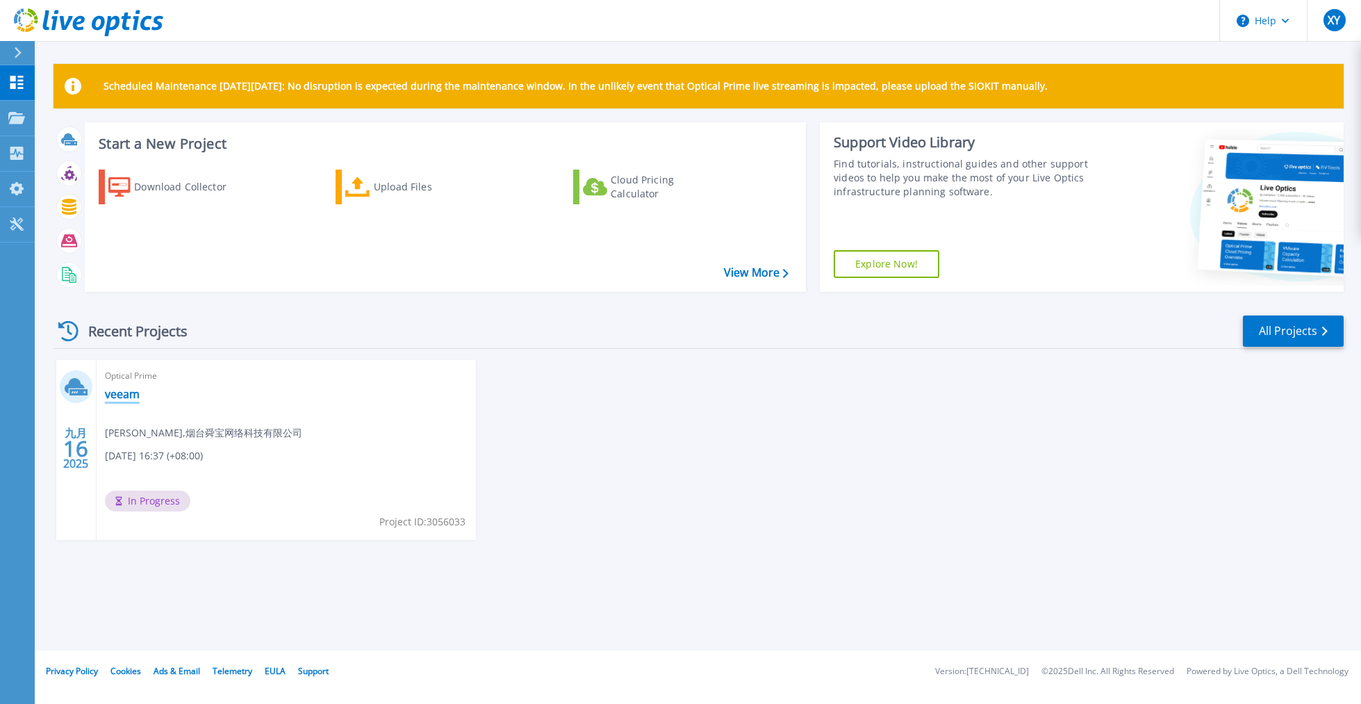
click at [126, 395] on link "veeam" at bounding box center [122, 394] width 35 height 14
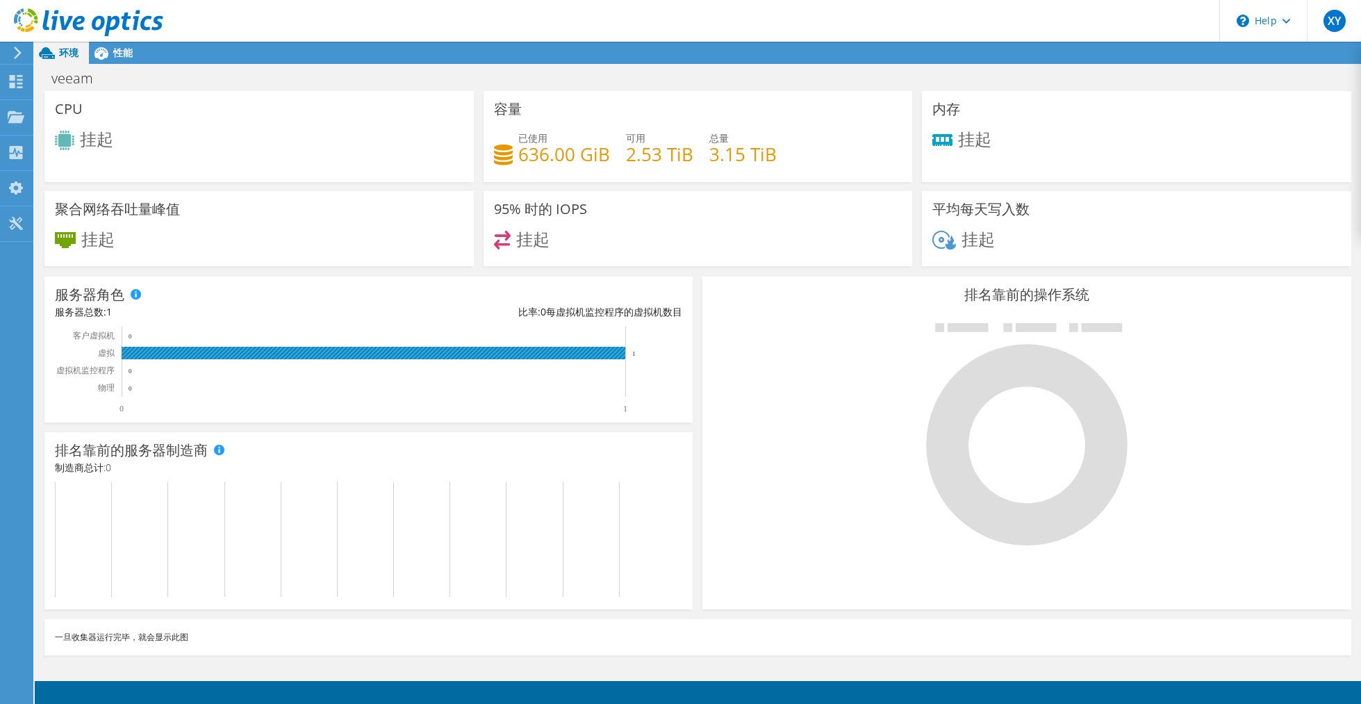
click at [283, 358] on rect at bounding box center [374, 353] width 504 height 13
click at [197, 567] on rect at bounding box center [365, 539] width 621 height 115
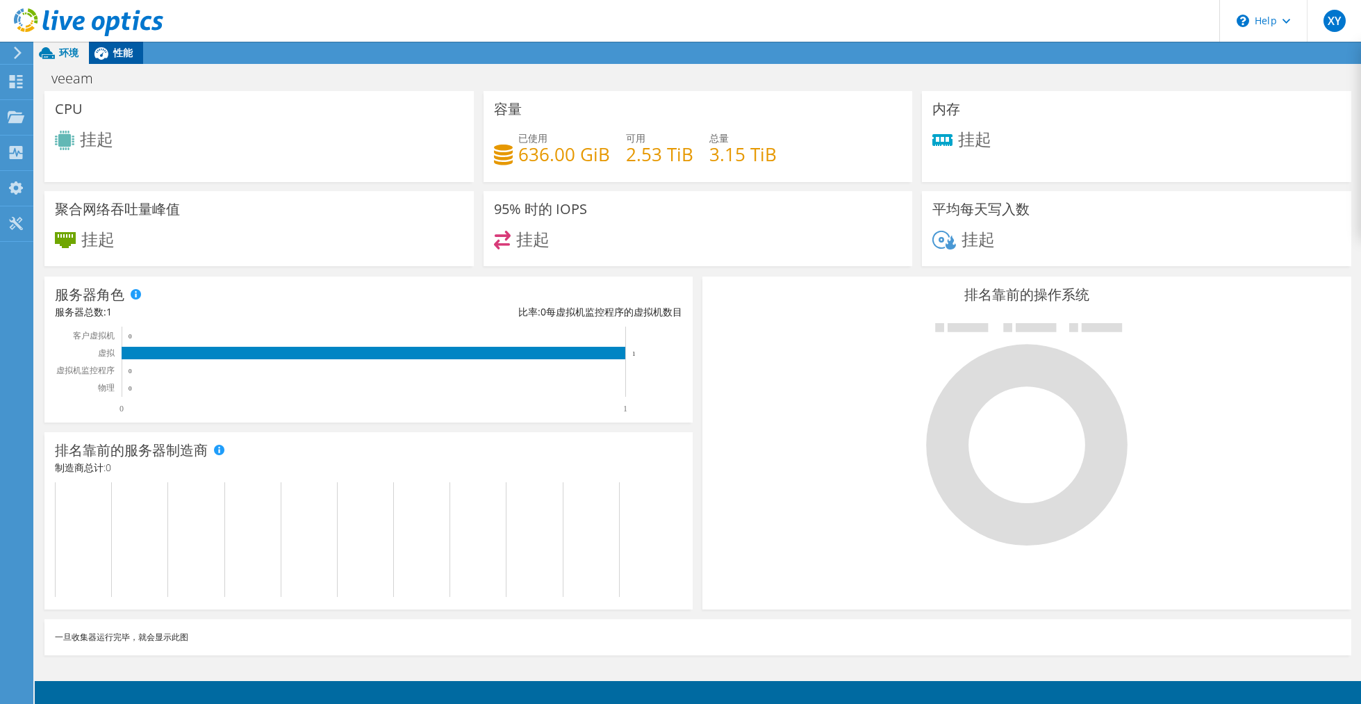
click at [129, 47] on span "性能" at bounding box center [122, 52] width 19 height 13
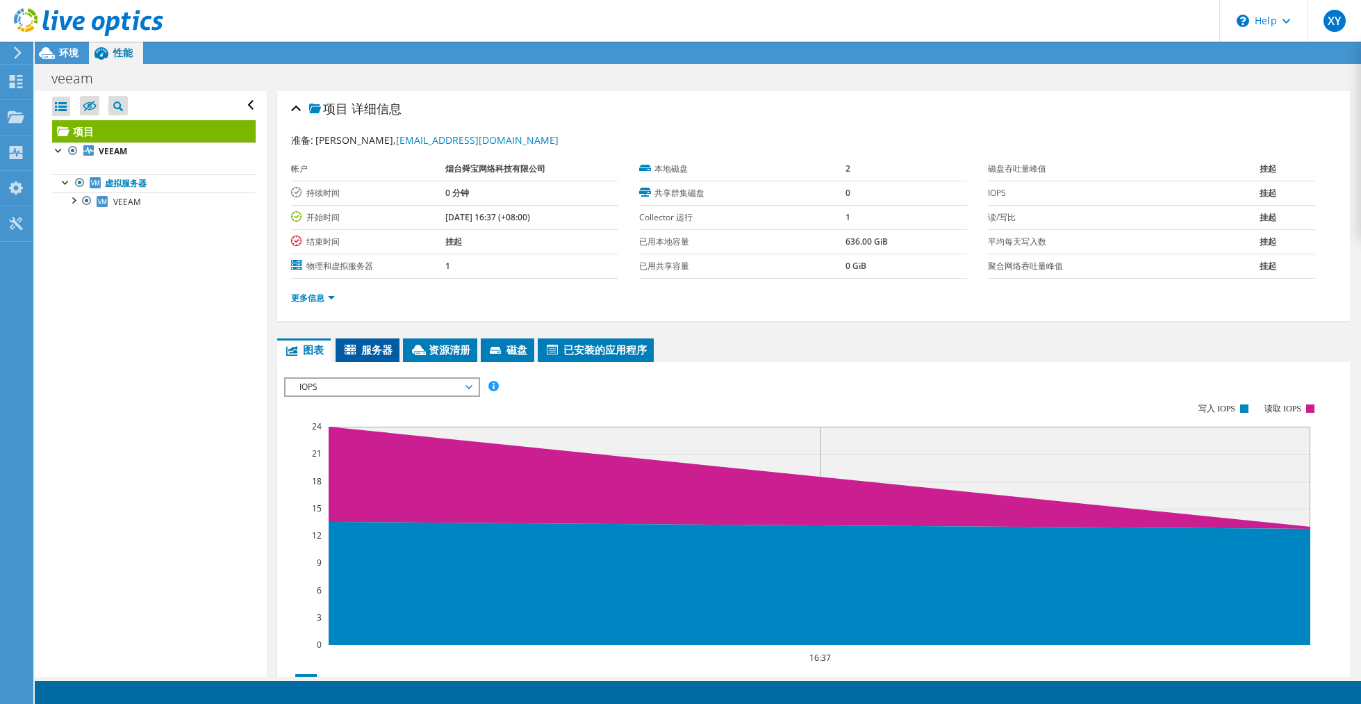
click at [371, 347] on span "服务器" at bounding box center [368, 350] width 50 height 14
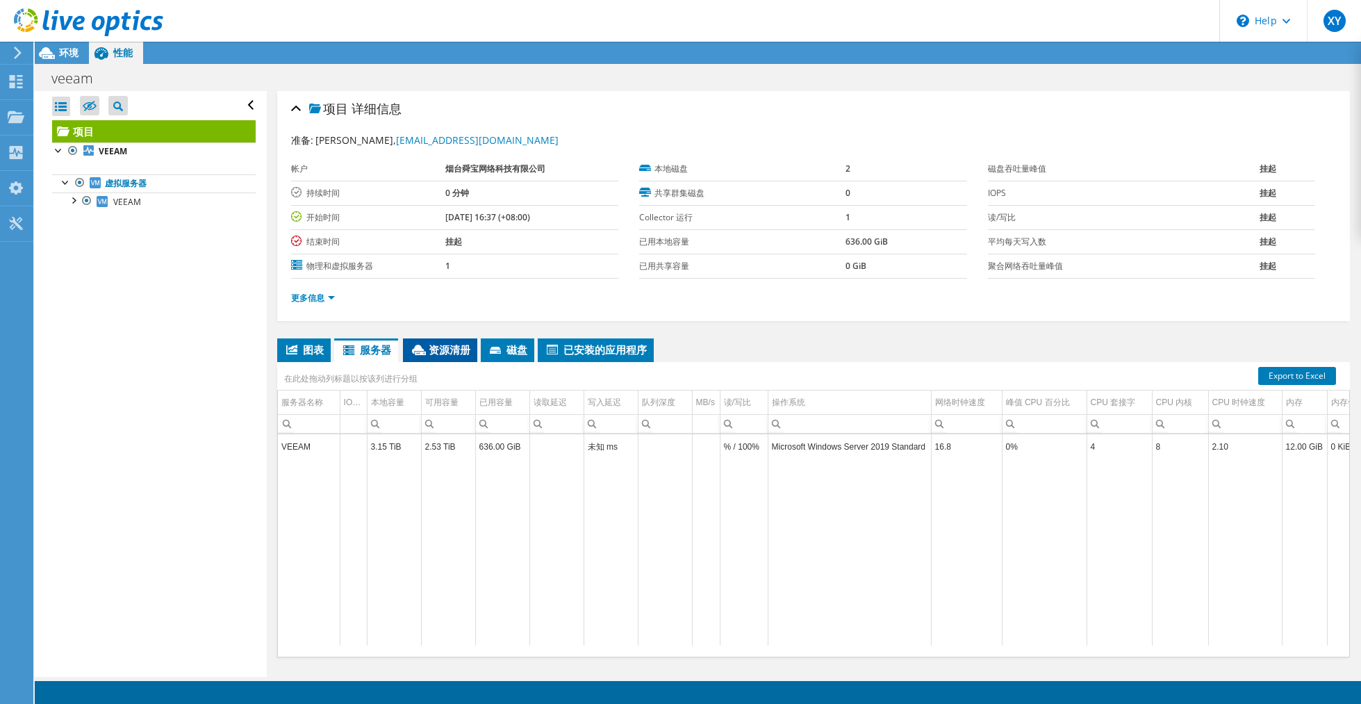
click at [426, 351] on icon at bounding box center [419, 350] width 14 height 10
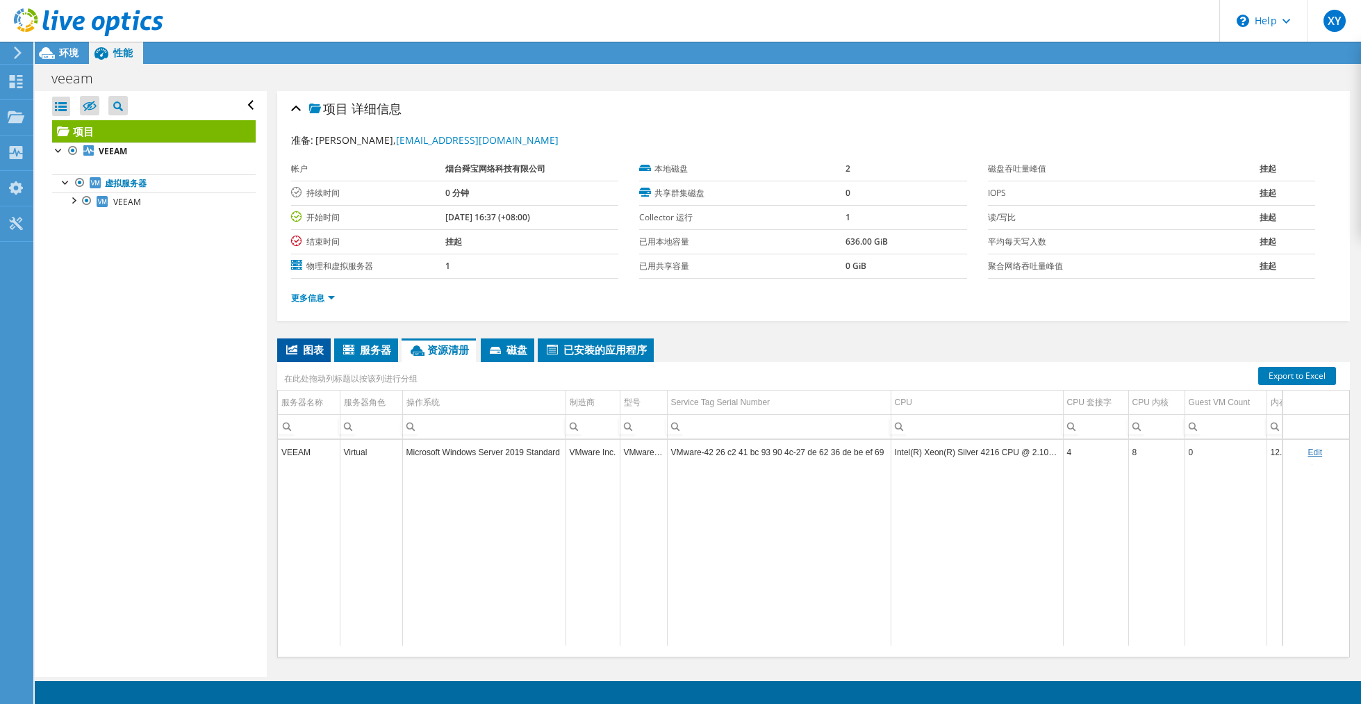
click at [323, 352] on span "图表" at bounding box center [304, 350] width 40 height 14
